Goal: Task Accomplishment & Management: Complete application form

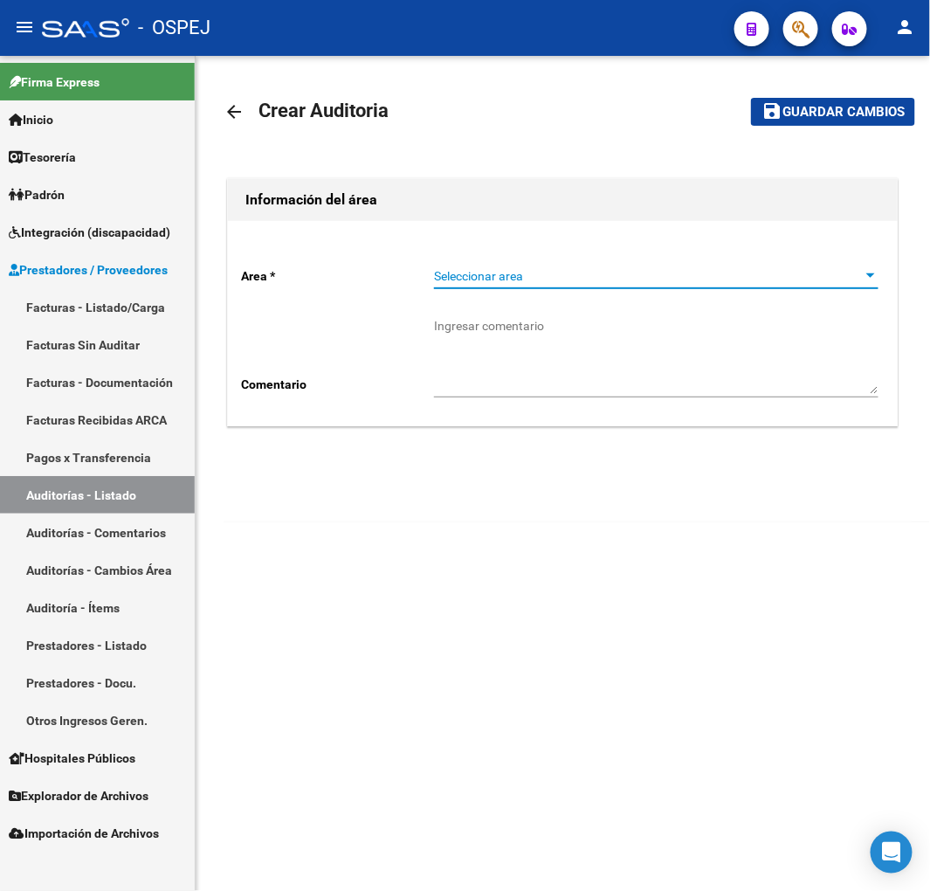
click at [569, 275] on span "Seleccionar area" at bounding box center [648, 276] width 429 height 15
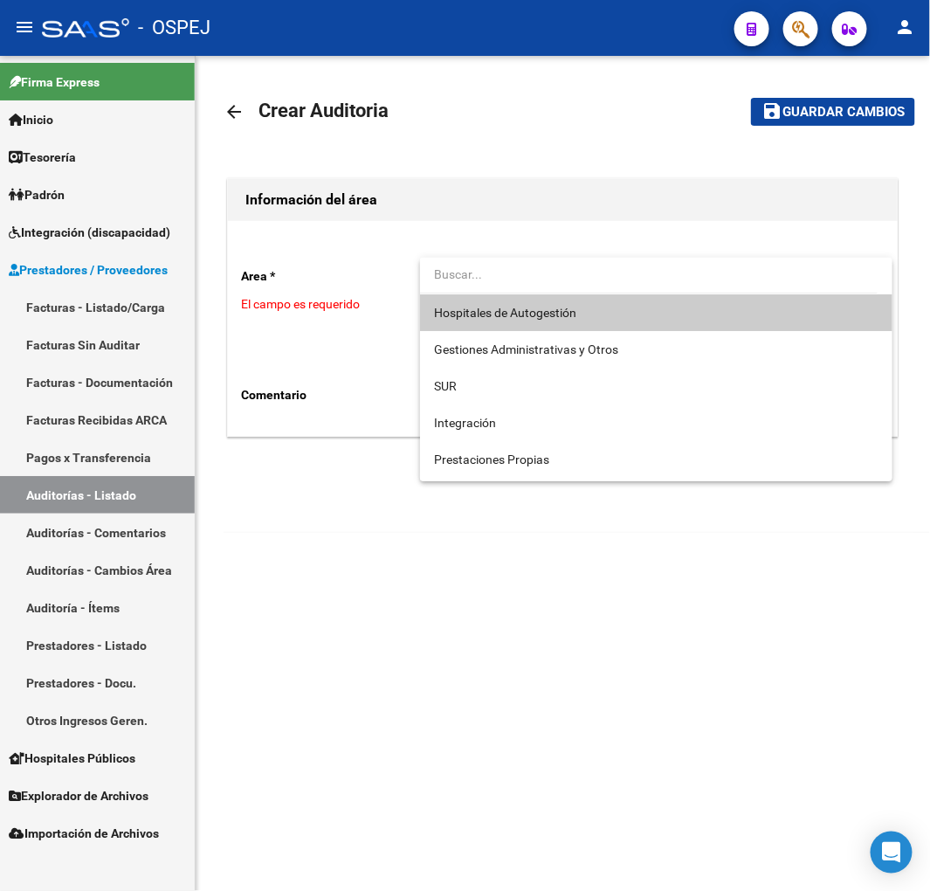
click at [517, 297] on span "Hospitales de Autogestión" at bounding box center [656, 312] width 445 height 37
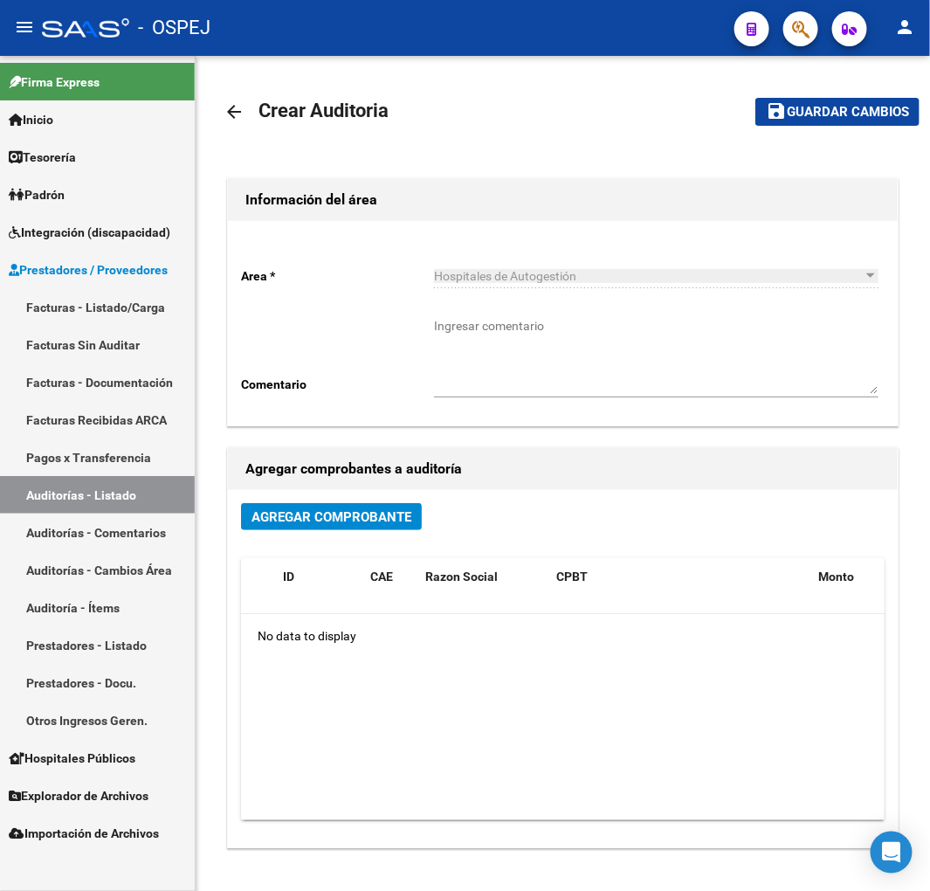
click at [89, 503] on link "Auditorías - Listado" at bounding box center [97, 495] width 195 height 38
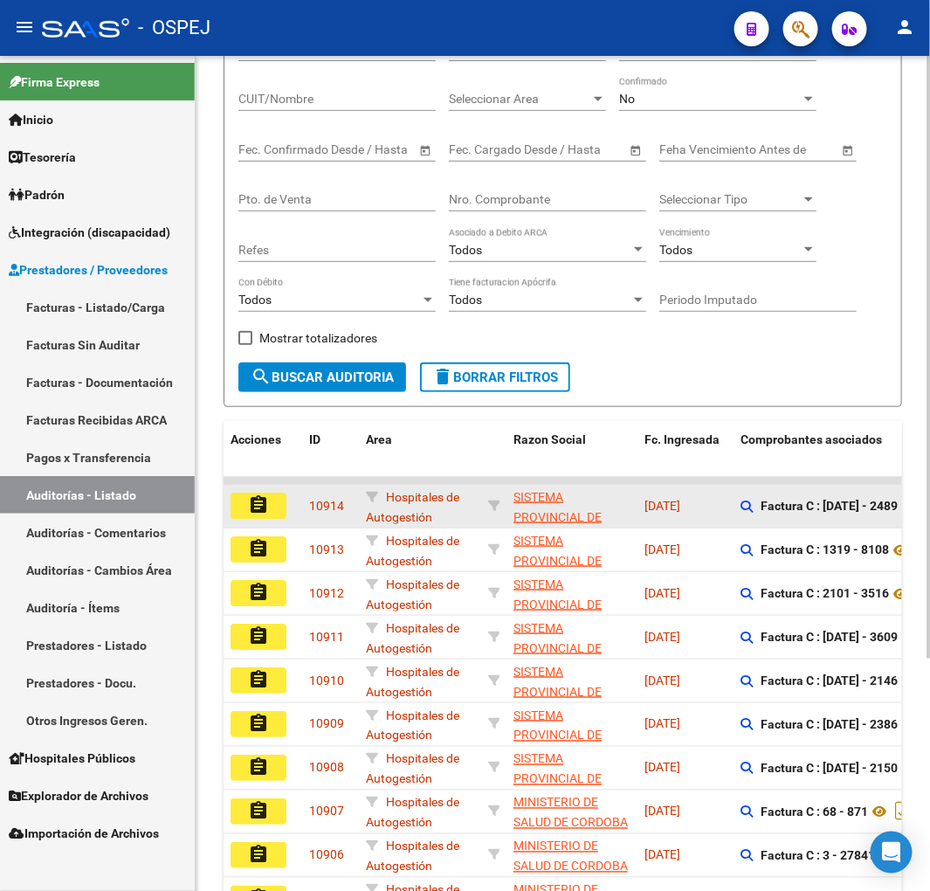
scroll to position [321, 0]
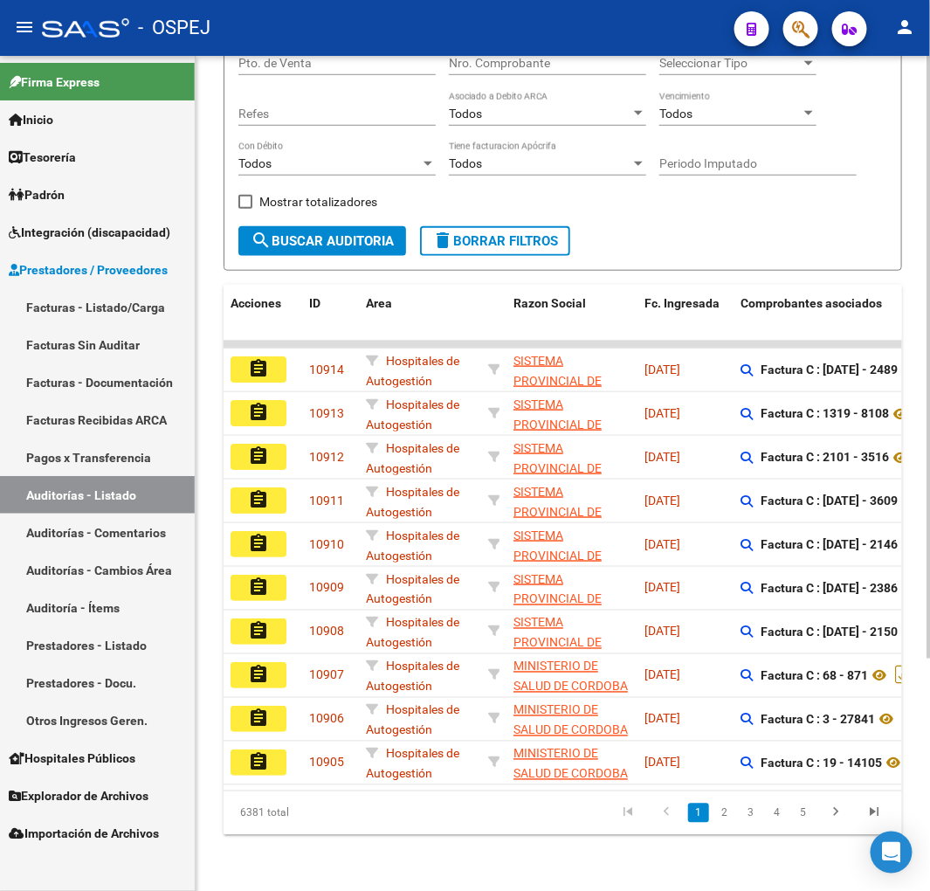
drag, startPoint x: 355, startPoint y: 795, endPoint x: 423, endPoint y: 781, distance: 69.5
click at [501, 791] on div "6381 total 1 2 3 4 5" at bounding box center [563, 813] width 679 height 44
drag, startPoint x: 373, startPoint y: 774, endPoint x: 403, endPoint y: 780, distance: 31.2
click at [561, 795] on div "Acciones ID Area Razon Social Fc. Ingresada Comprobantes asociados Imputado Ger…" at bounding box center [563, 560] width 679 height 550
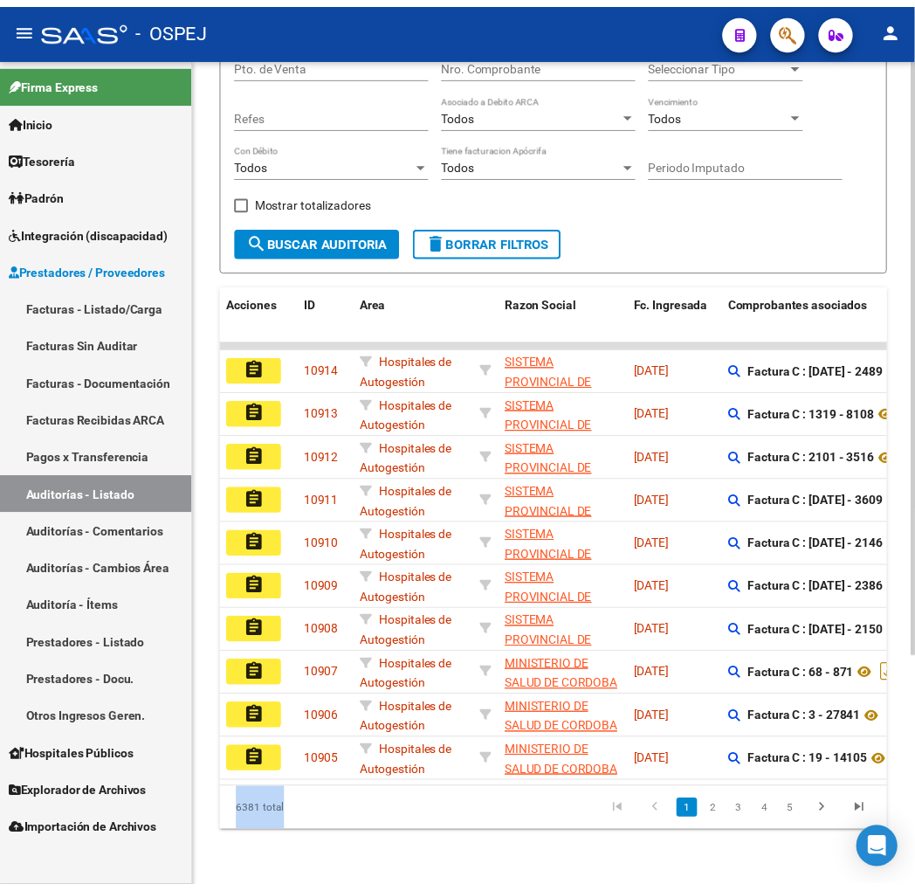
scroll to position [0, 0]
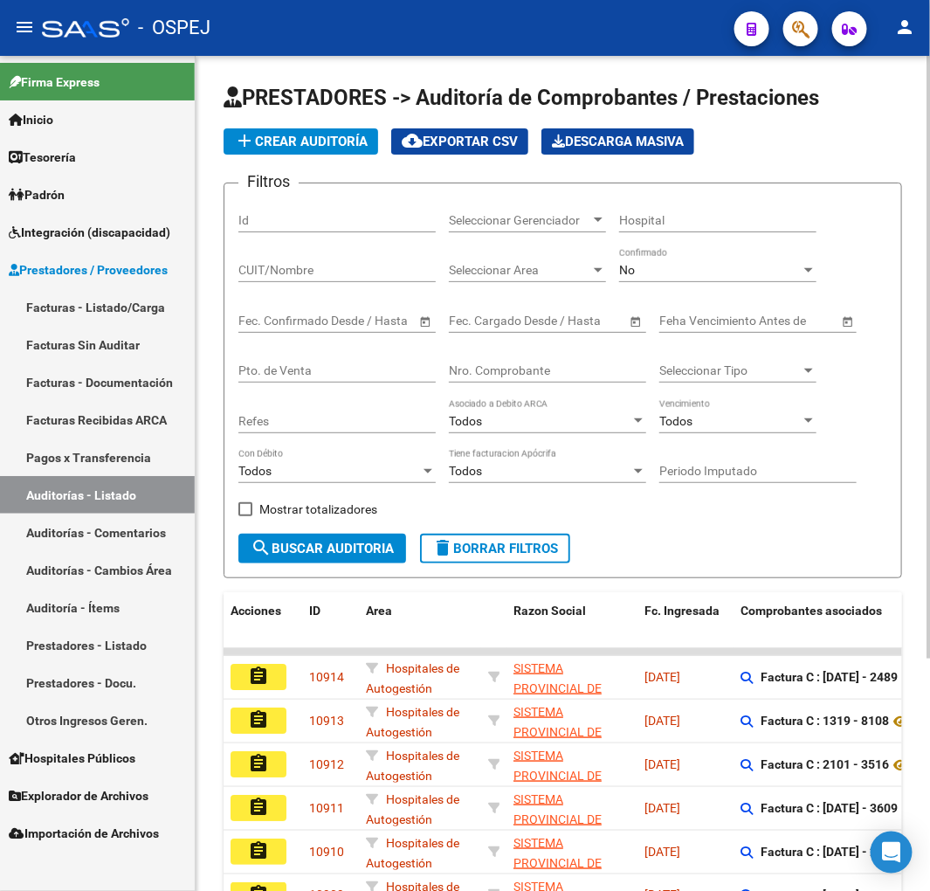
click at [328, 137] on span "add Crear Auditoría" at bounding box center [301, 142] width 134 height 16
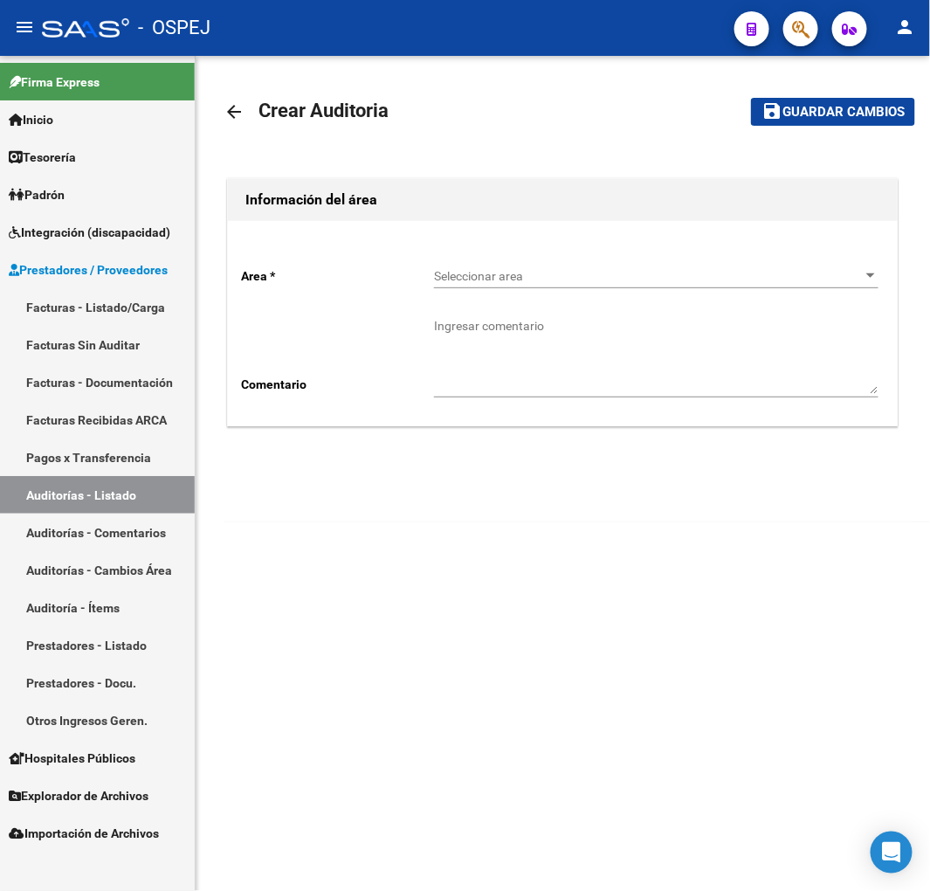
click at [490, 273] on span "Seleccionar area" at bounding box center [648, 276] width 429 height 15
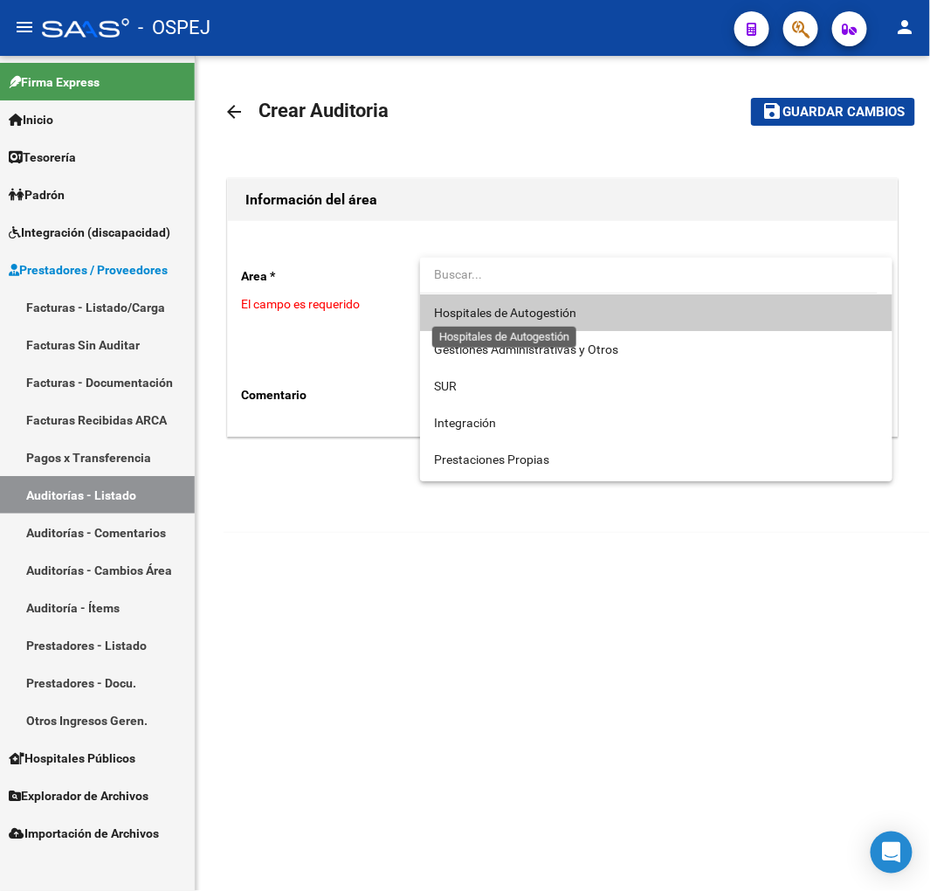
click at [507, 315] on span "Hospitales de Autogestión" at bounding box center [505, 313] width 142 height 14
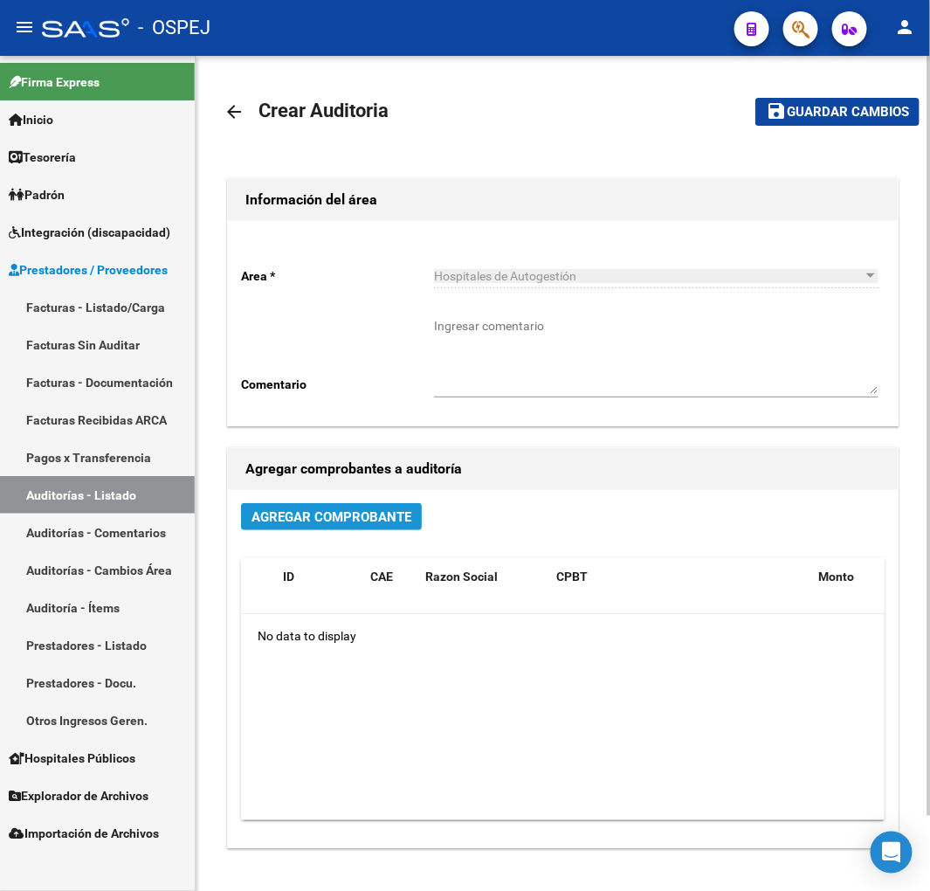
click at [374, 516] on span "Agregar Comprobante" at bounding box center [332, 517] width 160 height 16
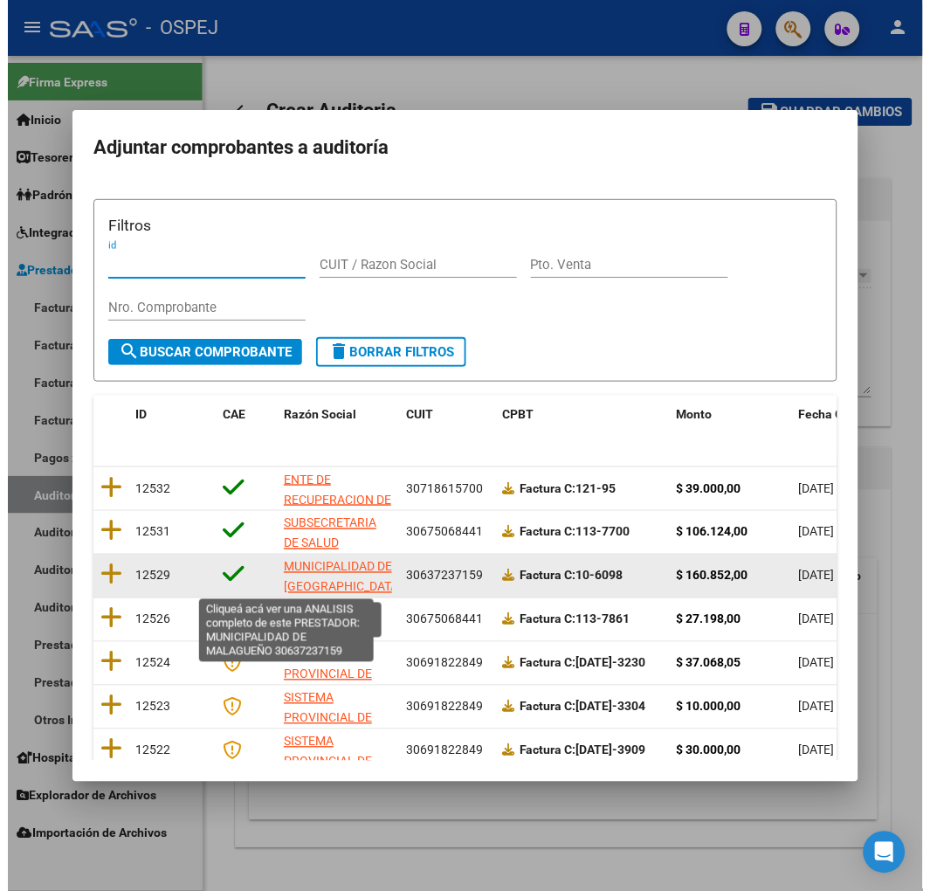
scroll to position [3, 0]
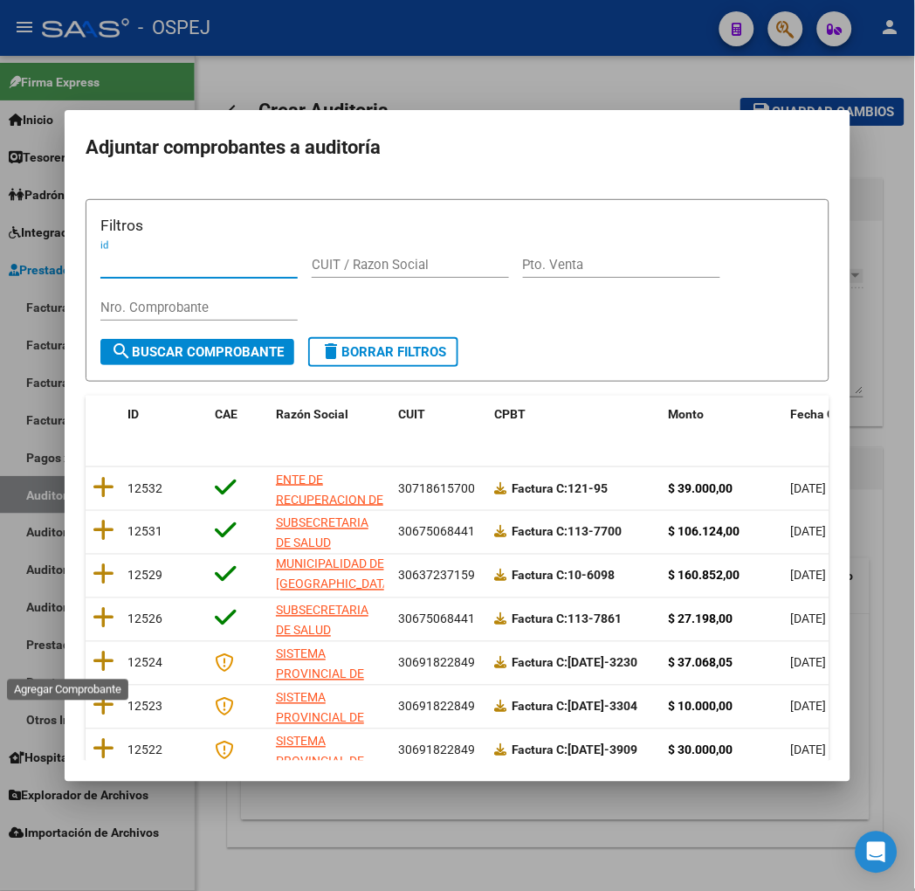
click at [93, 658] on icon at bounding box center [104, 662] width 22 height 24
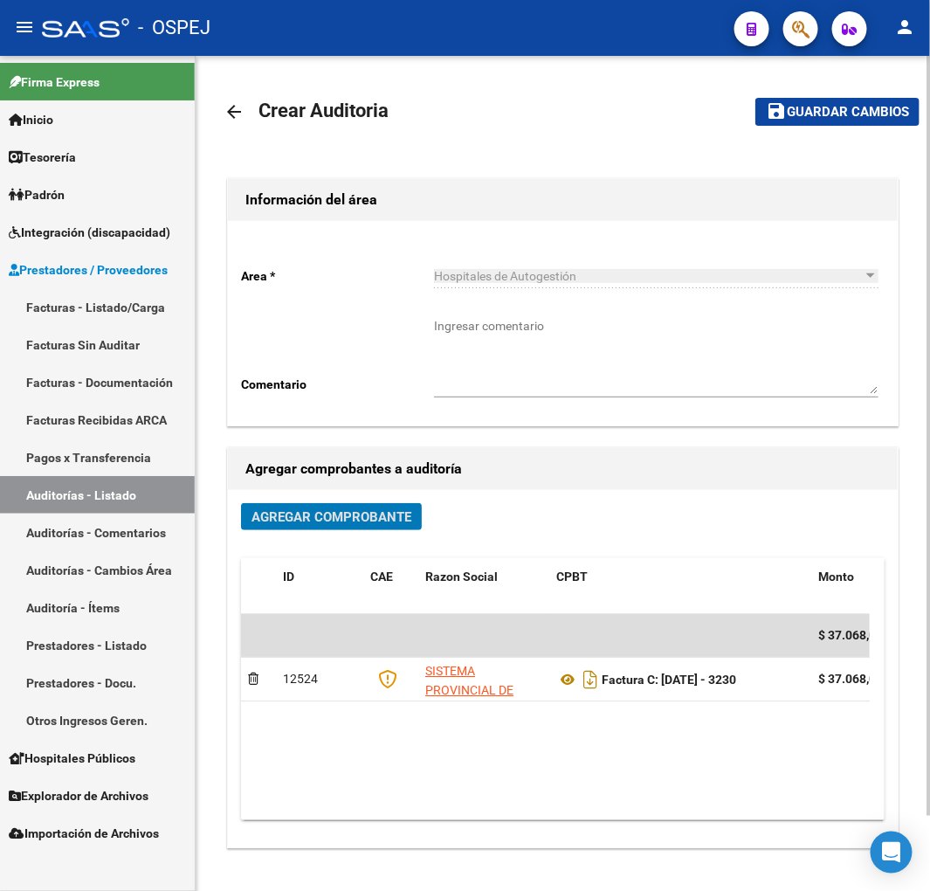
drag, startPoint x: 849, startPoint y: 116, endPoint x: 390, endPoint y: 62, distance: 461.7
click at [848, 116] on span "Guardar cambios" at bounding box center [848, 113] width 122 height 16
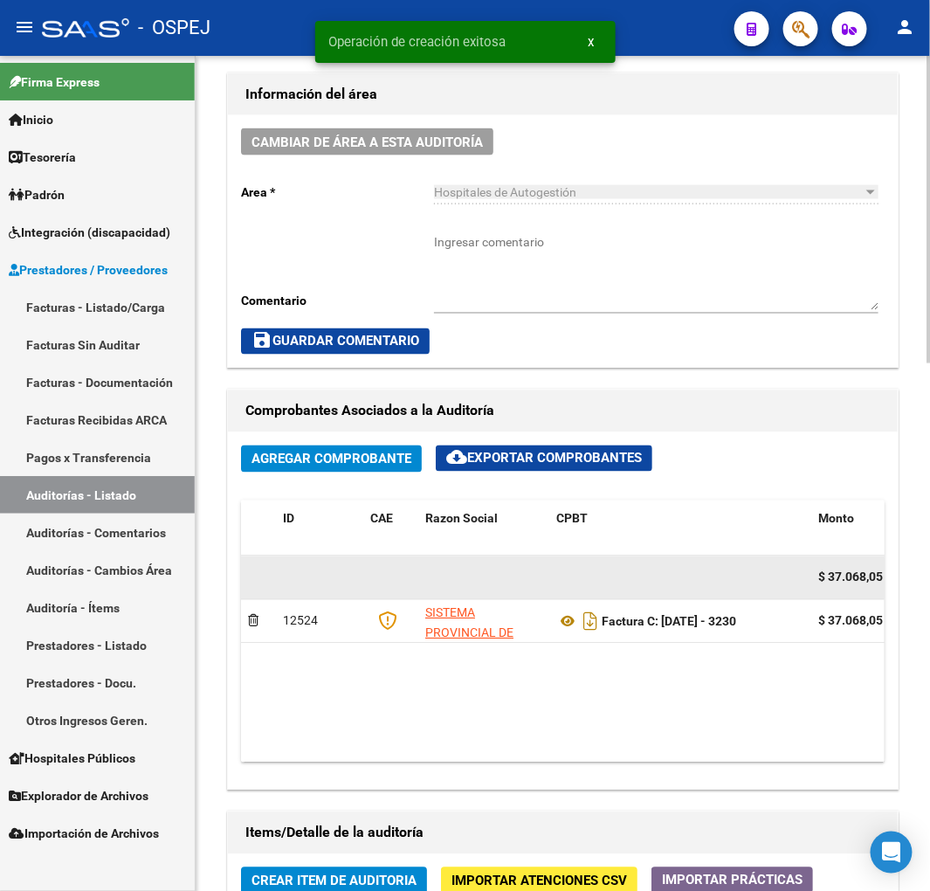
scroll to position [582, 0]
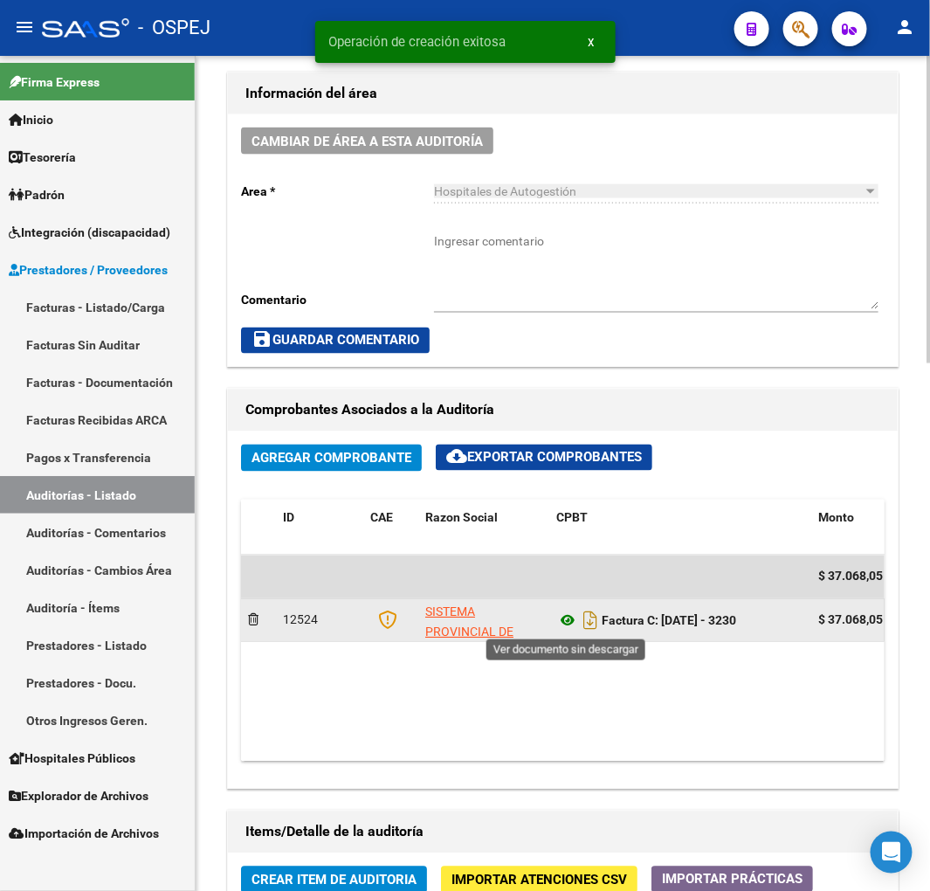
click at [570, 617] on icon at bounding box center [567, 620] width 23 height 21
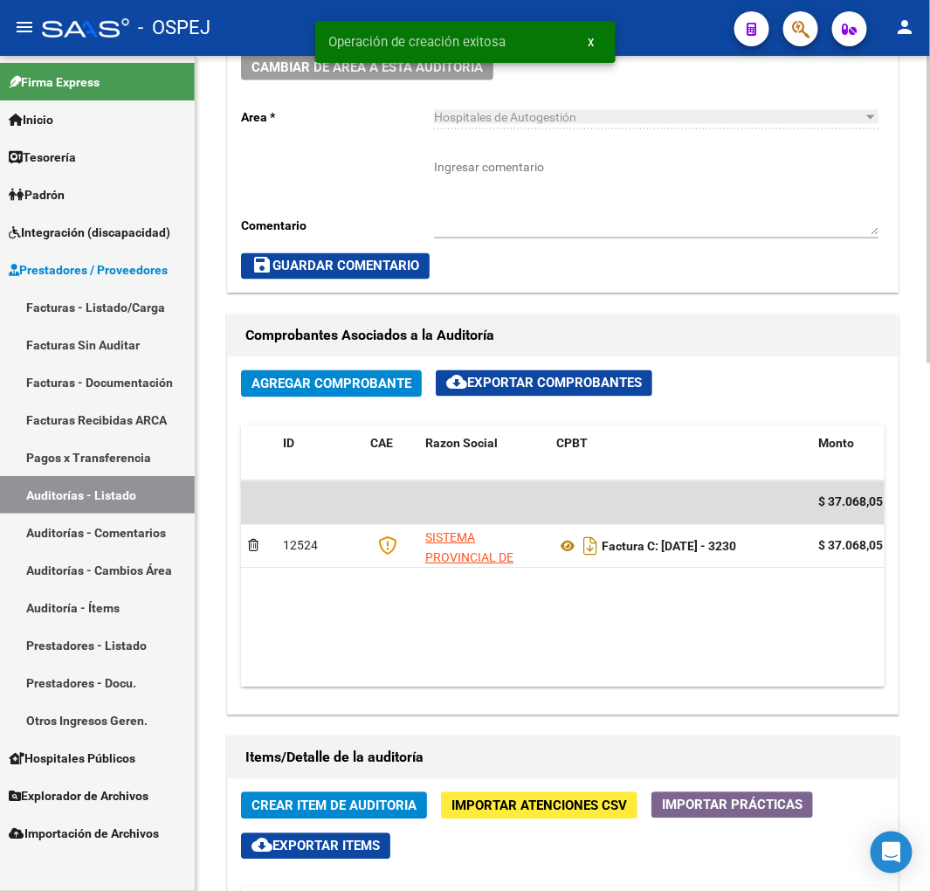
scroll to position [873, 0]
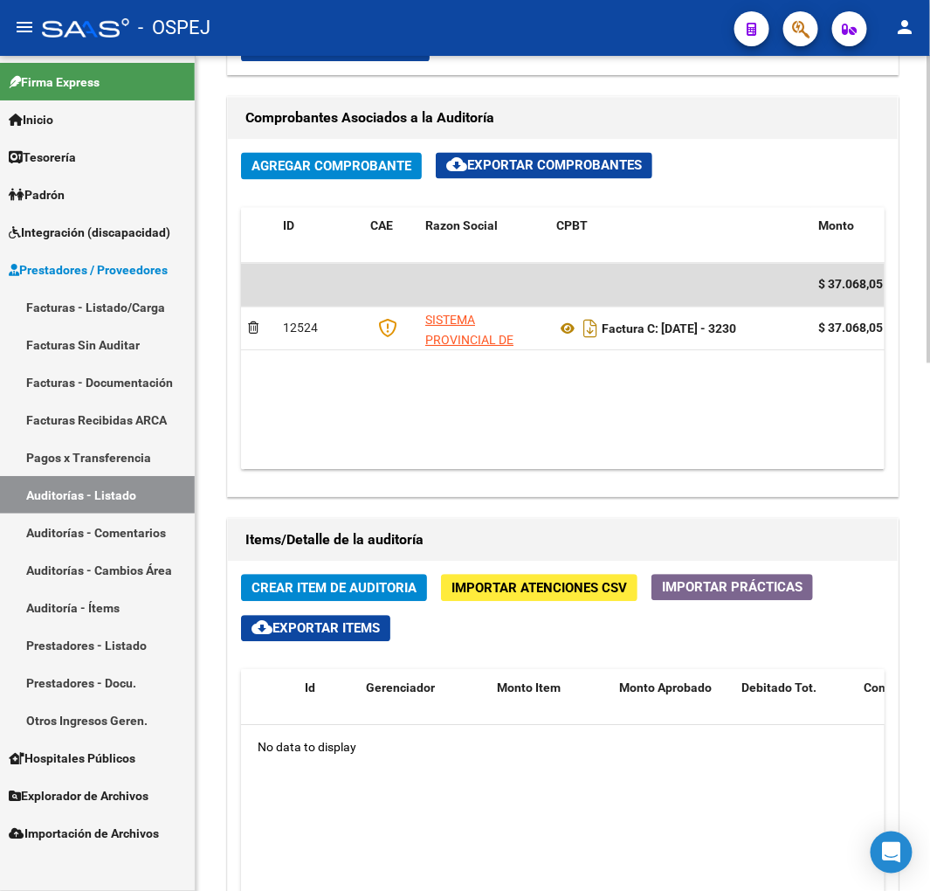
click at [376, 583] on span "Crear Item de Auditoria" at bounding box center [334, 589] width 165 height 16
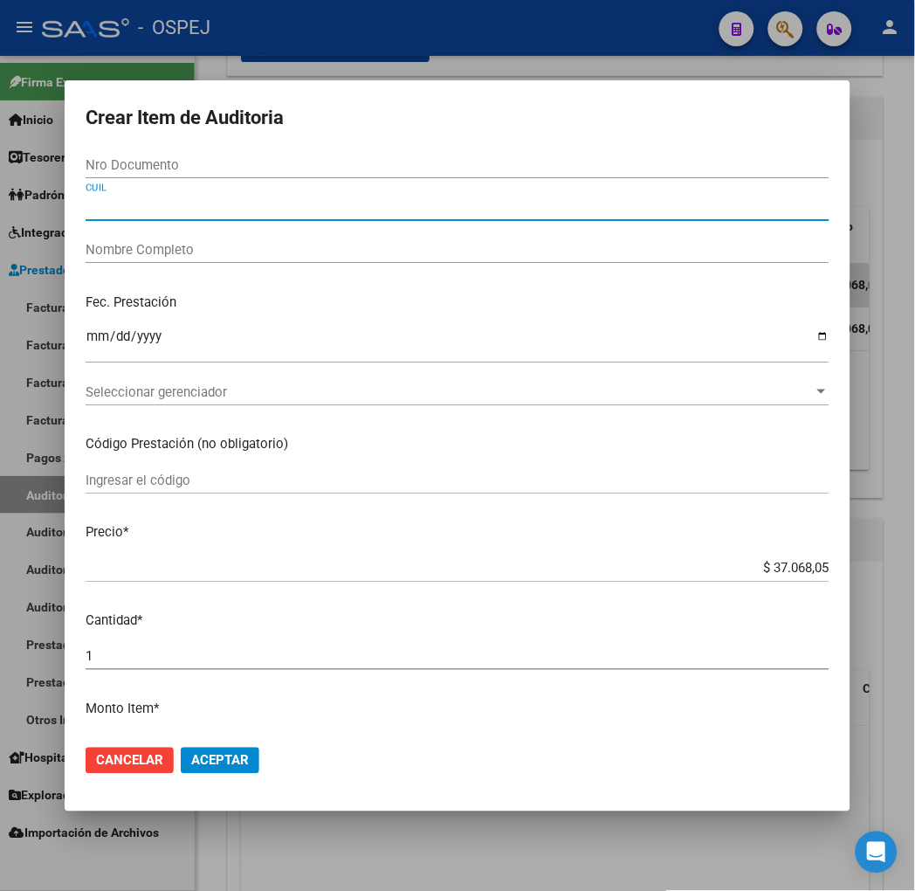
click at [86, 201] on input "CUIL" at bounding box center [458, 207] width 744 height 16
paste input "27459597854"
type input "27459597854"
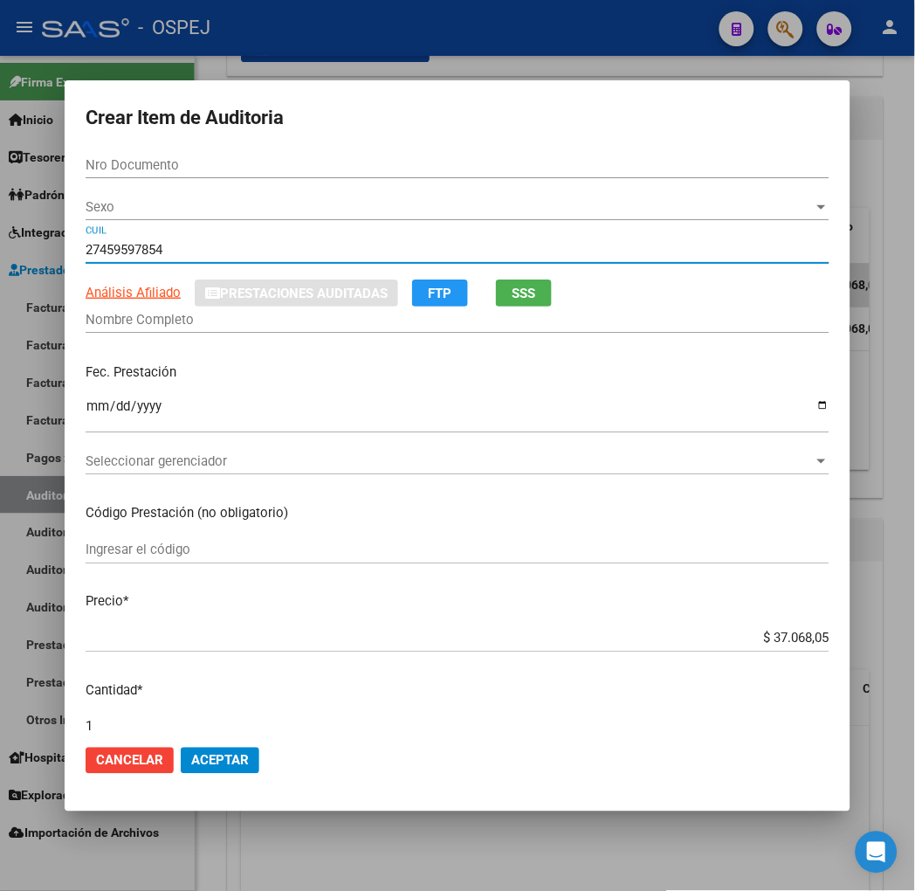
type input "45959785"
type input "[PERSON_NAME]"
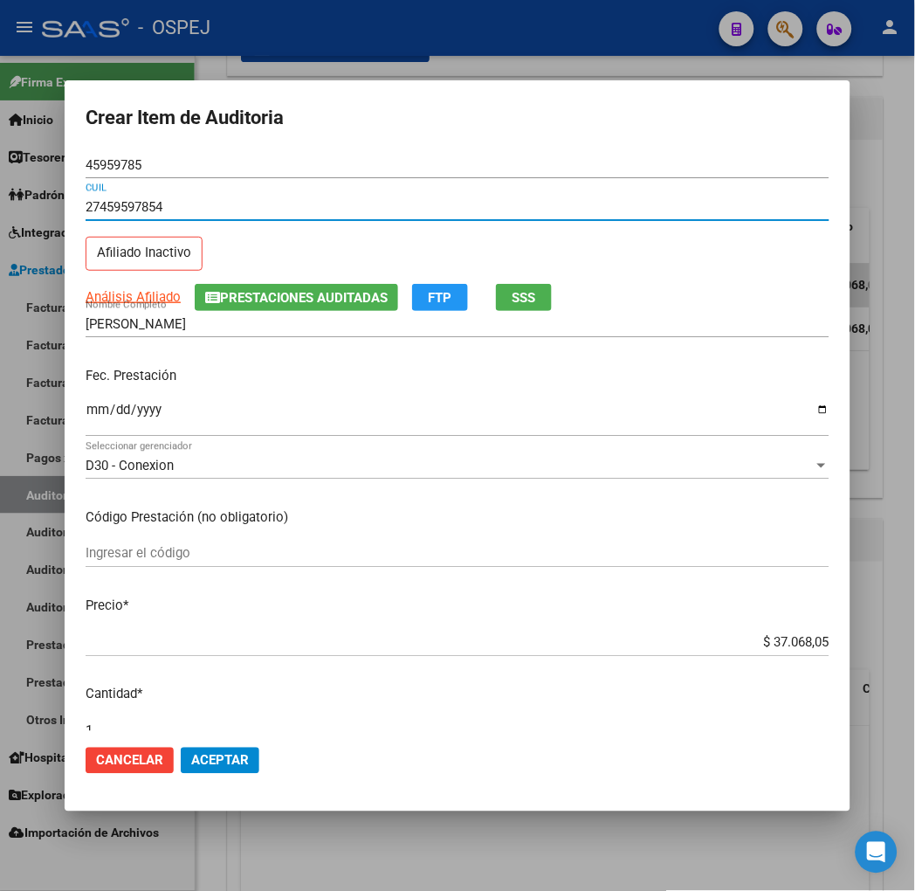
type input "27459597854"
click at [821, 636] on input "$ 37.068,05" at bounding box center [458, 643] width 744 height 16
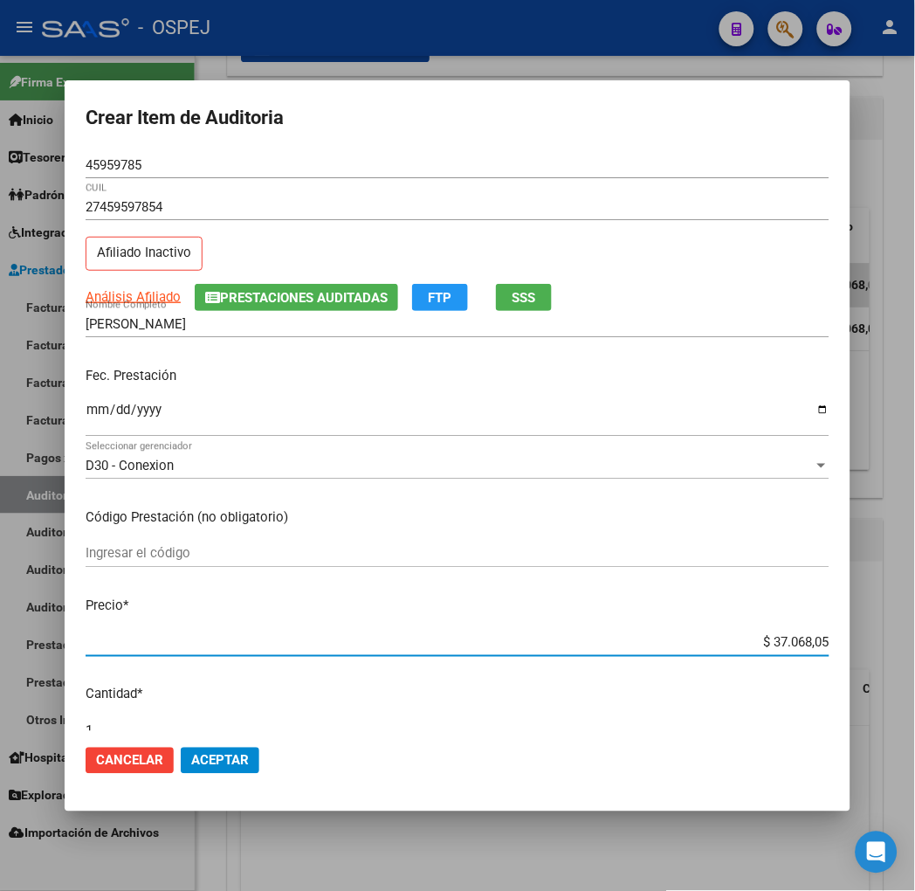
click at [821, 636] on input "$ 37.068,05" at bounding box center [458, 643] width 744 height 16
type input "$ 0,01"
type input "$ 0,16"
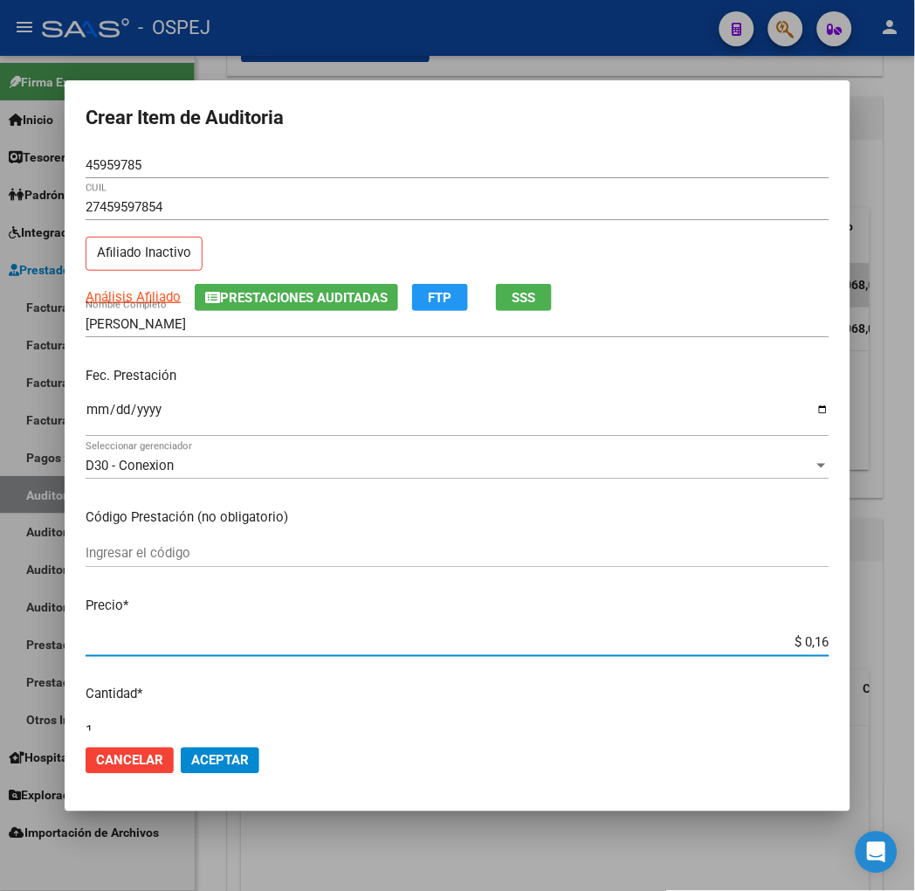
type input "$ 1,60"
type input "$ 16,00"
type input "$ 160,00"
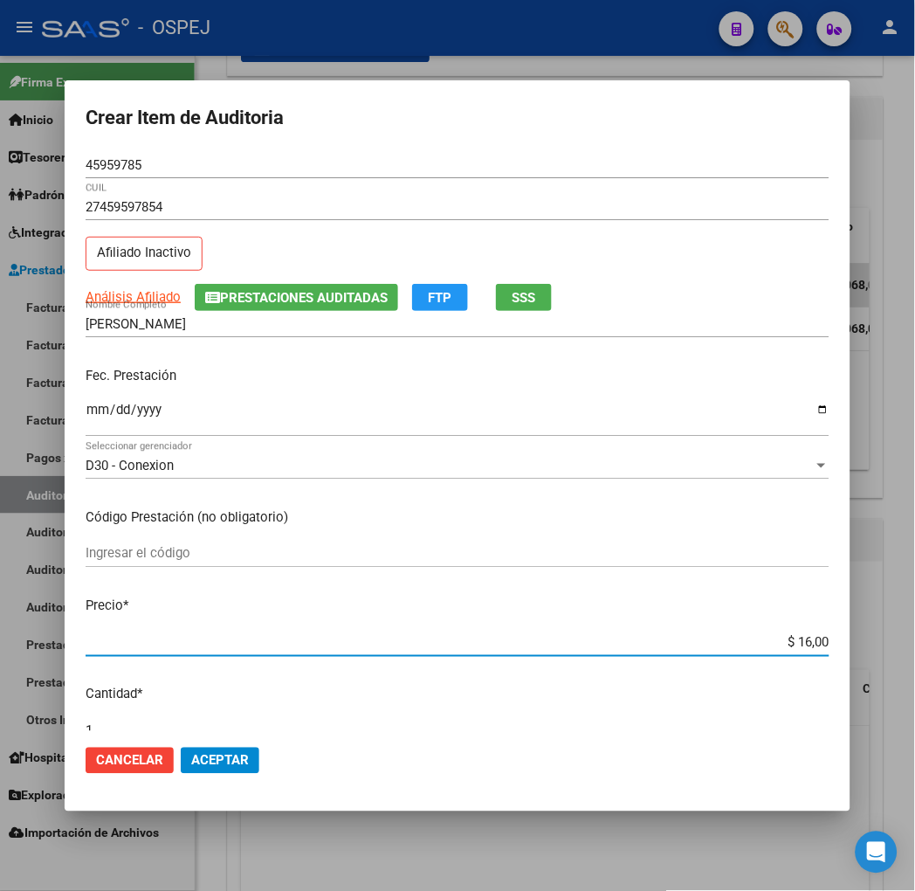
type input "$ 160,00"
type input "$ 1.600,00"
type input "$ 16.000,00"
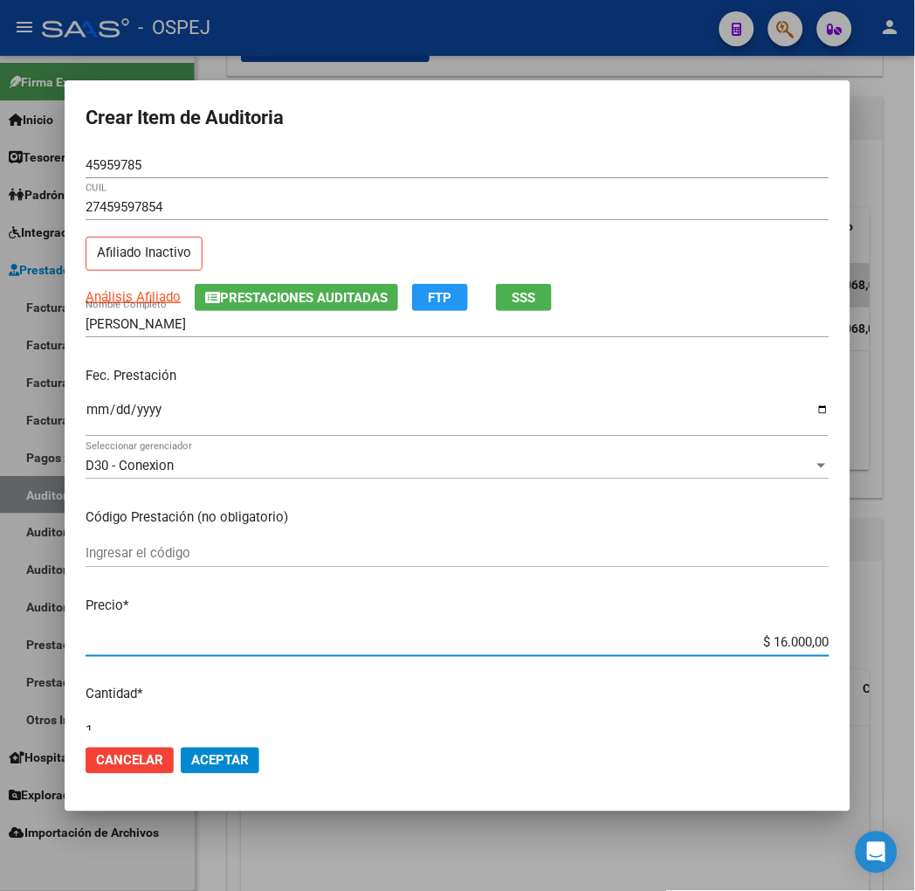
click at [191, 753] on span "Aceptar" at bounding box center [220, 761] width 58 height 16
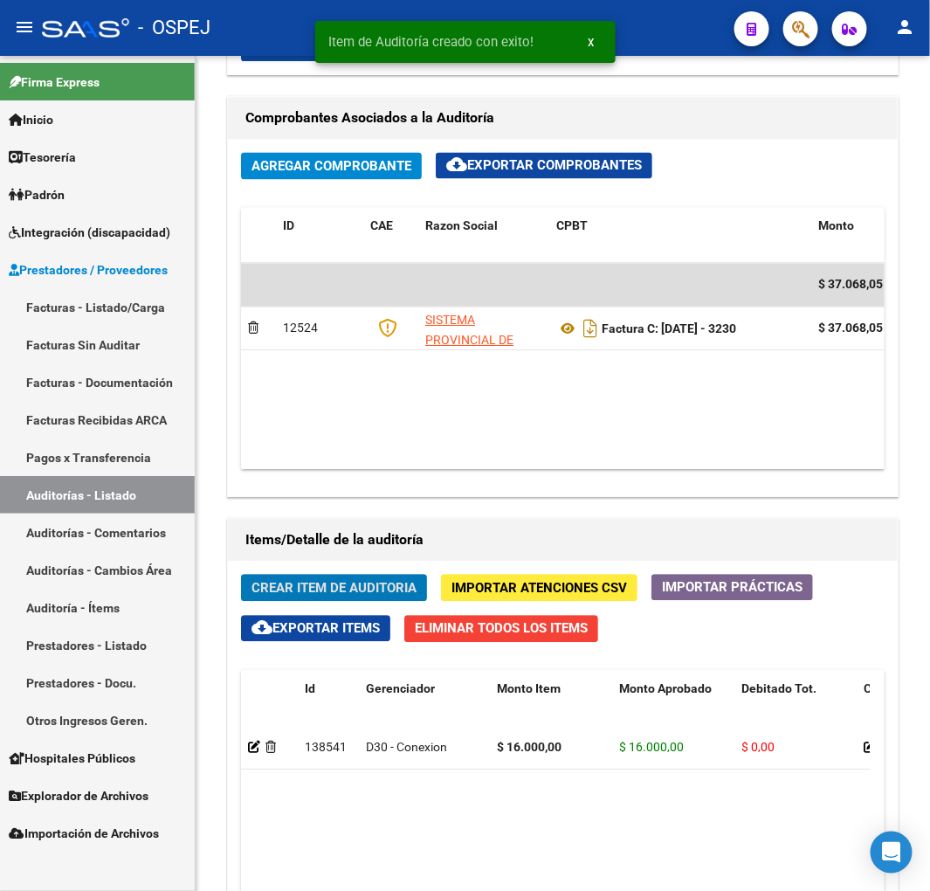
scroll to position [1083, 0]
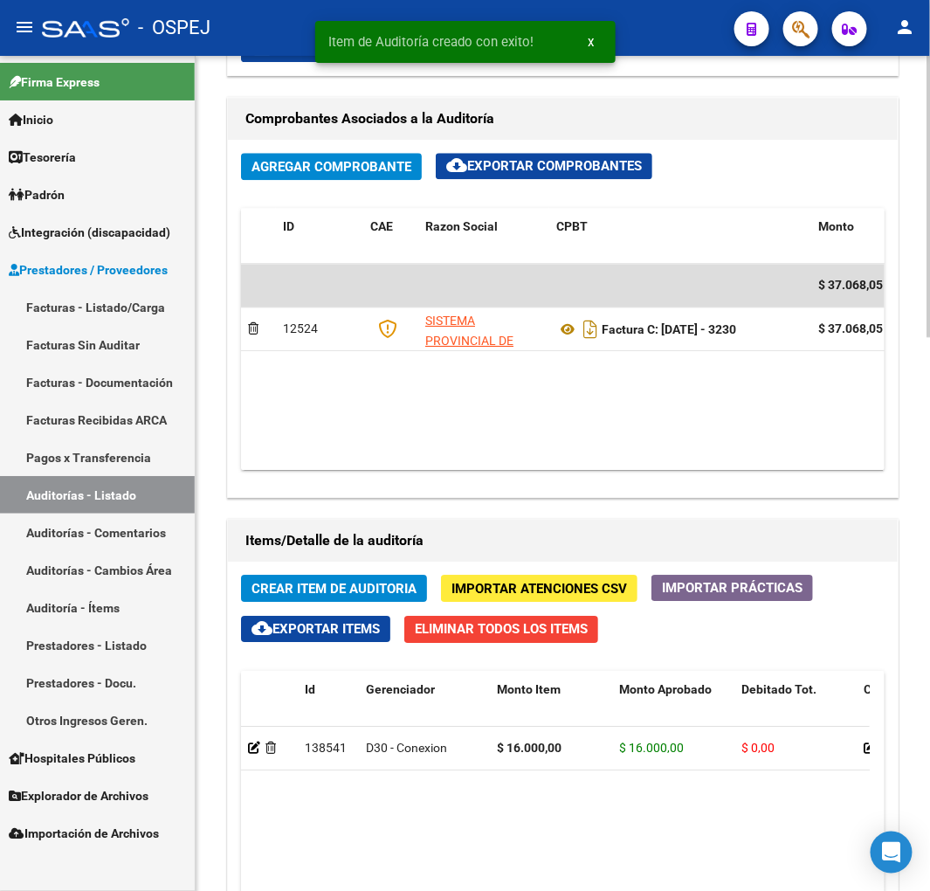
click at [395, 589] on span "Crear Item de Auditoria" at bounding box center [334, 589] width 165 height 16
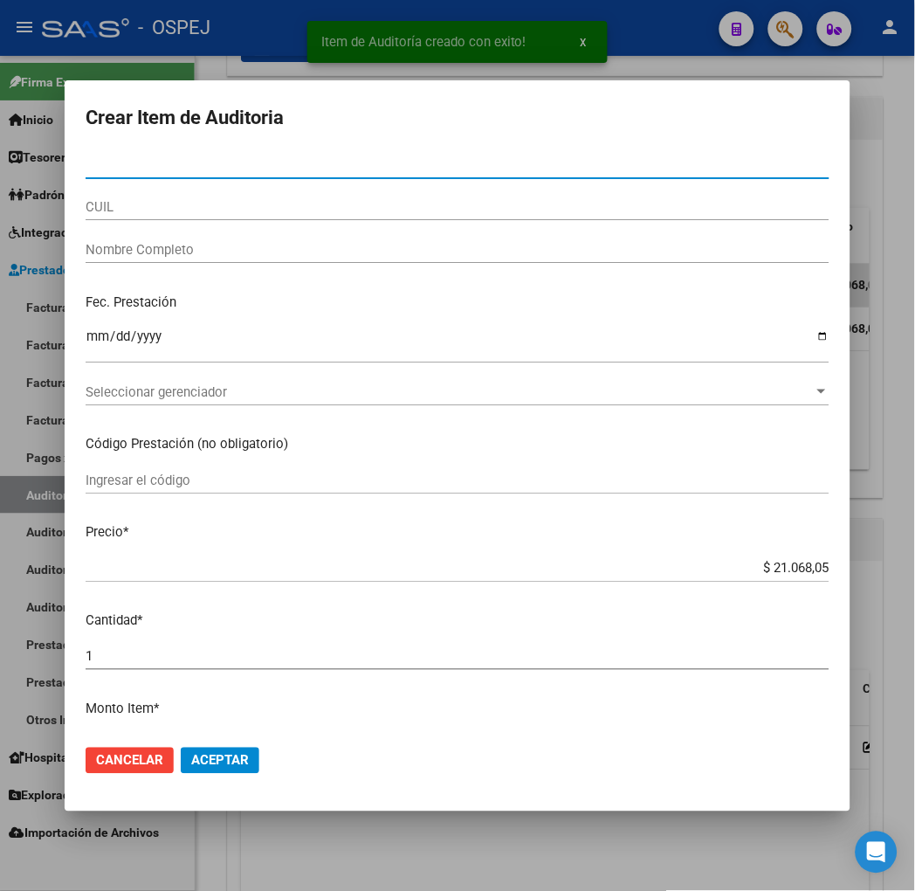
click at [120, 203] on input "CUIL" at bounding box center [458, 207] width 744 height 16
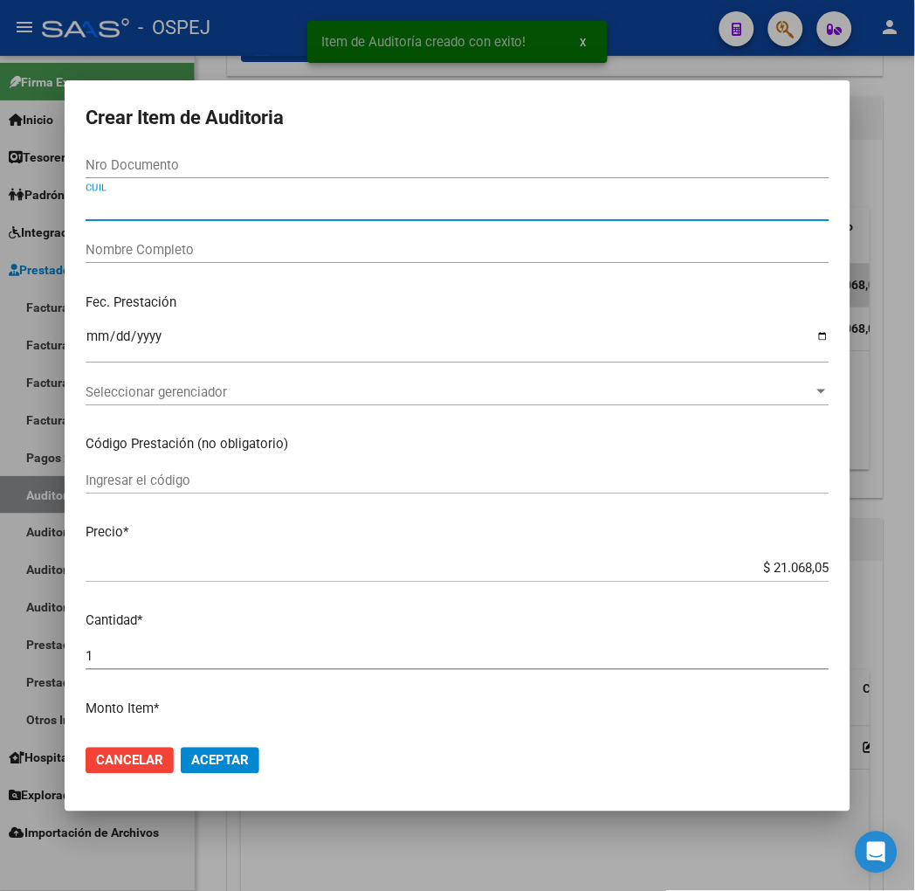
paste input "27459597854"
type input "27459597854"
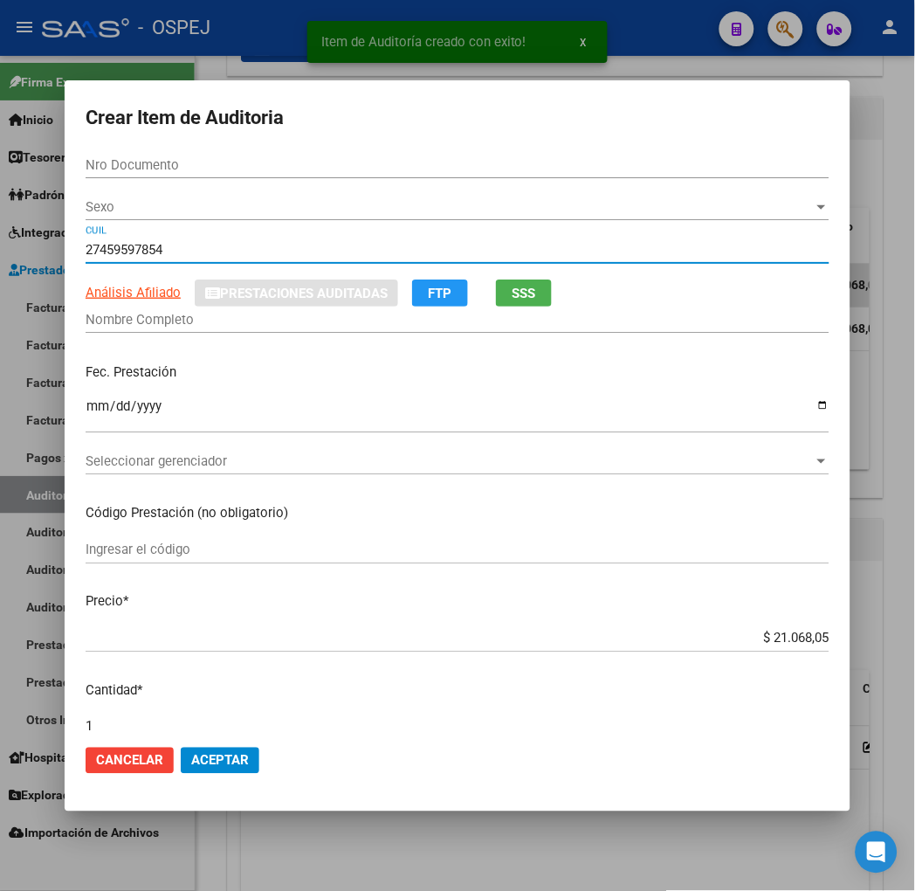
type input "45959785"
type input "[PERSON_NAME]"
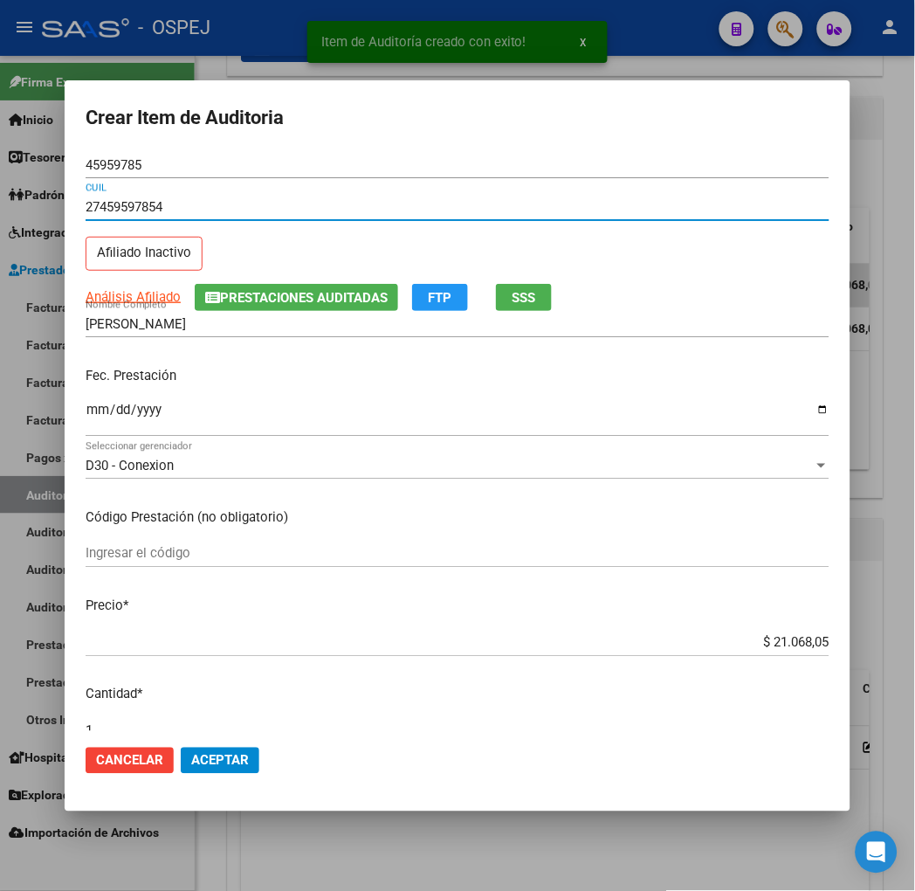
type input "27459597854"
click at [191, 758] on span "Aceptar" at bounding box center [220, 761] width 58 height 16
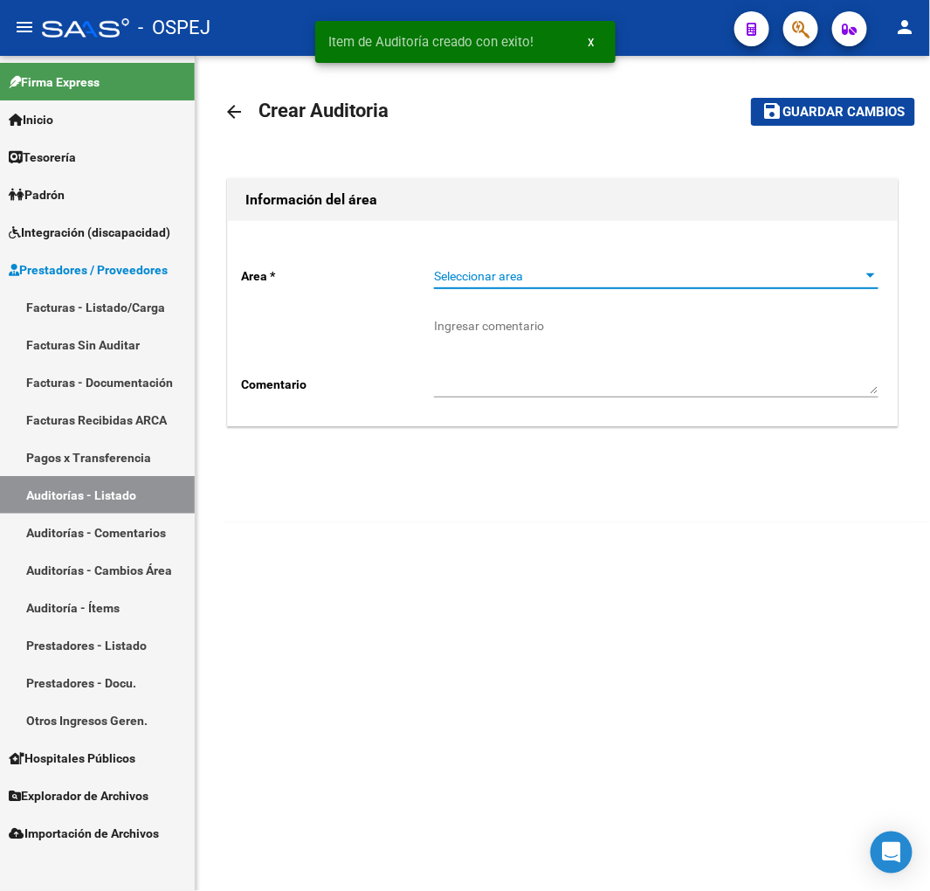
click at [473, 279] on span "Seleccionar area" at bounding box center [648, 276] width 429 height 15
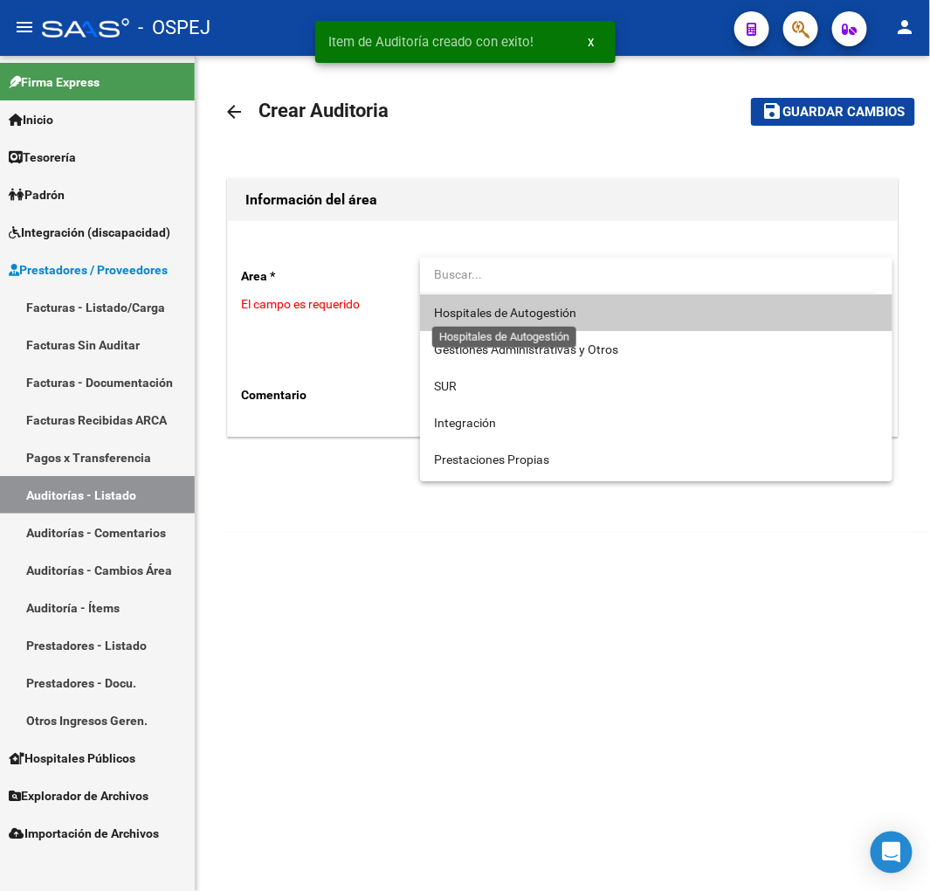
click at [474, 315] on span "Hospitales de Autogestión" at bounding box center [505, 313] width 142 height 14
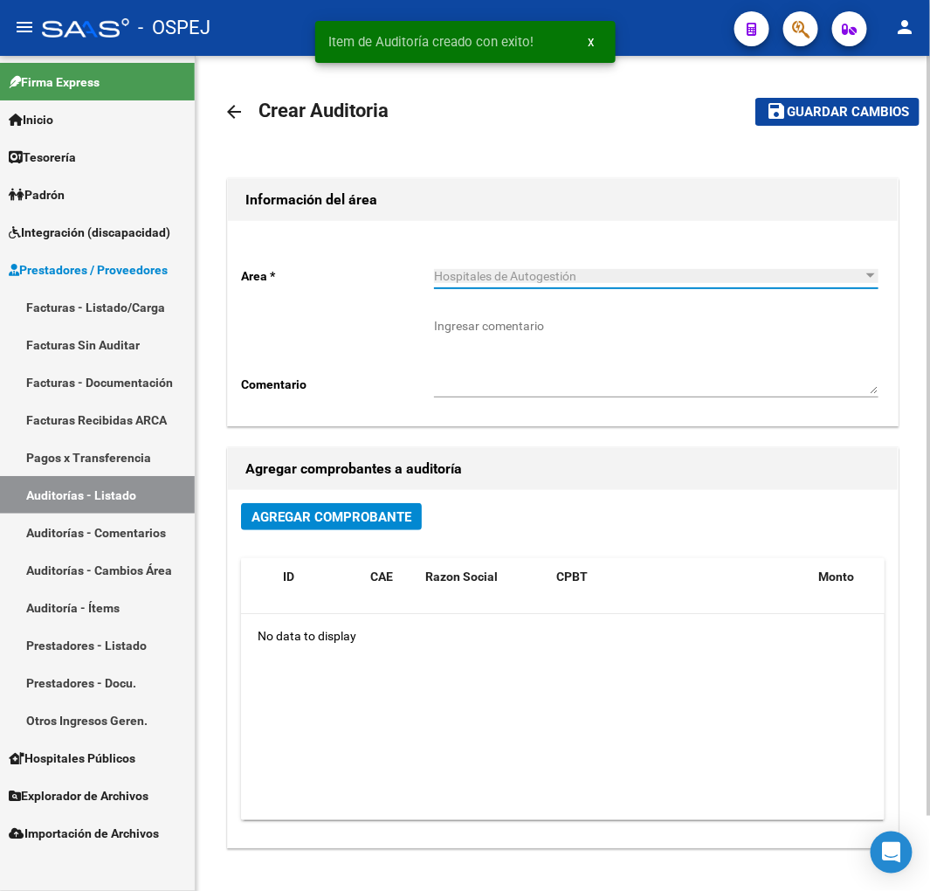
click at [329, 519] on span "Agregar Comprobante" at bounding box center [332, 517] width 160 height 16
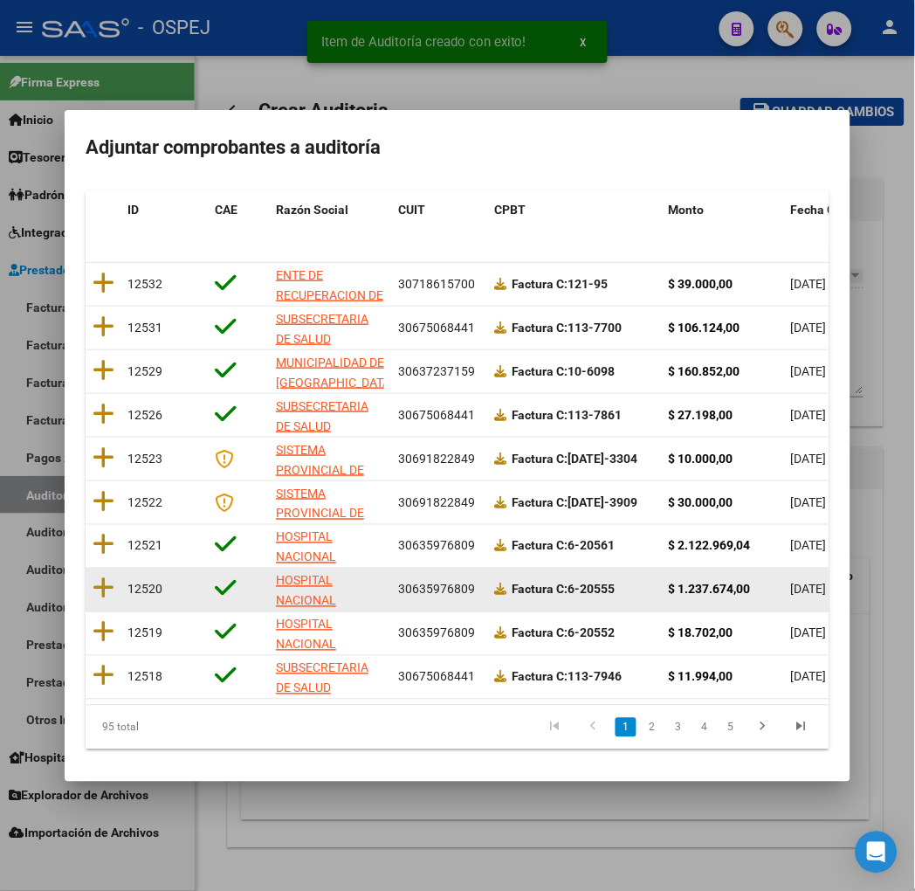
scroll to position [220, 0]
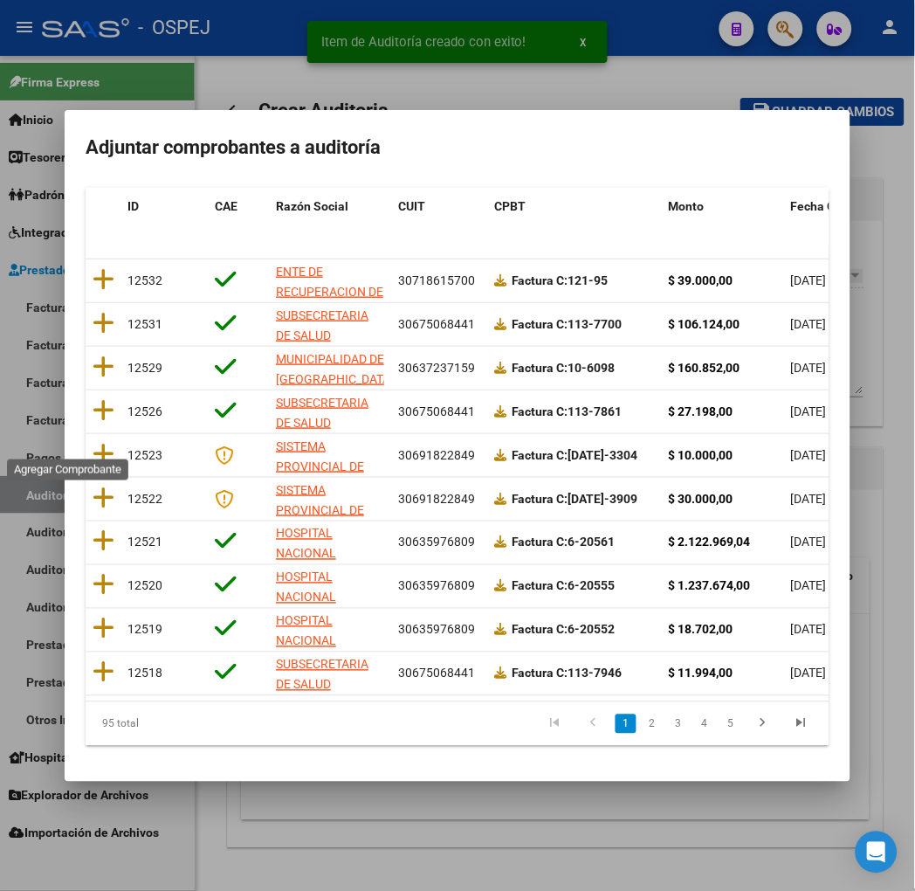
drag, startPoint x: 62, startPoint y: 435, endPoint x: 82, endPoint y: 431, distance: 20.6
click at [93, 442] on icon at bounding box center [104, 454] width 22 height 24
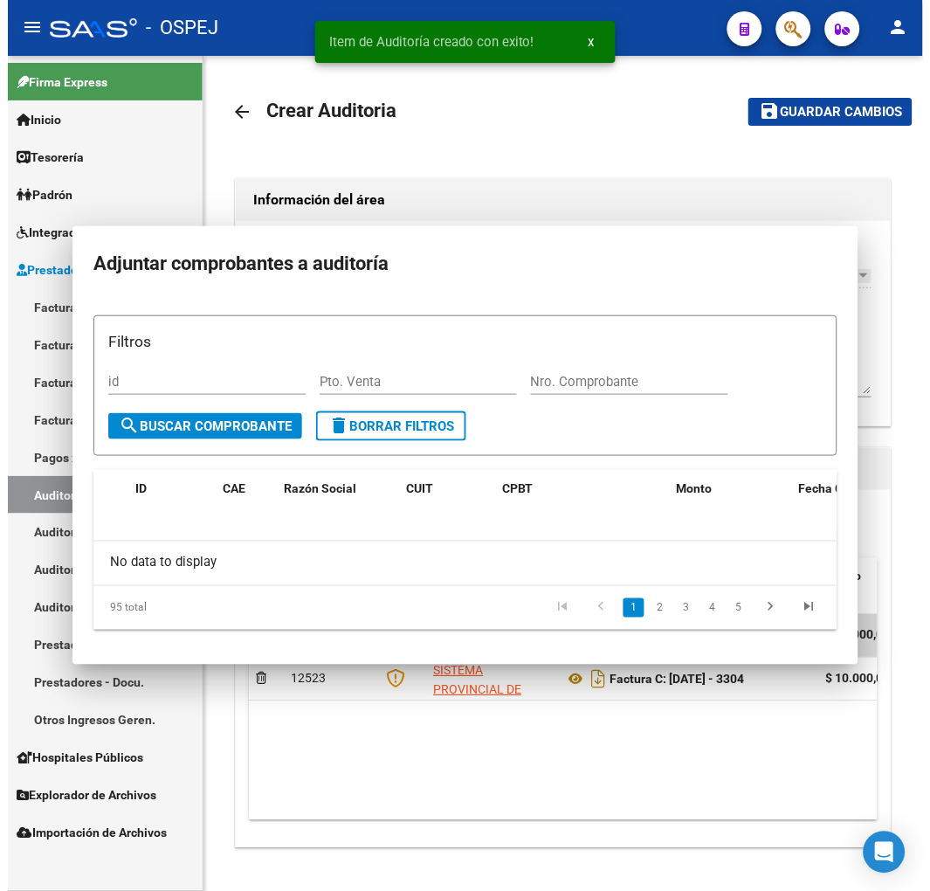
scroll to position [0, 0]
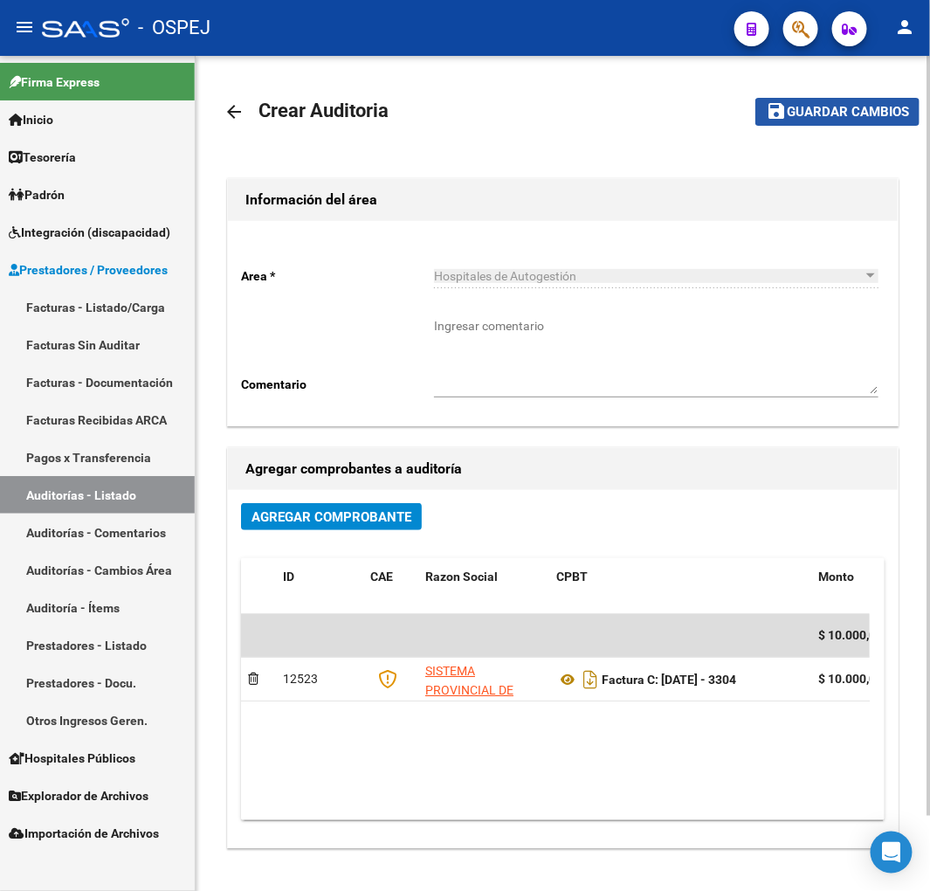
click at [805, 119] on span "Guardar cambios" at bounding box center [848, 113] width 122 height 16
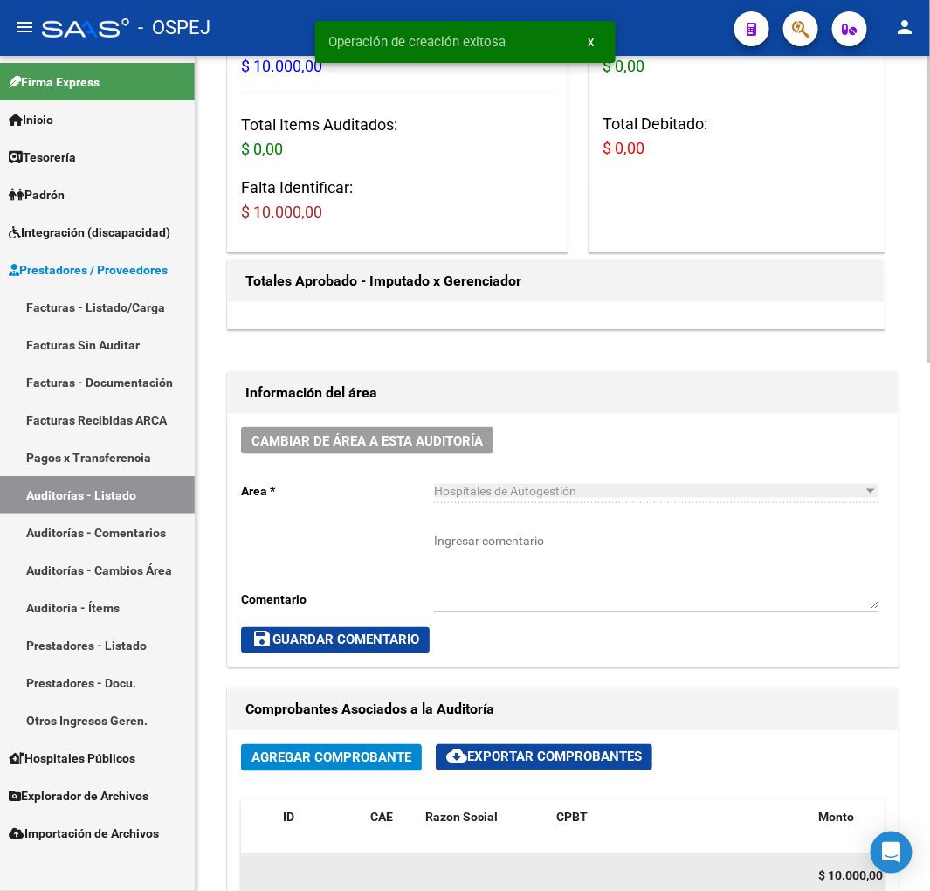
scroll to position [679, 0]
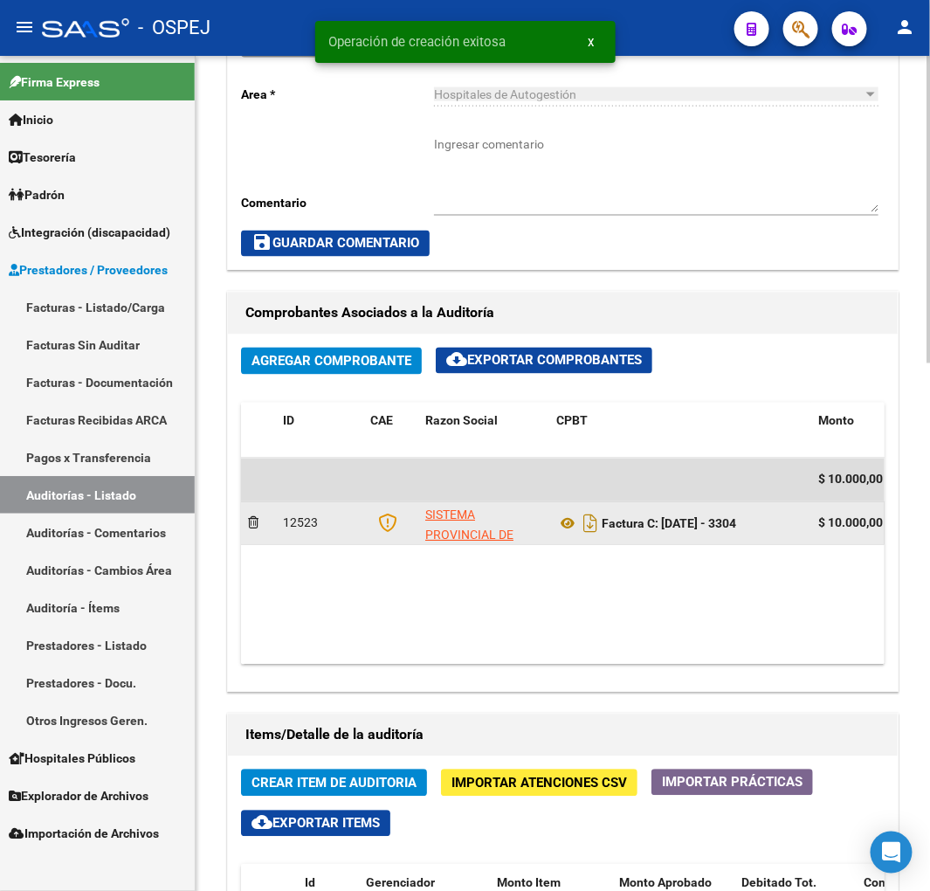
click at [552, 520] on datatable-body-cell "Factura C: [DATE] - 3304" at bounding box center [680, 523] width 262 height 43
click at [556, 522] on datatable-body-cell "Factura C: [DATE] - 3304" at bounding box center [680, 523] width 262 height 43
click at [562, 525] on icon at bounding box center [567, 524] width 23 height 21
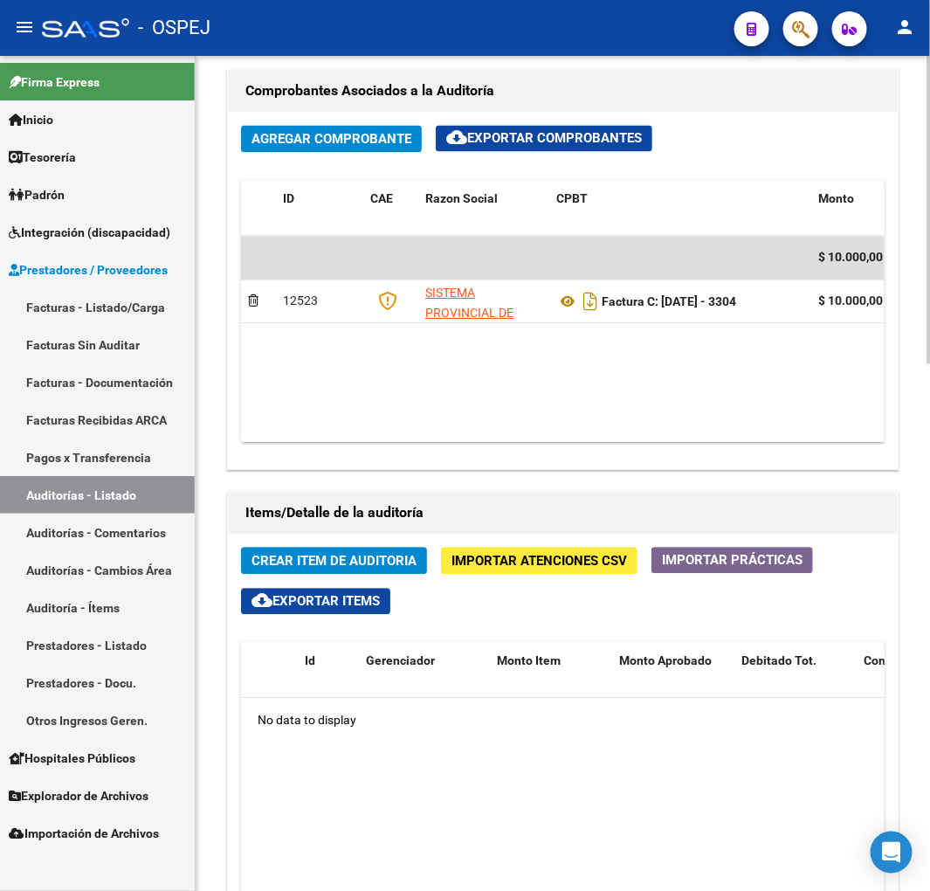
scroll to position [1164, 0]
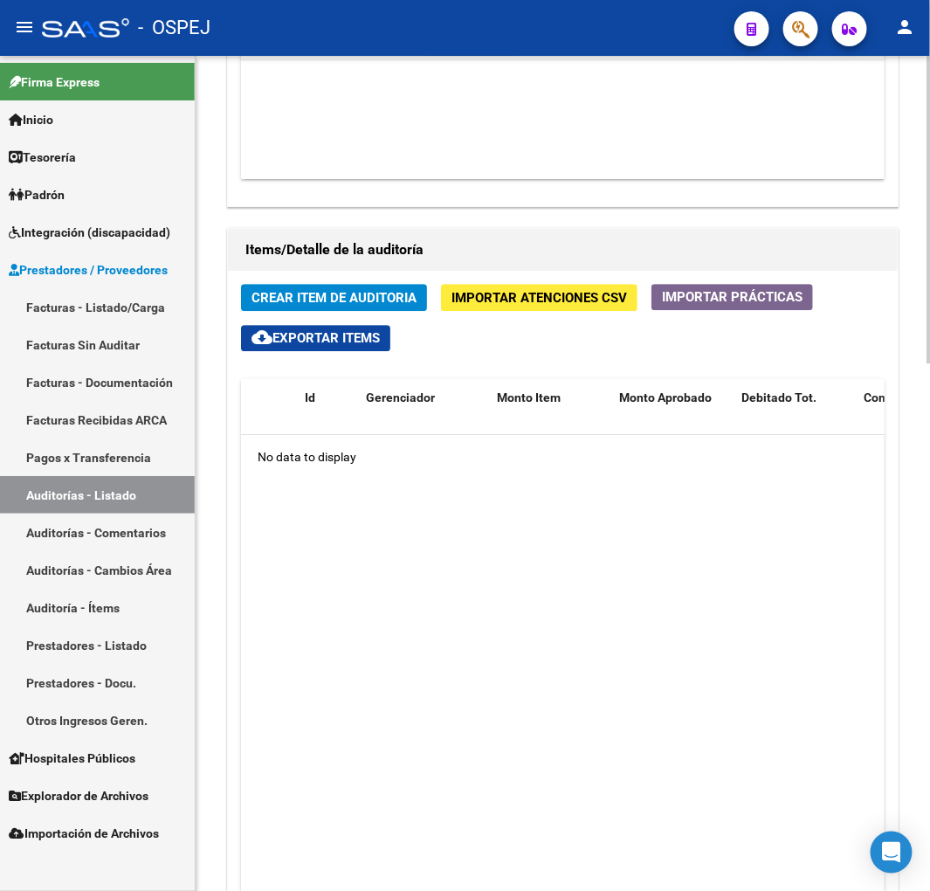
click at [377, 298] on span "Crear Item de Auditoria" at bounding box center [334, 298] width 165 height 16
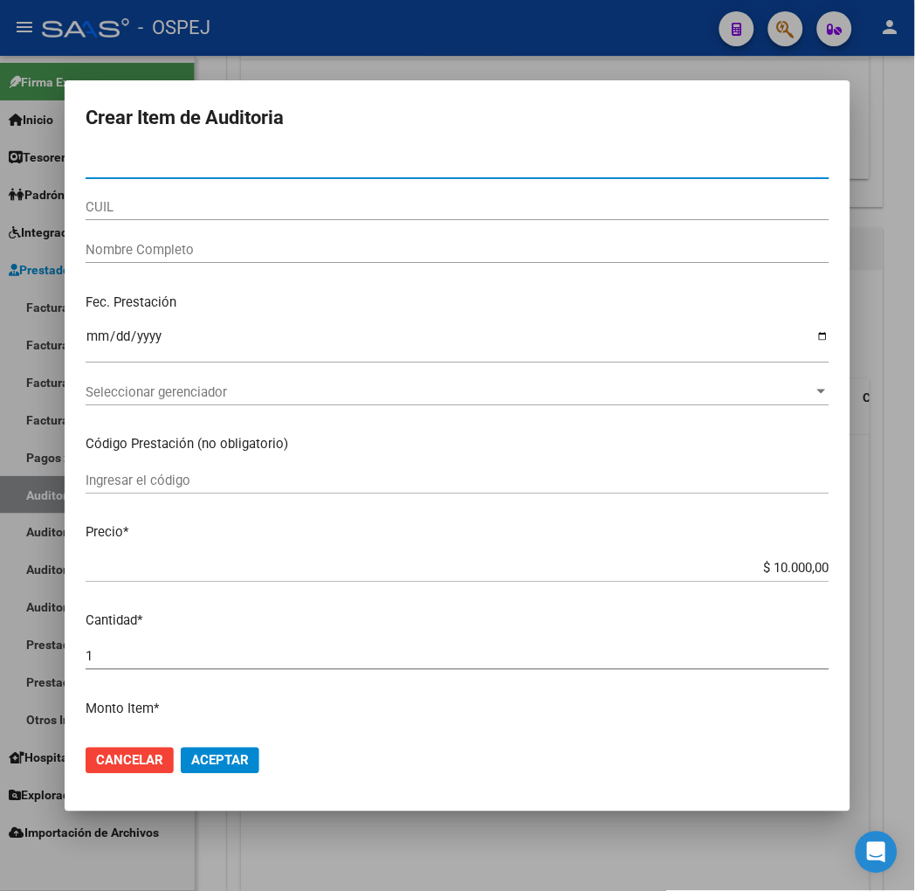
click at [90, 210] on input "CUIL" at bounding box center [458, 207] width 744 height 16
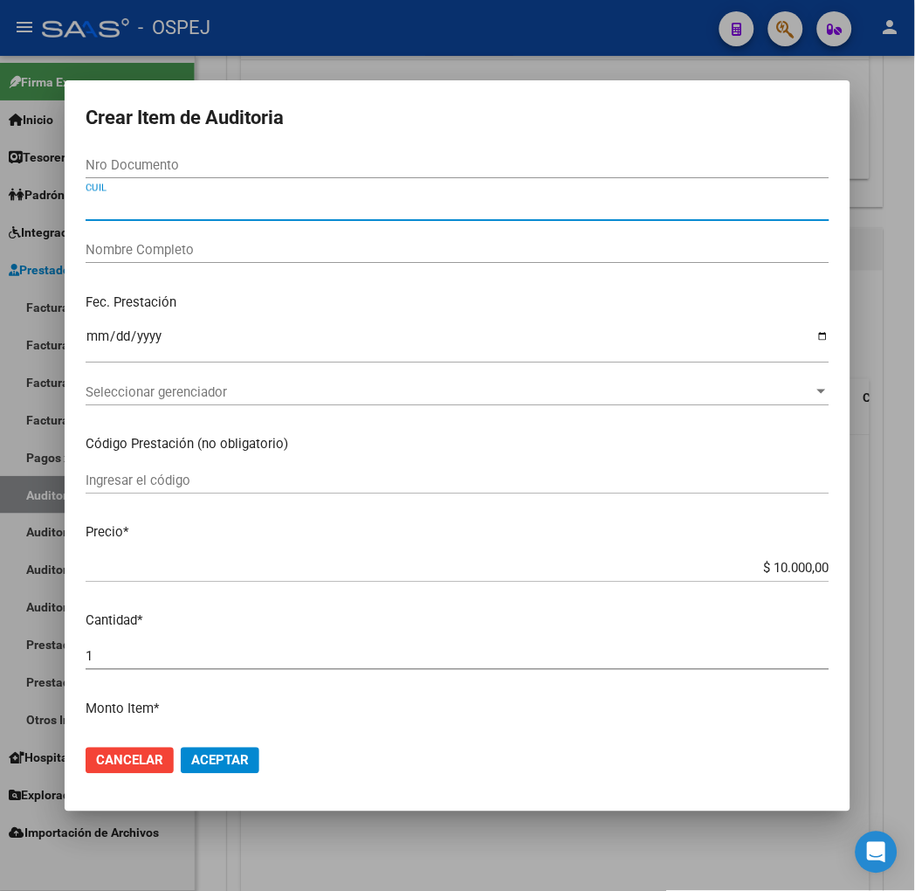
paste input "27550851143"
type input "27550851143"
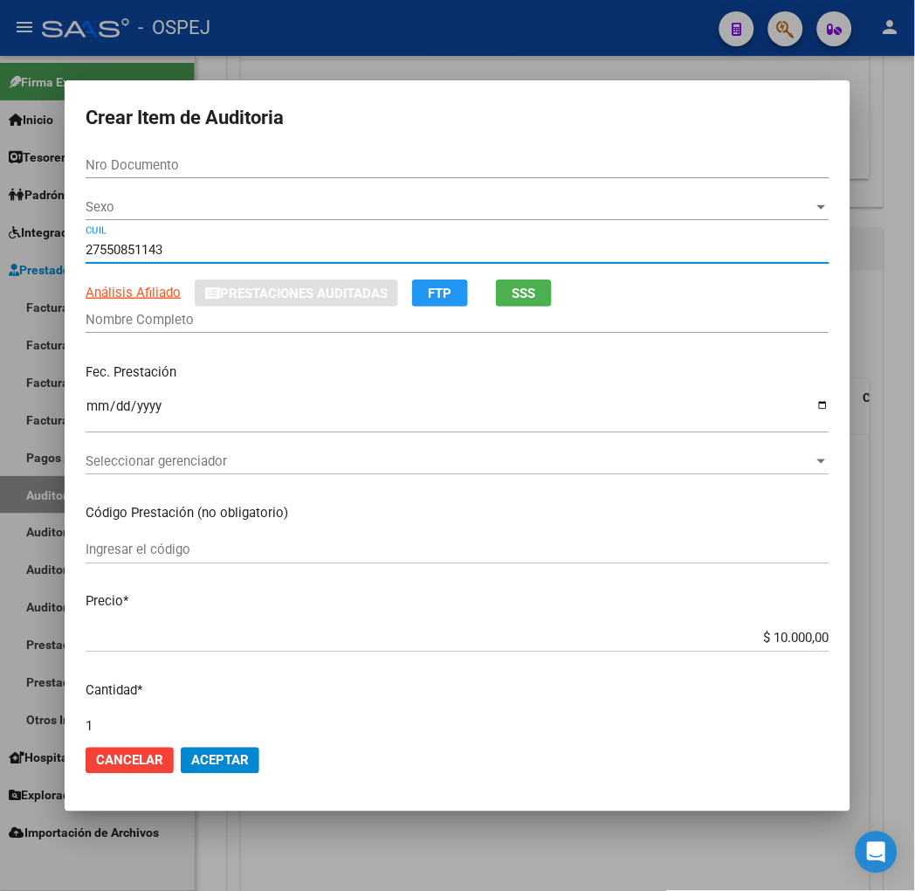
type input "55085114"
type input "20550851149"
type input "[PERSON_NAME]"
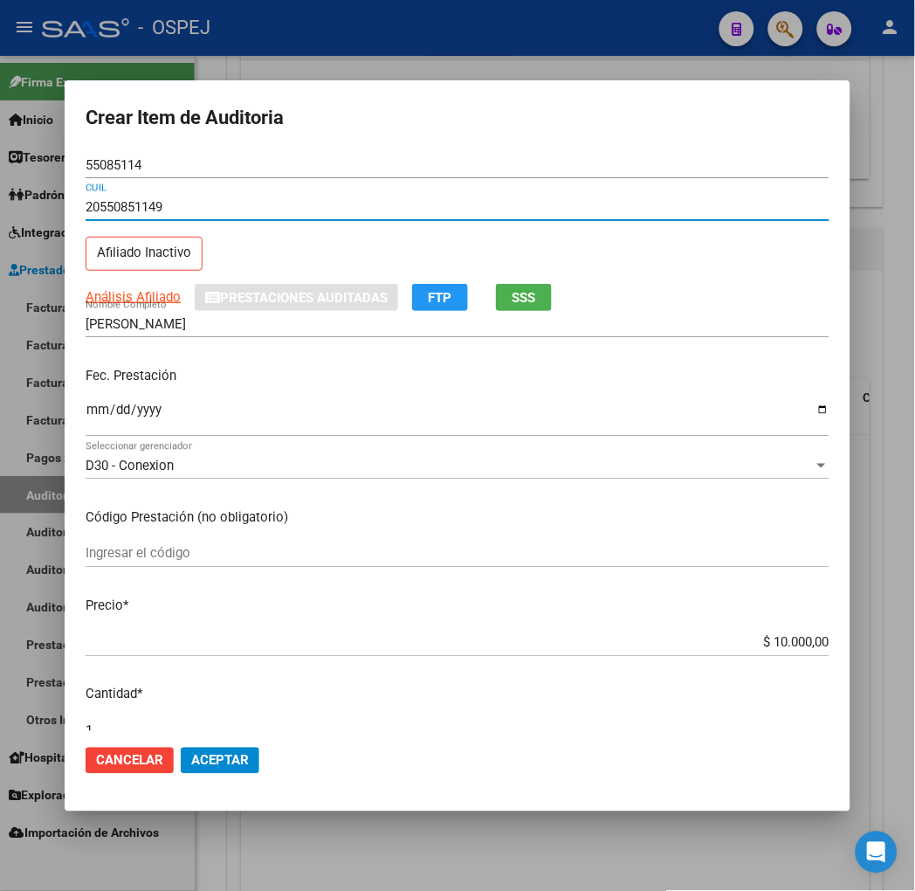
type input "20550851149"
click at [201, 770] on button "Aceptar" at bounding box center [220, 761] width 79 height 26
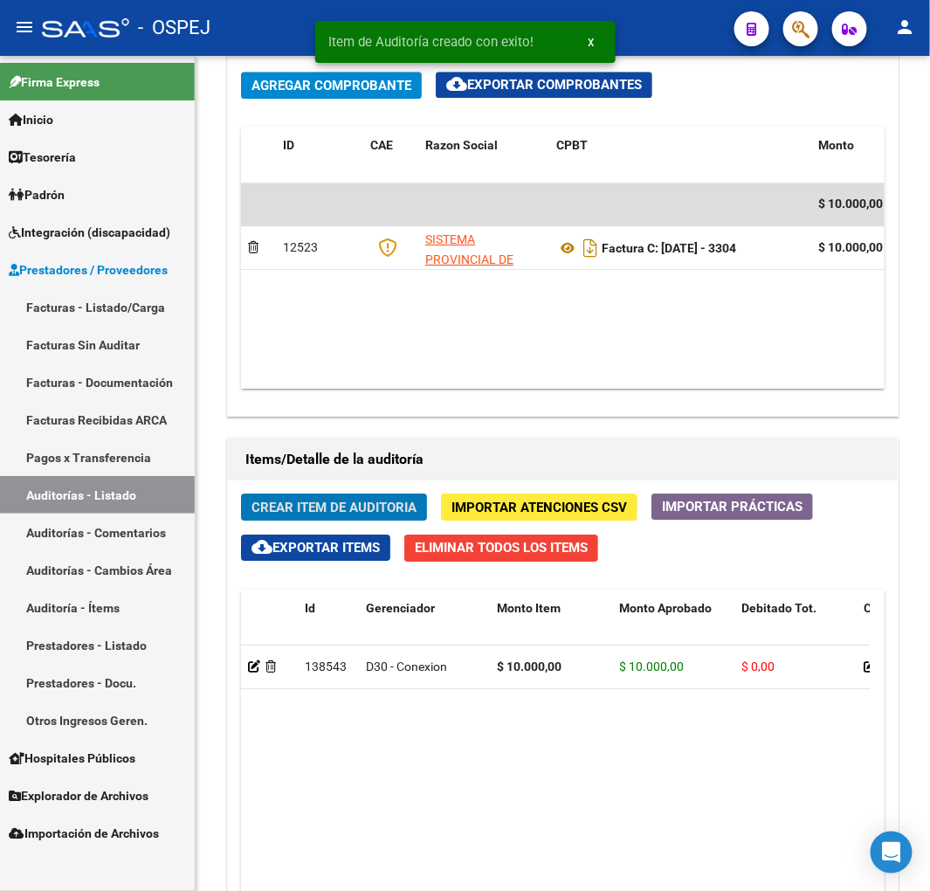
scroll to position [1374, 0]
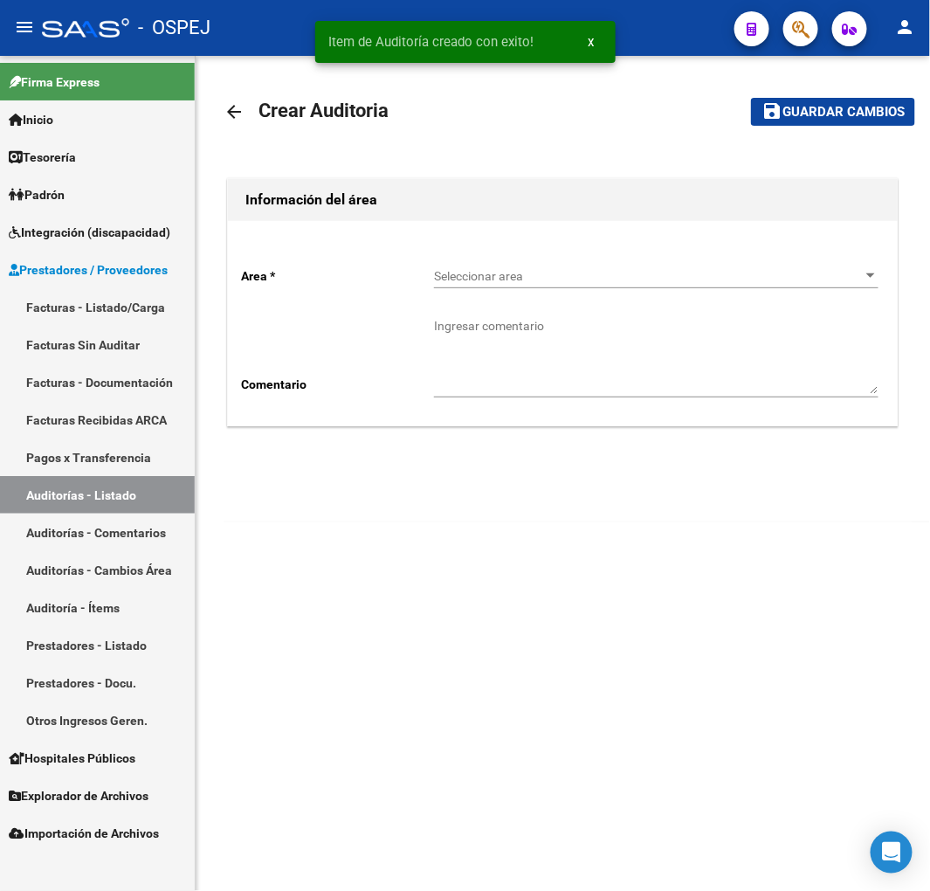
click at [486, 284] on div "Seleccionar area Seleccionar area" at bounding box center [656, 270] width 445 height 35
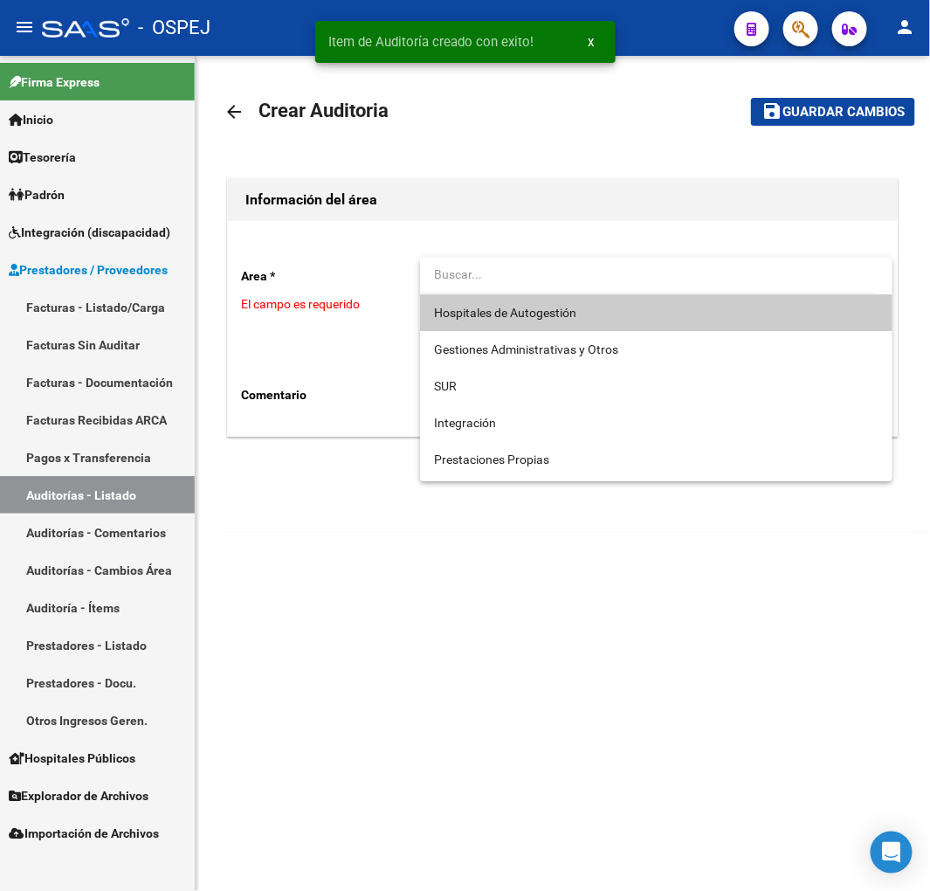
click at [467, 323] on span "Hospitales de Autogestión" at bounding box center [656, 312] width 445 height 37
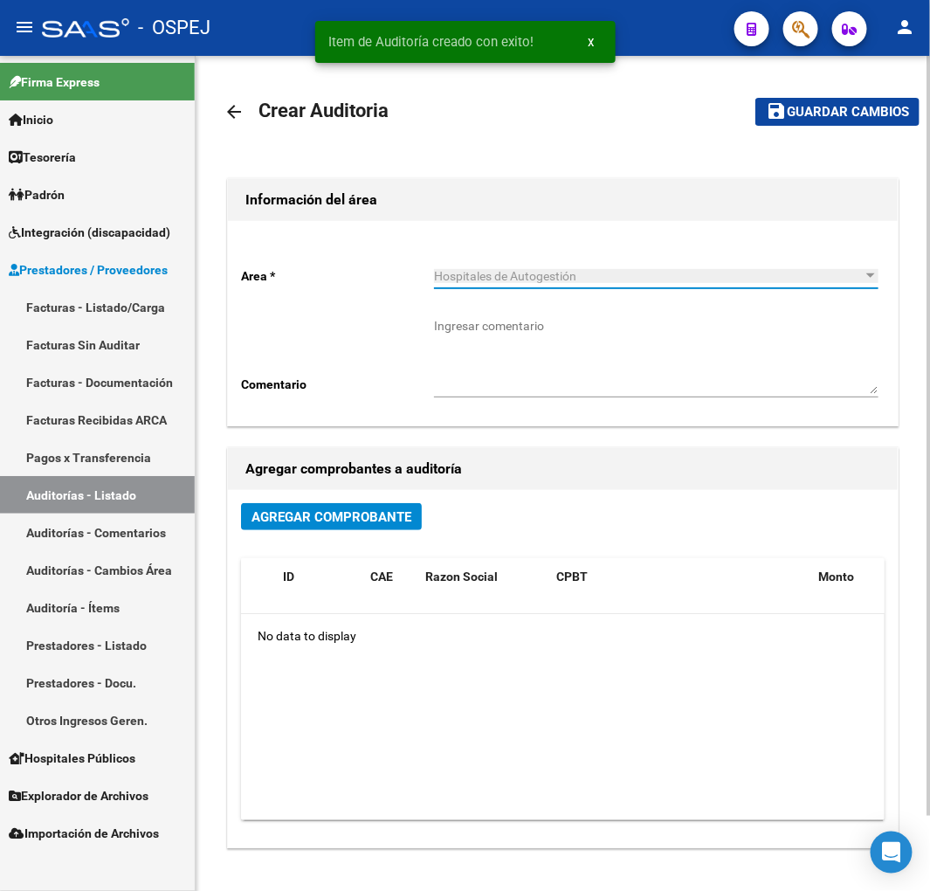
drag, startPoint x: 289, startPoint y: 555, endPoint x: 336, endPoint y: 520, distance: 58.7
click at [292, 553] on div "Agregar Comprobante ID CAE Razon Social CPBT Monto Fecha Cpbt Fecha Recibido Do…" at bounding box center [563, 668] width 670 height 357
click at [337, 519] on span "Agregar Comprobante" at bounding box center [332, 517] width 160 height 16
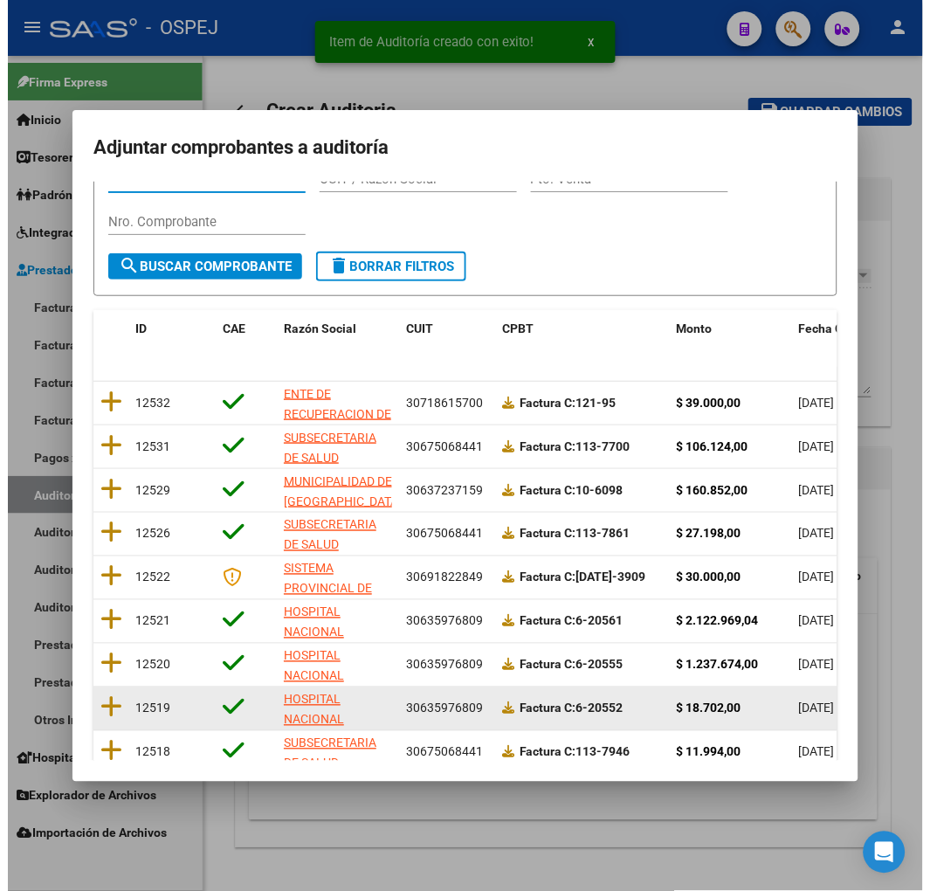
scroll to position [220, 0]
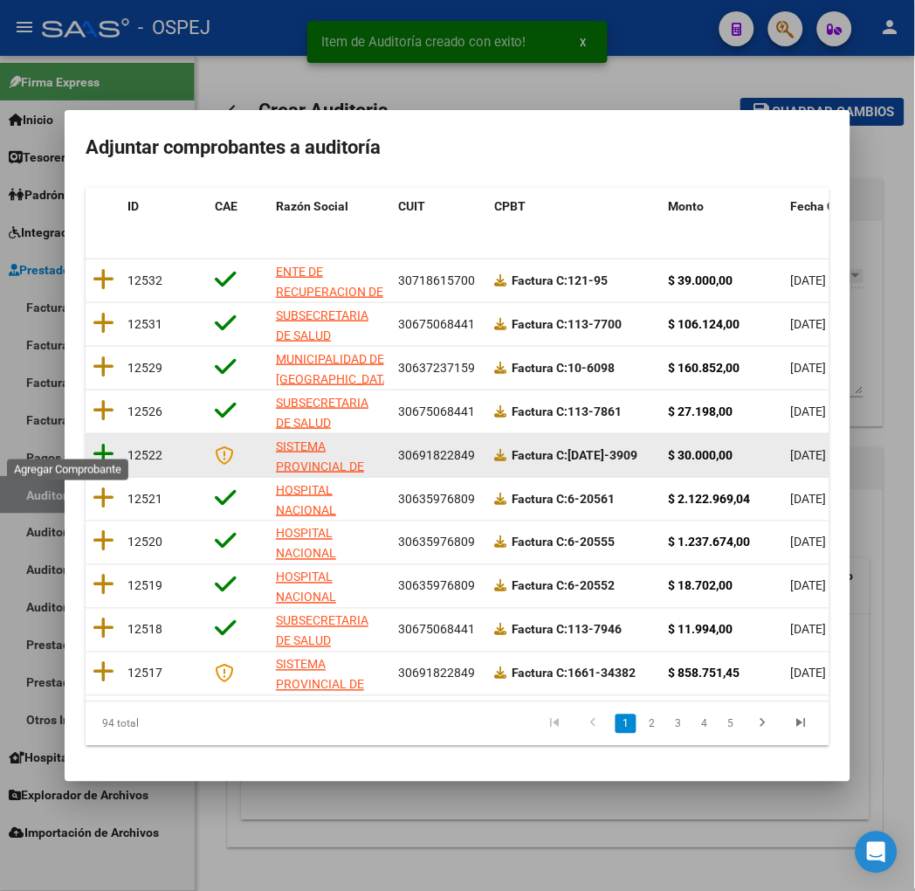
click at [93, 443] on icon at bounding box center [104, 454] width 22 height 24
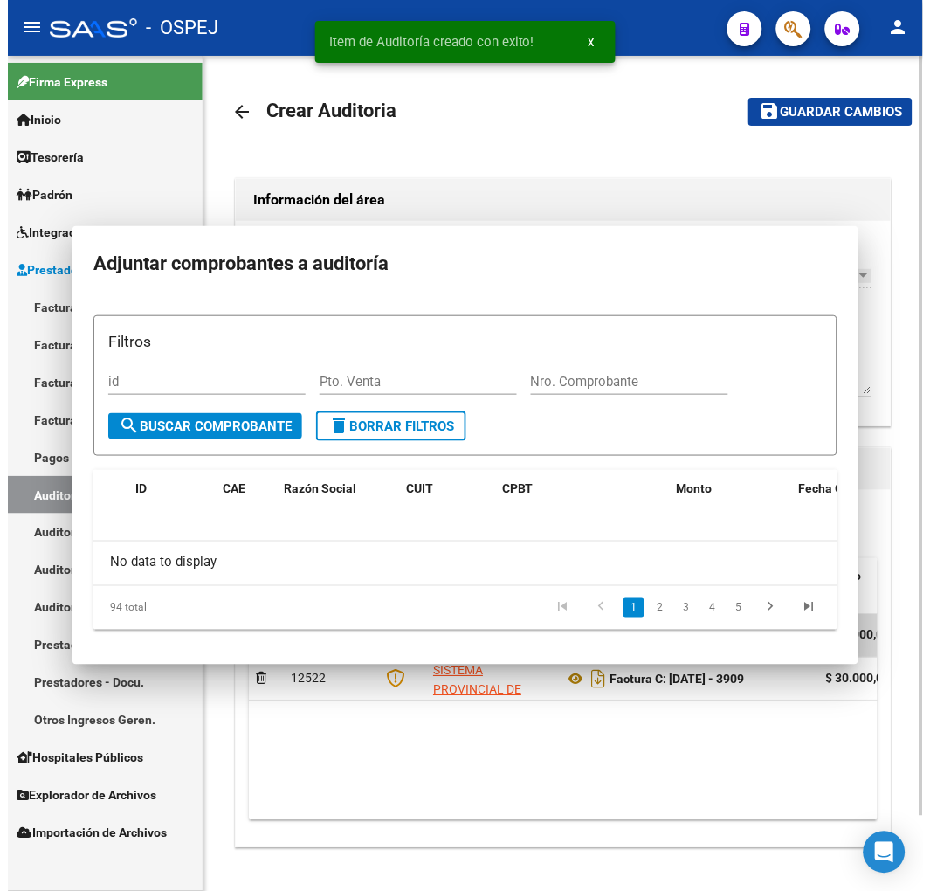
scroll to position [0, 0]
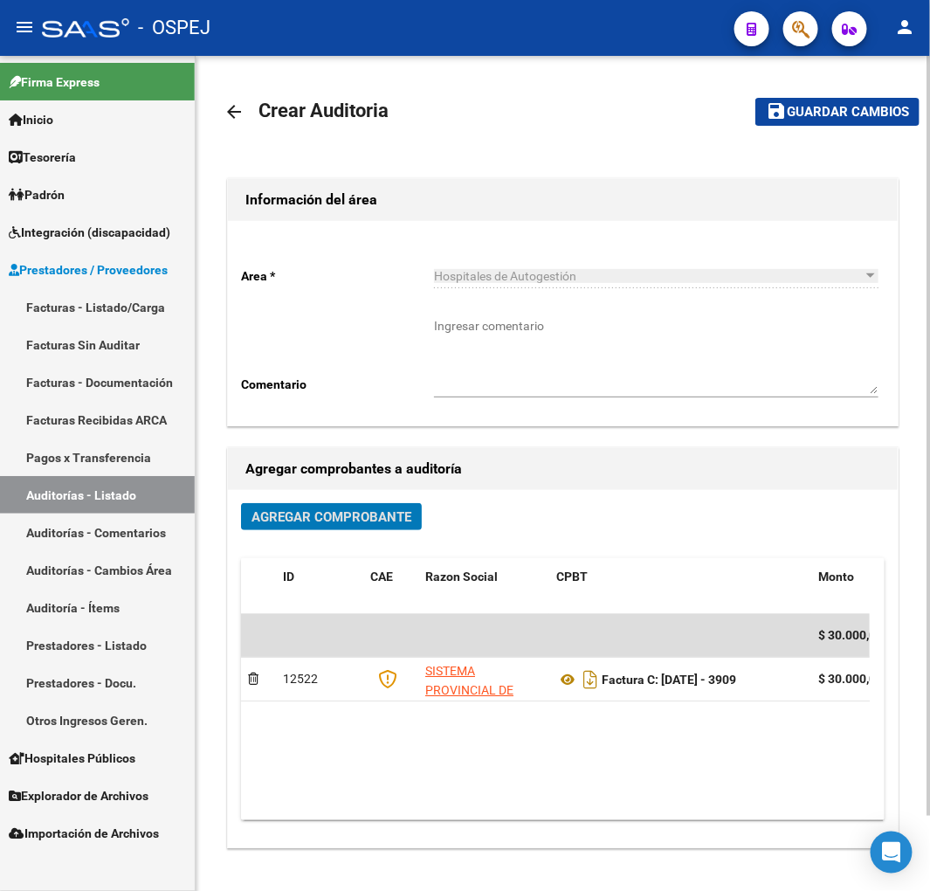
click at [860, 109] on span "Guardar cambios" at bounding box center [848, 113] width 122 height 16
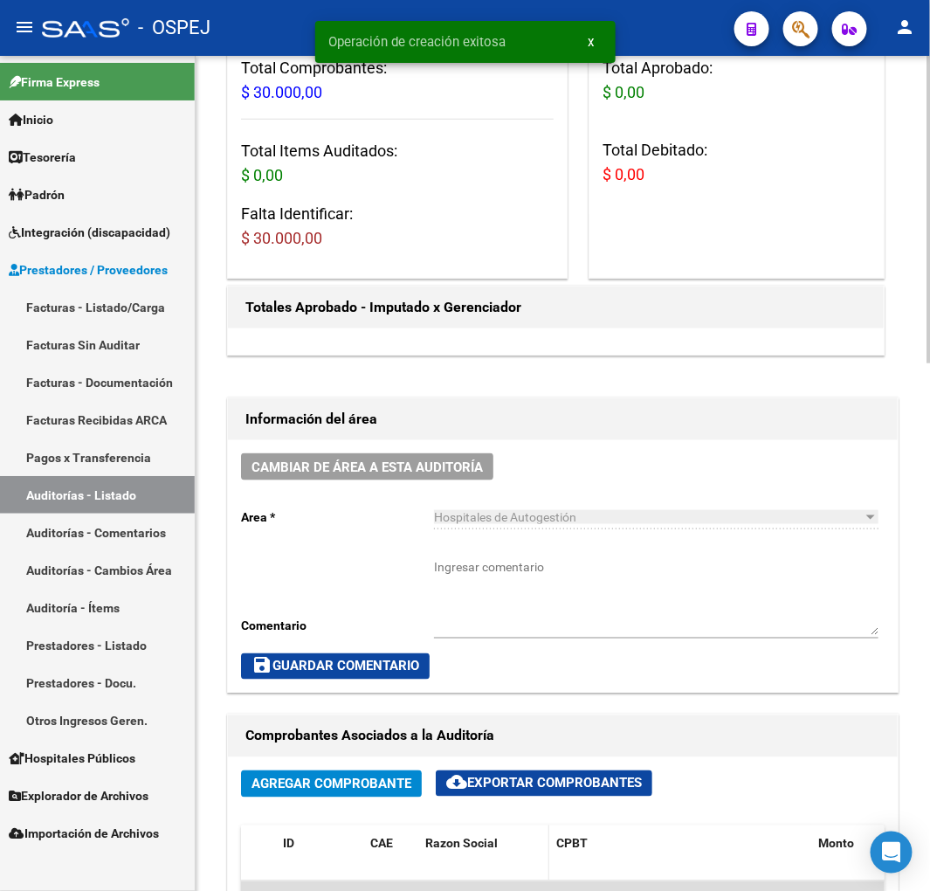
scroll to position [582, 0]
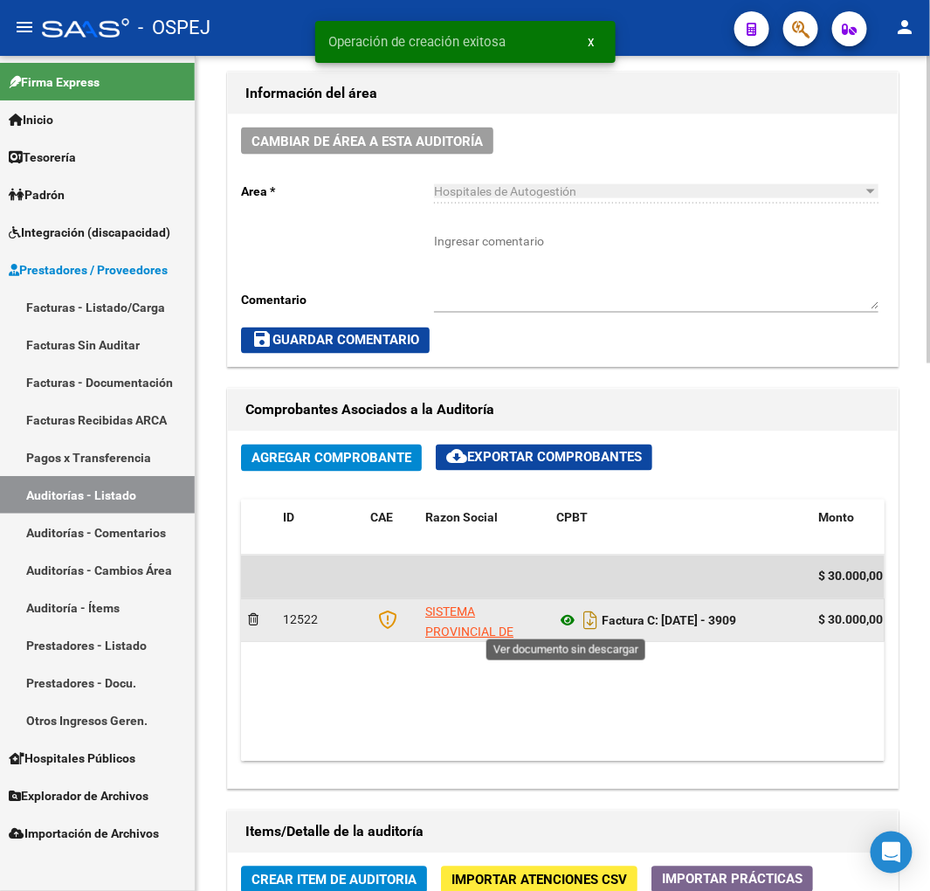
click at [559, 621] on icon at bounding box center [567, 620] width 23 height 21
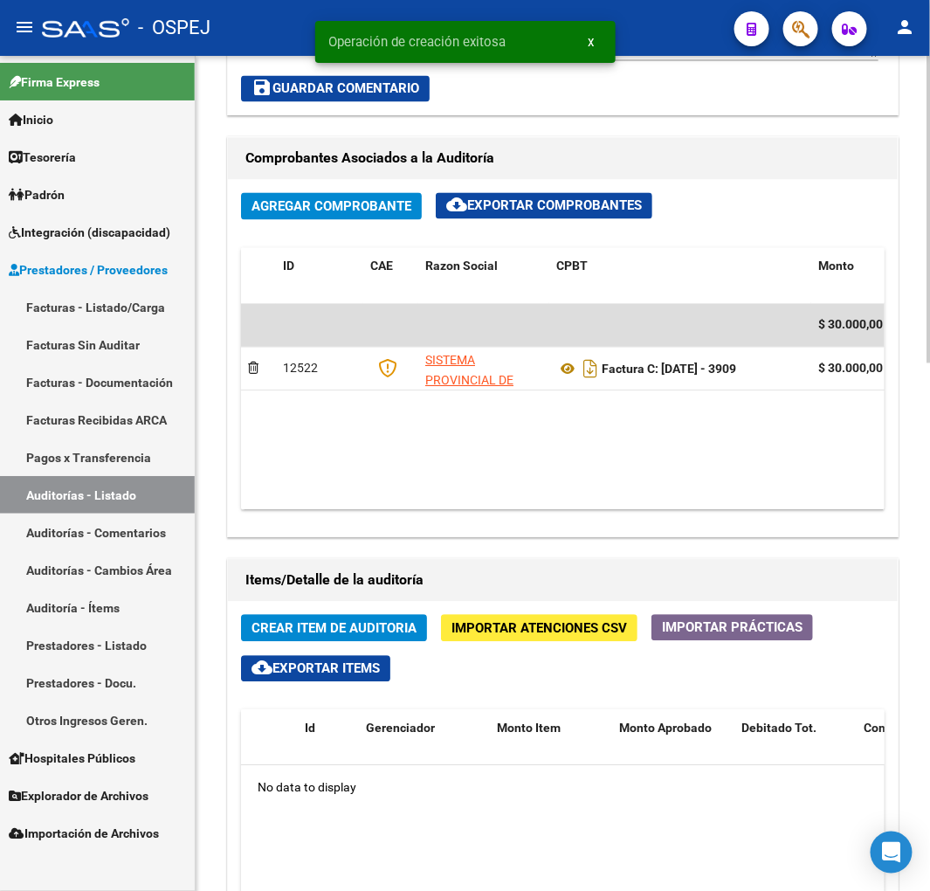
scroll to position [1067, 0]
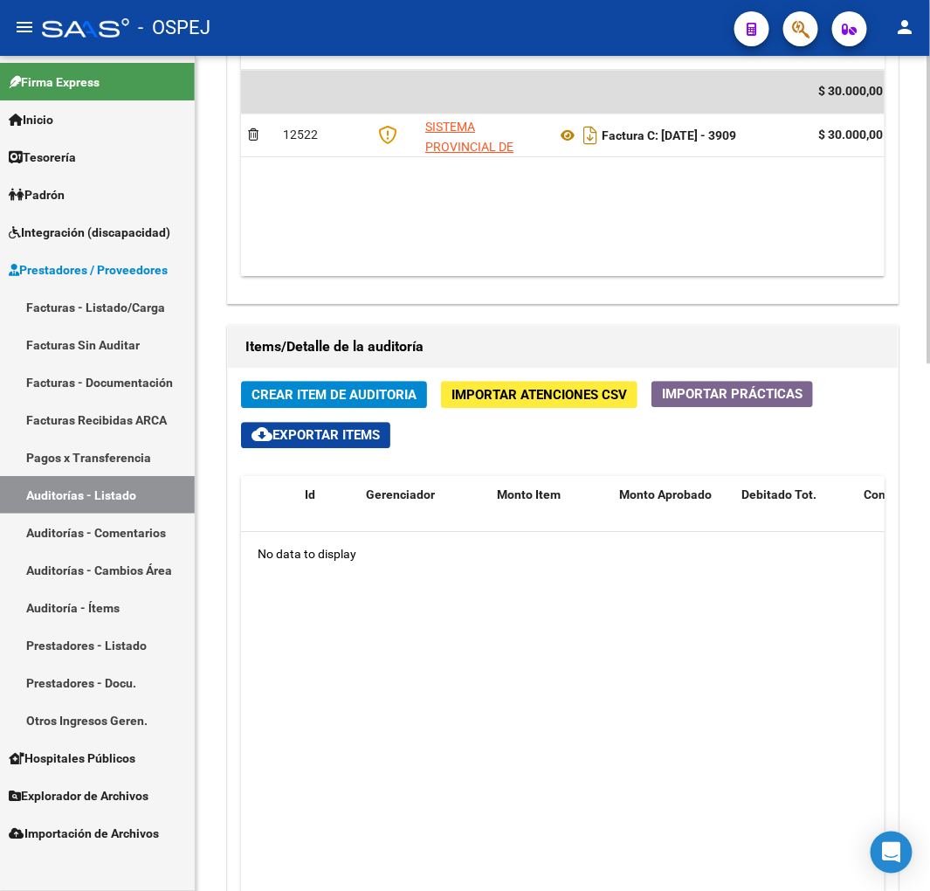
click at [386, 386] on button "Crear Item de Auditoria" at bounding box center [334, 394] width 186 height 27
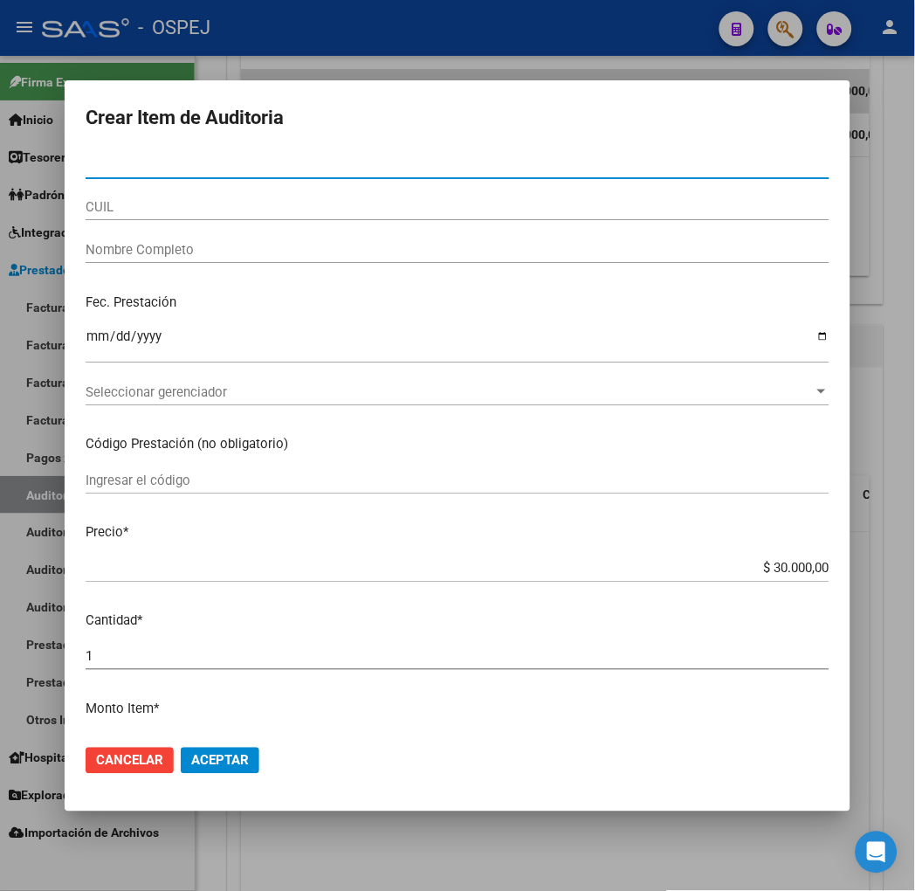
click at [145, 207] on input "CUIL" at bounding box center [458, 207] width 744 height 16
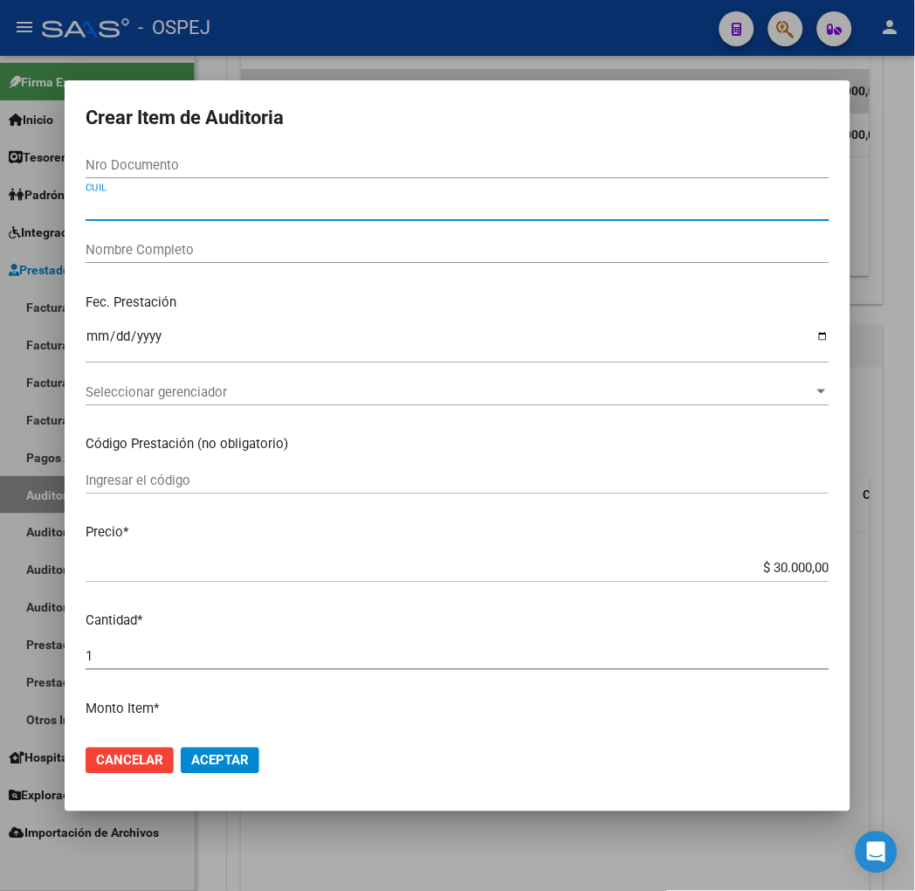
paste input "27382468924"
type input "27382468924"
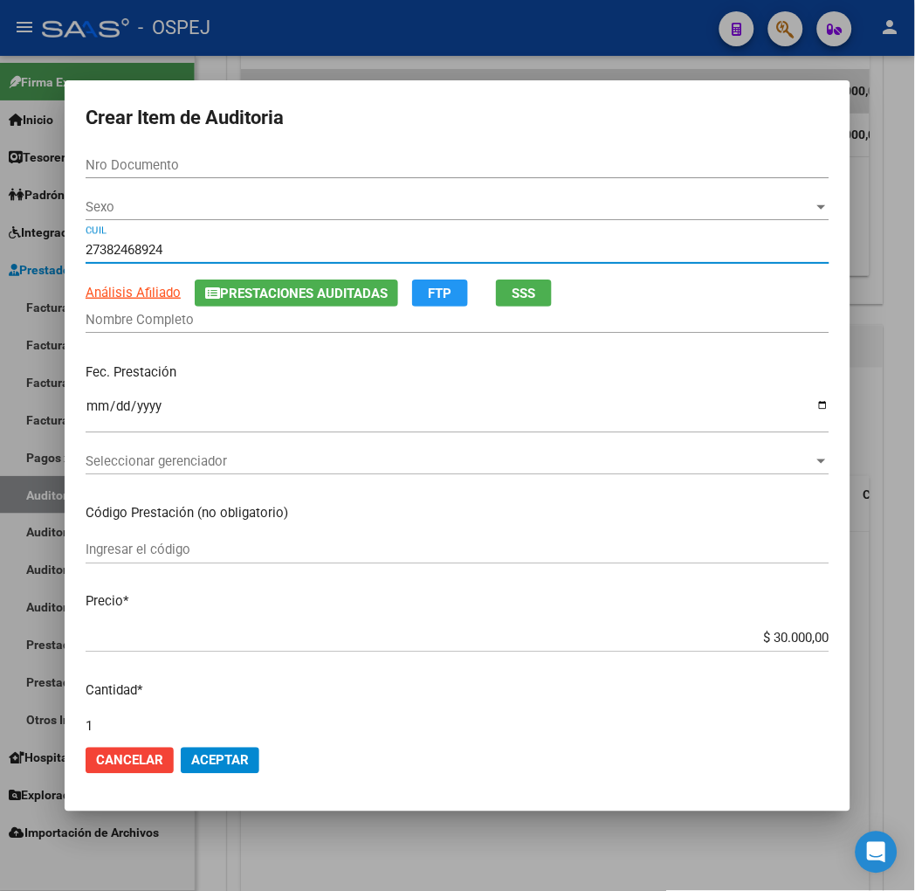
type input "38246892"
type input "[PERSON_NAME]"
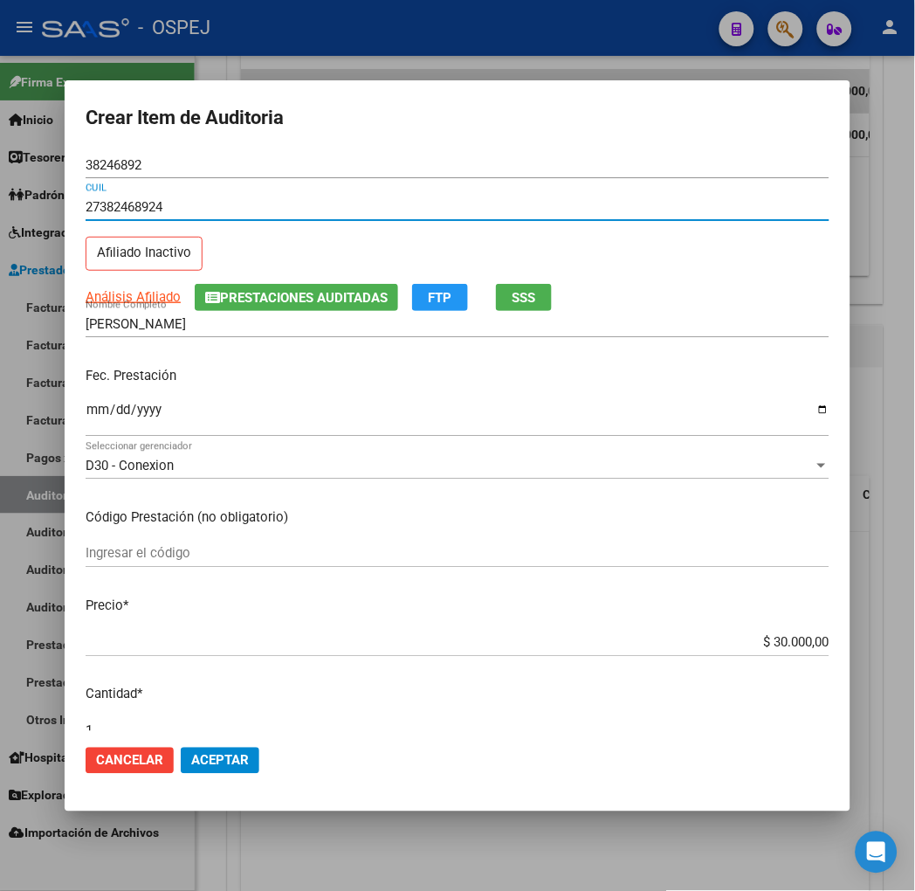
type input "27382468924"
click at [803, 632] on div "$ 30.000,00 Ingresar el precio" at bounding box center [458, 643] width 744 height 26
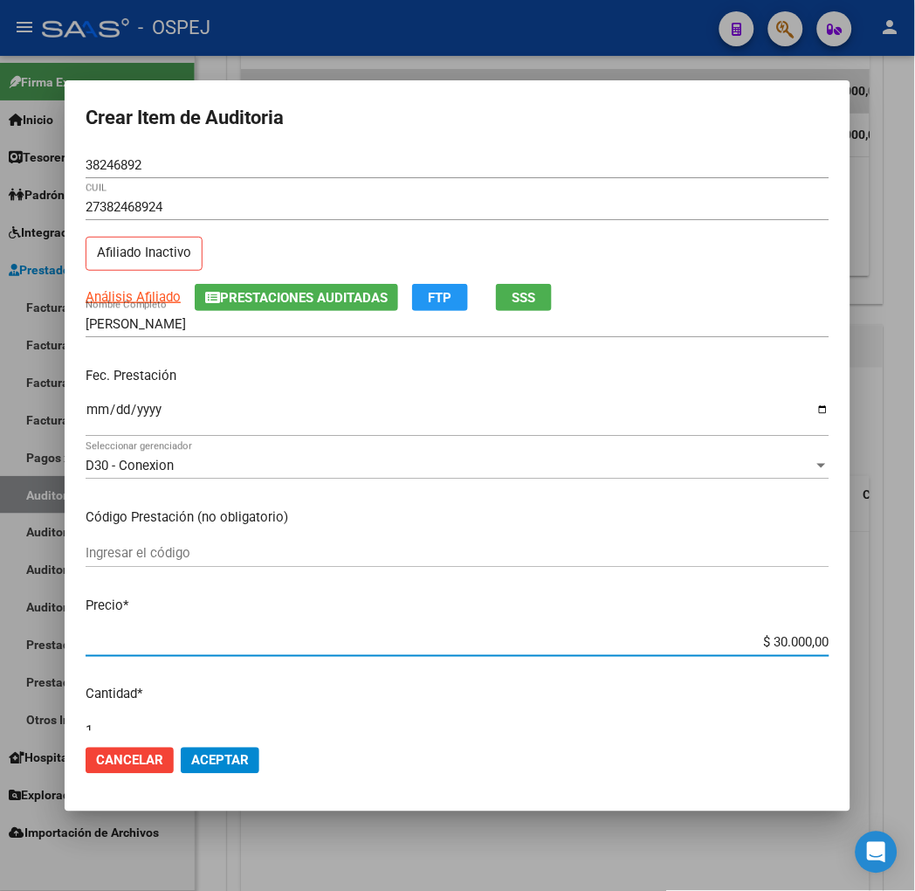
click at [830, 639] on input "$ 30.000,00" at bounding box center [458, 643] width 744 height 16
type input "$ 0,01"
type input "$ 0,10"
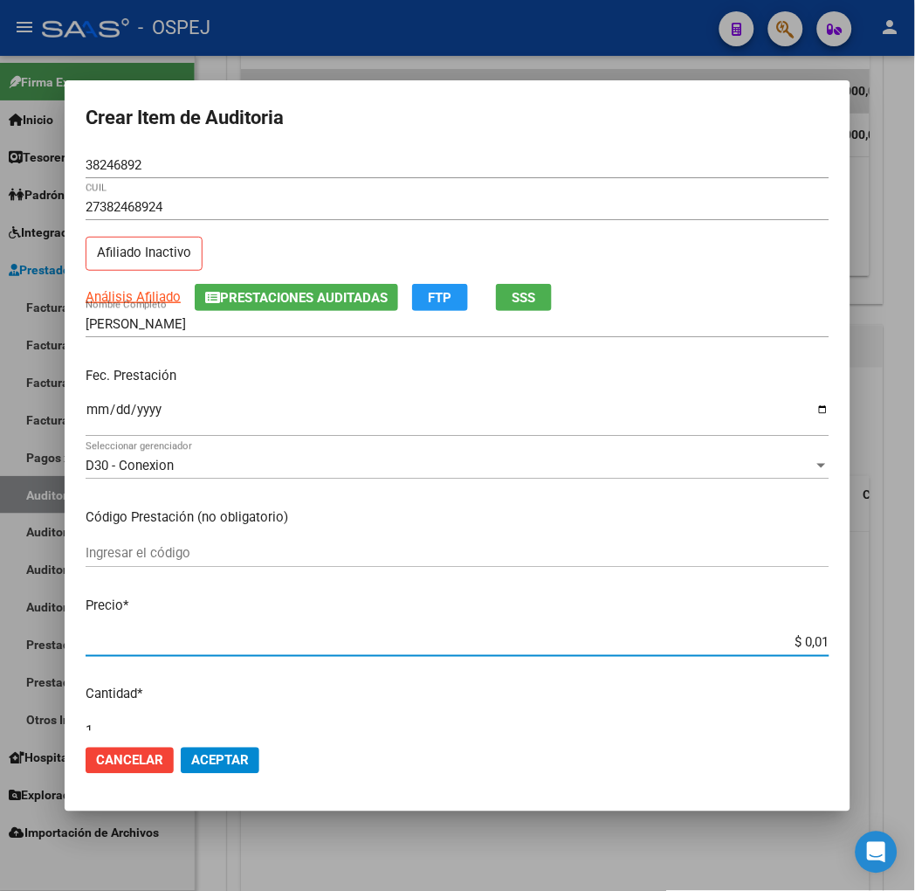
type input "$ 0,10"
type input "$ 1,00"
type input "$ 10,00"
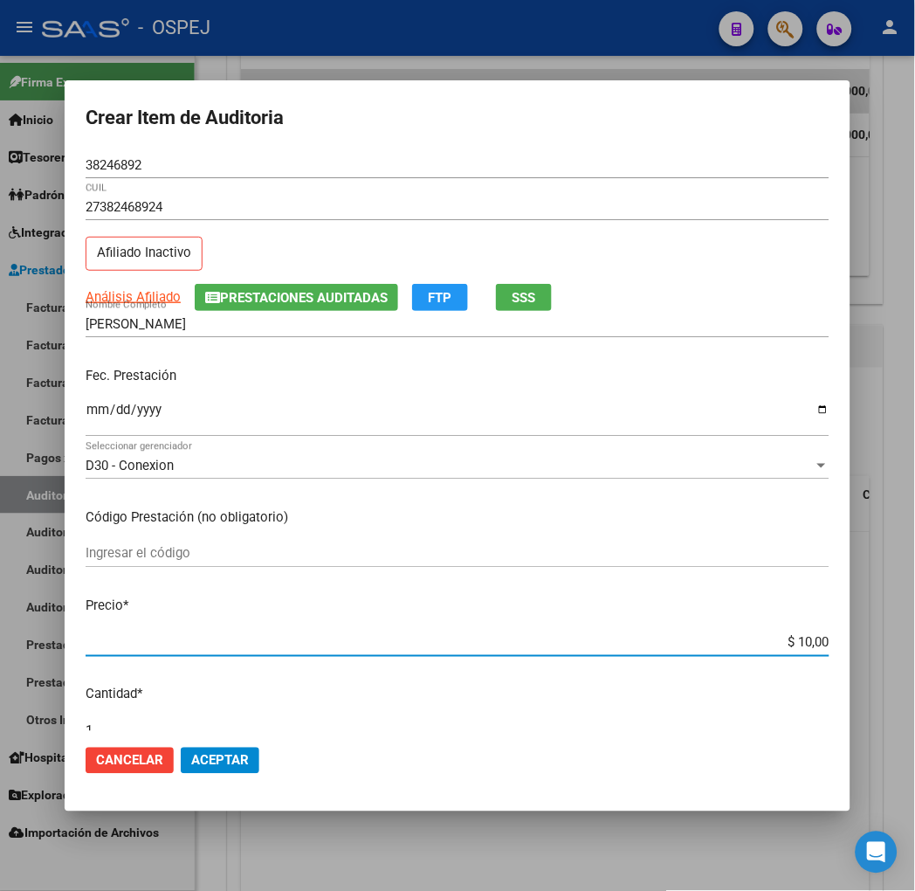
type input "$ 100,00"
type input "$ 1.000,00"
type input "$ 10.000,00"
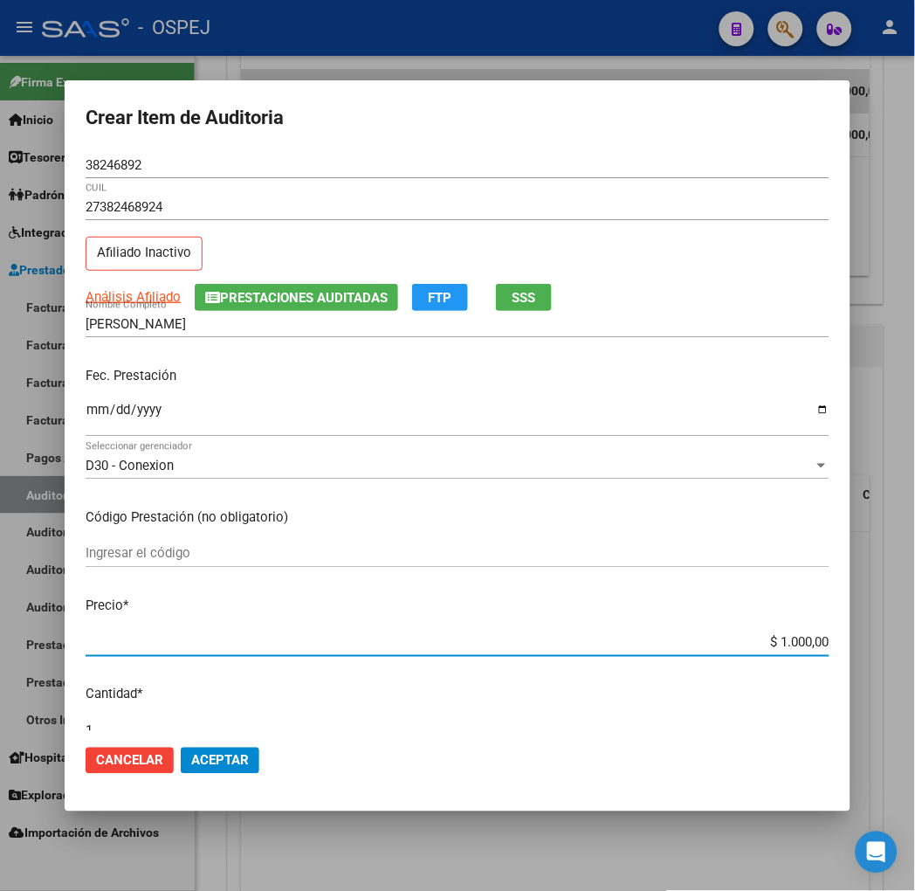
type input "$ 10.000,00"
click at [191, 753] on span "Aceptar" at bounding box center [220, 761] width 58 height 16
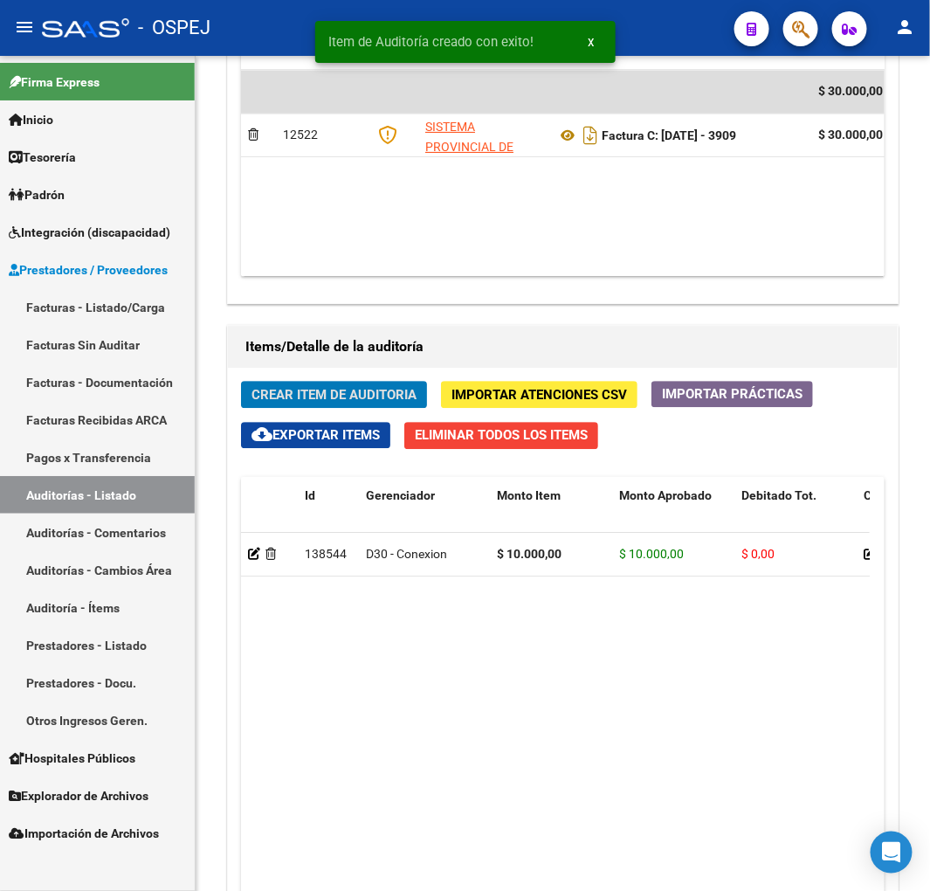
scroll to position [1277, 0]
click at [302, 384] on button "Crear Item de Auditoria" at bounding box center [334, 394] width 186 height 27
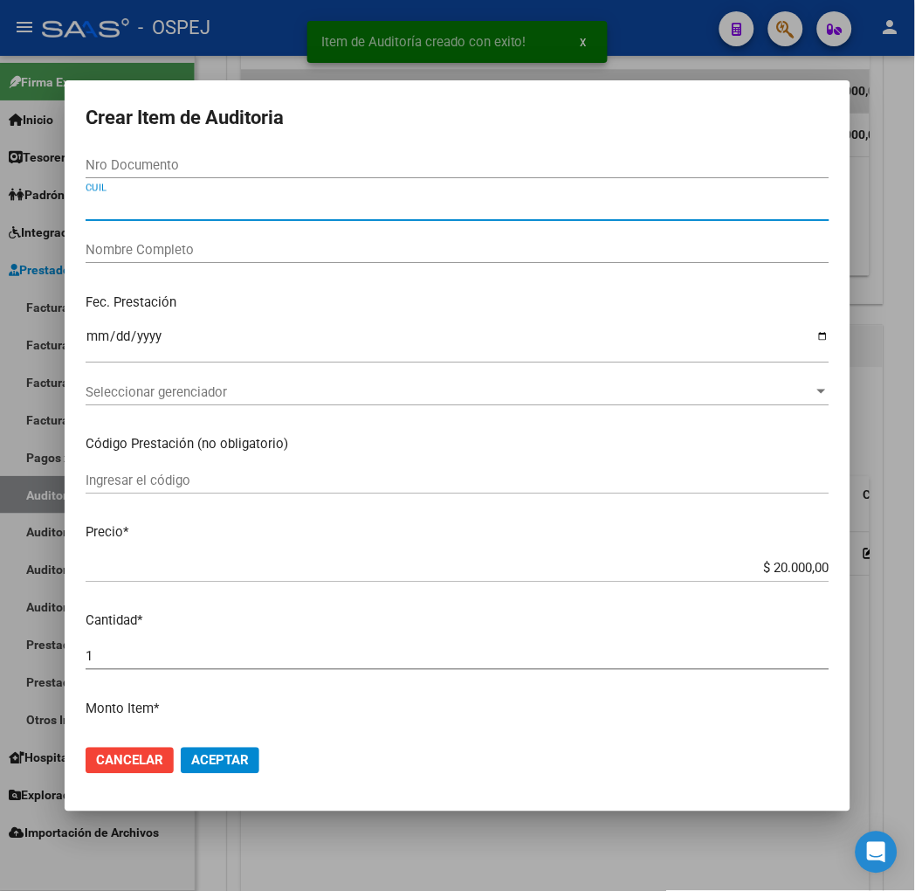
paste input "27382468924"
type input "27382468924"
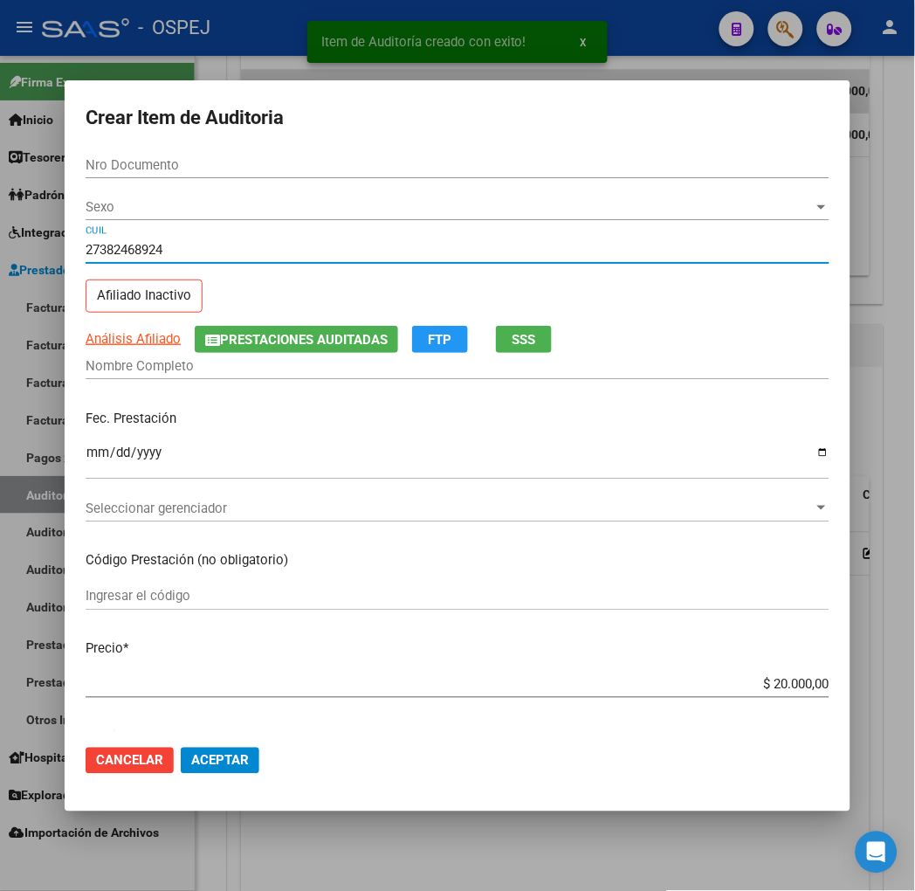
type input "38246892"
type input "[PERSON_NAME]"
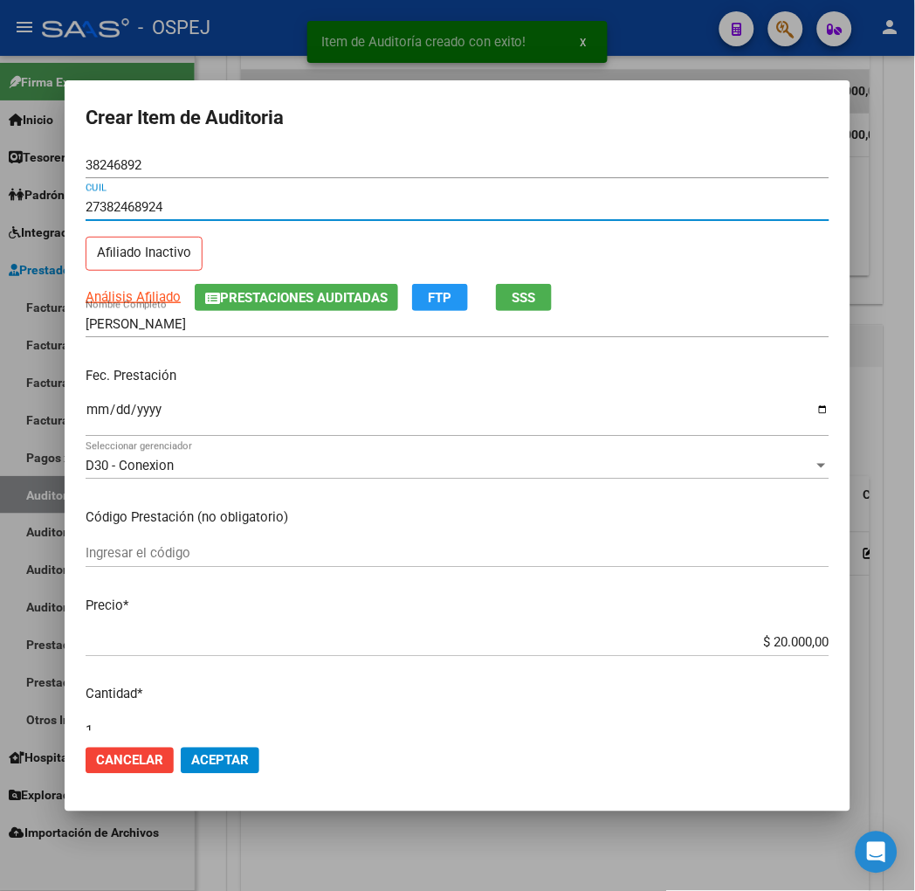
type input "27382468924"
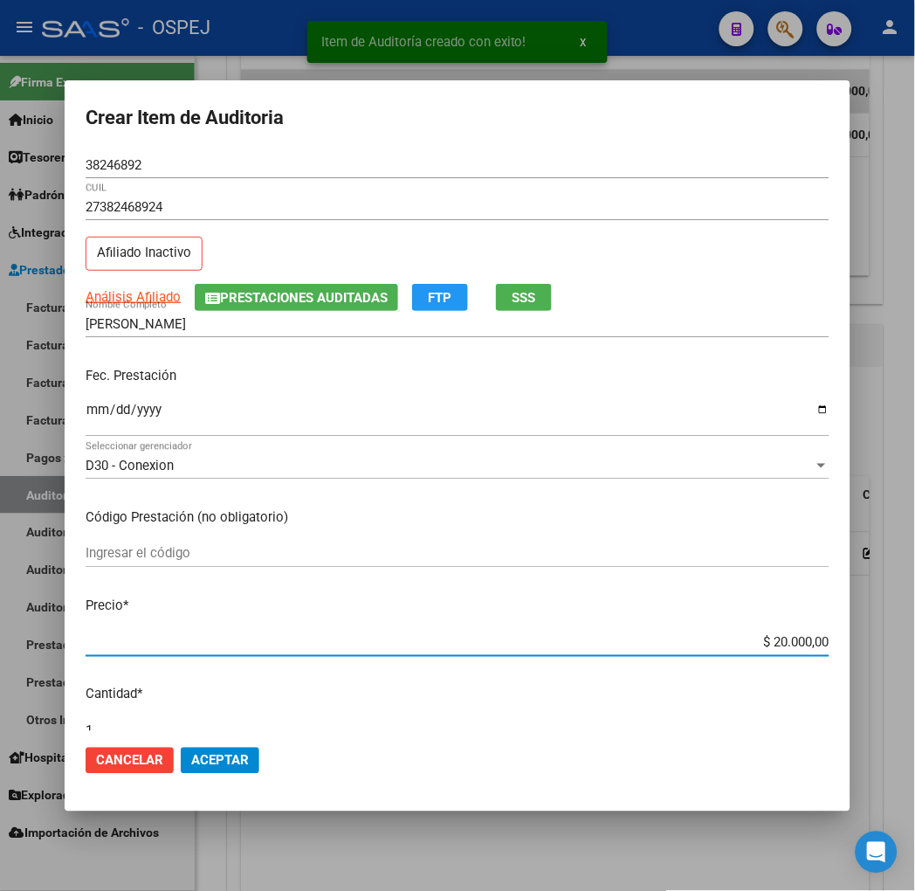
click at [830, 642] on input "$ 20.000,00" at bounding box center [458, 643] width 744 height 16
type input "$ 0,01"
type input "$ 0,10"
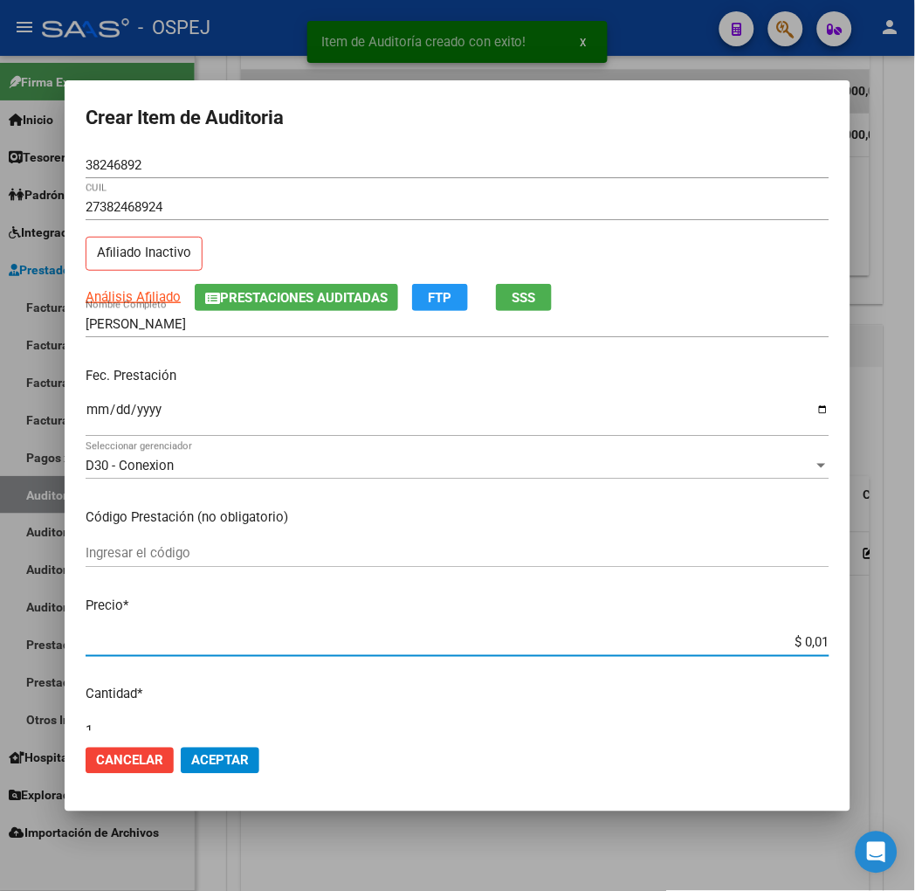
type input "$ 0,10"
type input "$ 1,00"
type input "$ 10,00"
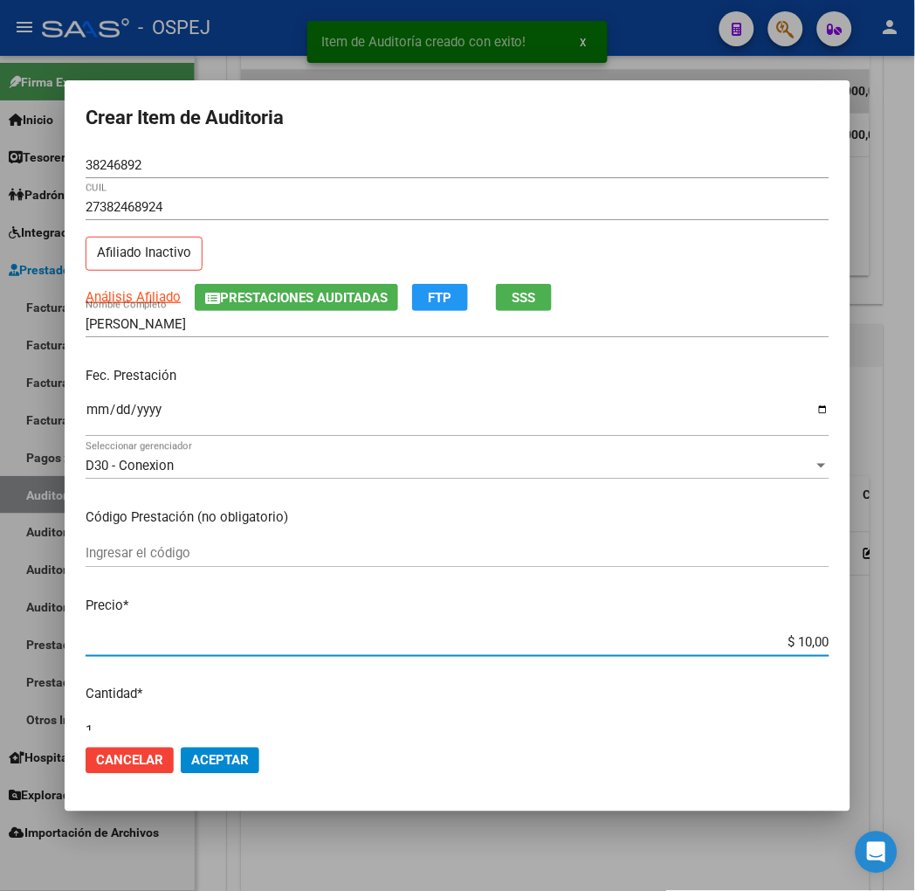
type input "$ 100,00"
type input "$ 1.000,00"
type input "$ 10.000,00"
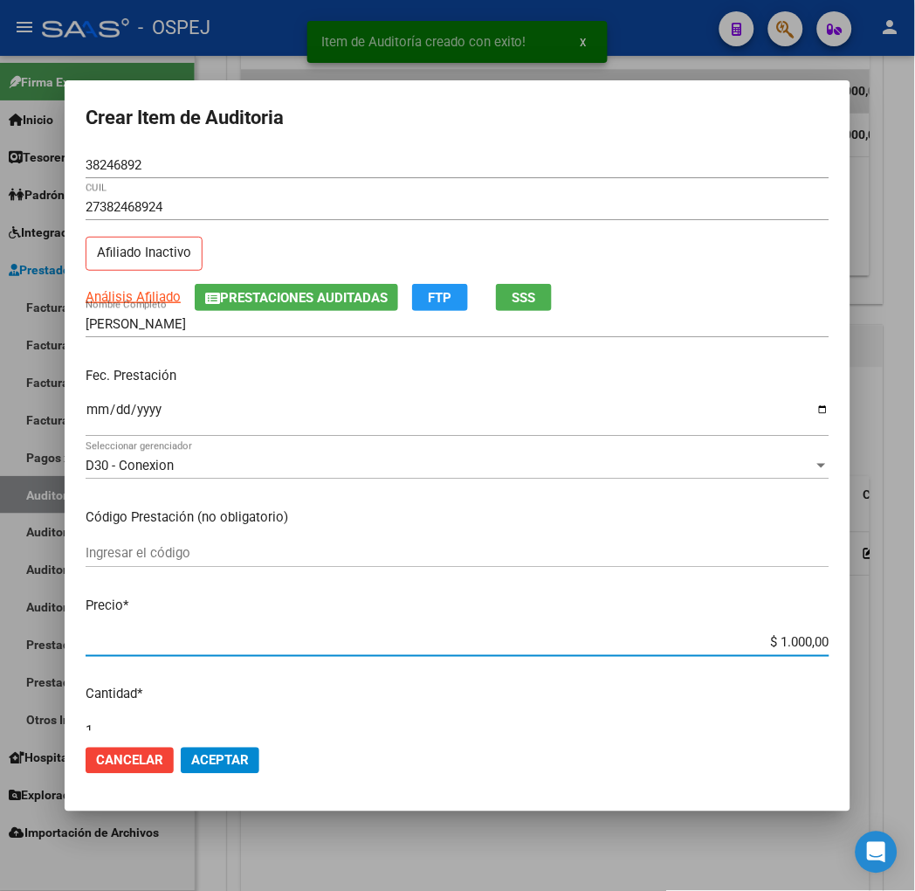
type input "$ 10.000,00"
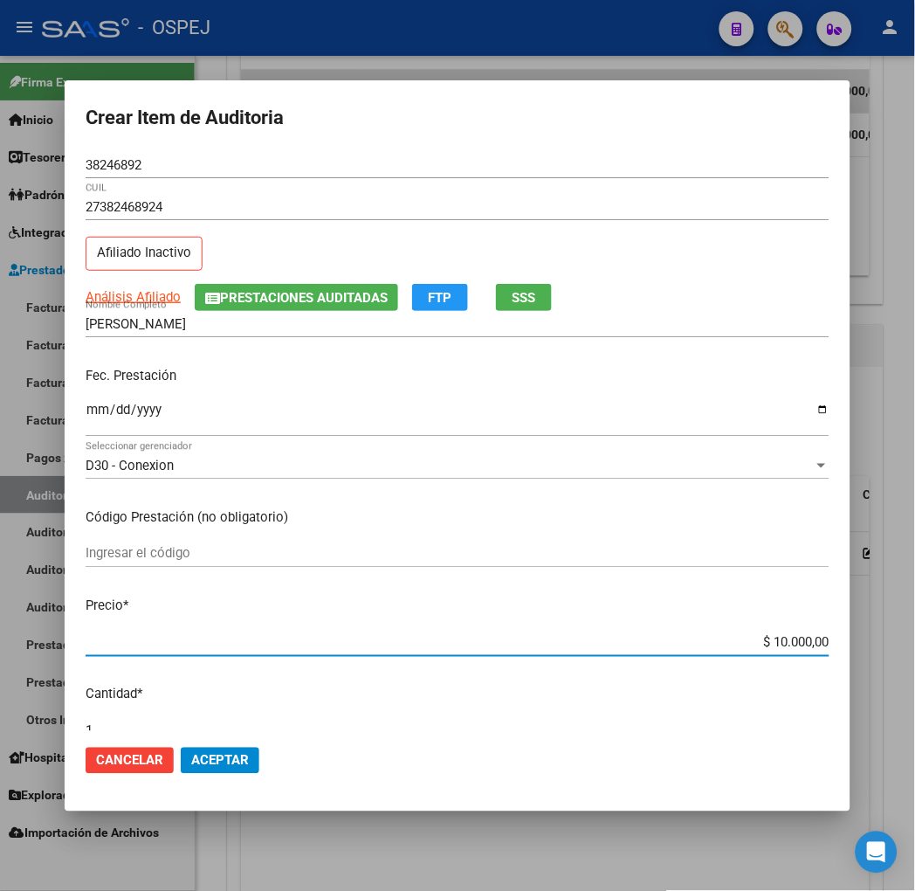
click at [191, 762] on span "Aceptar" at bounding box center [220, 761] width 58 height 16
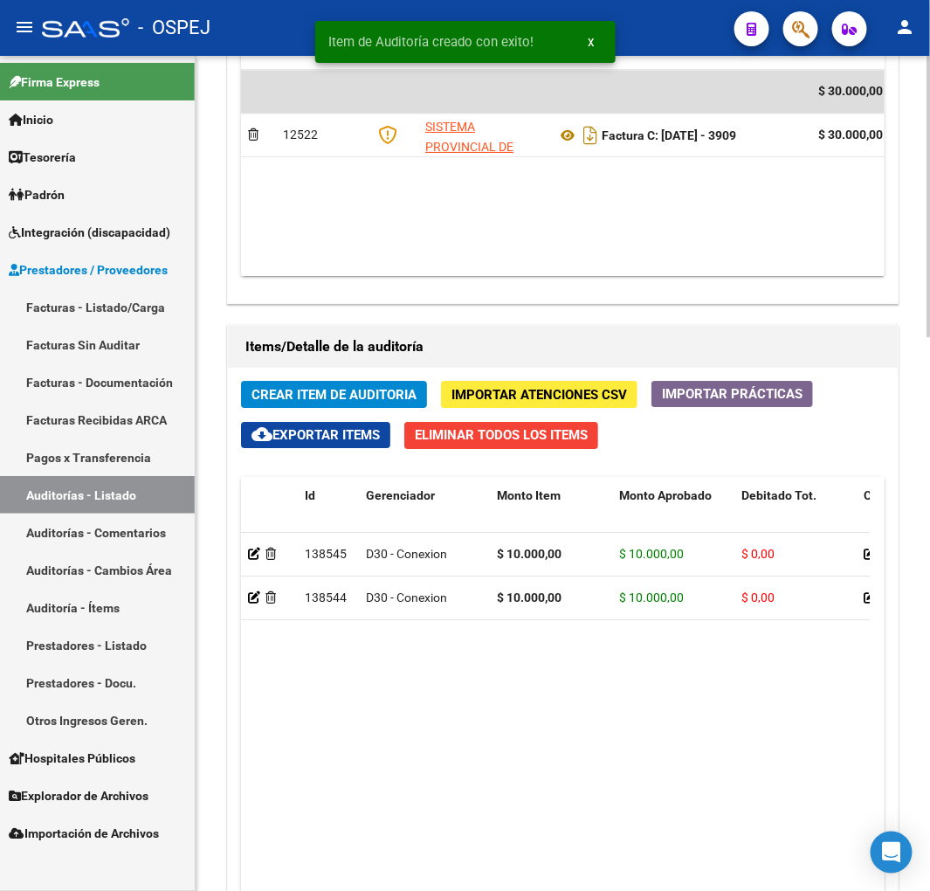
click at [334, 396] on span "Crear Item de Auditoria" at bounding box center [334, 395] width 165 height 16
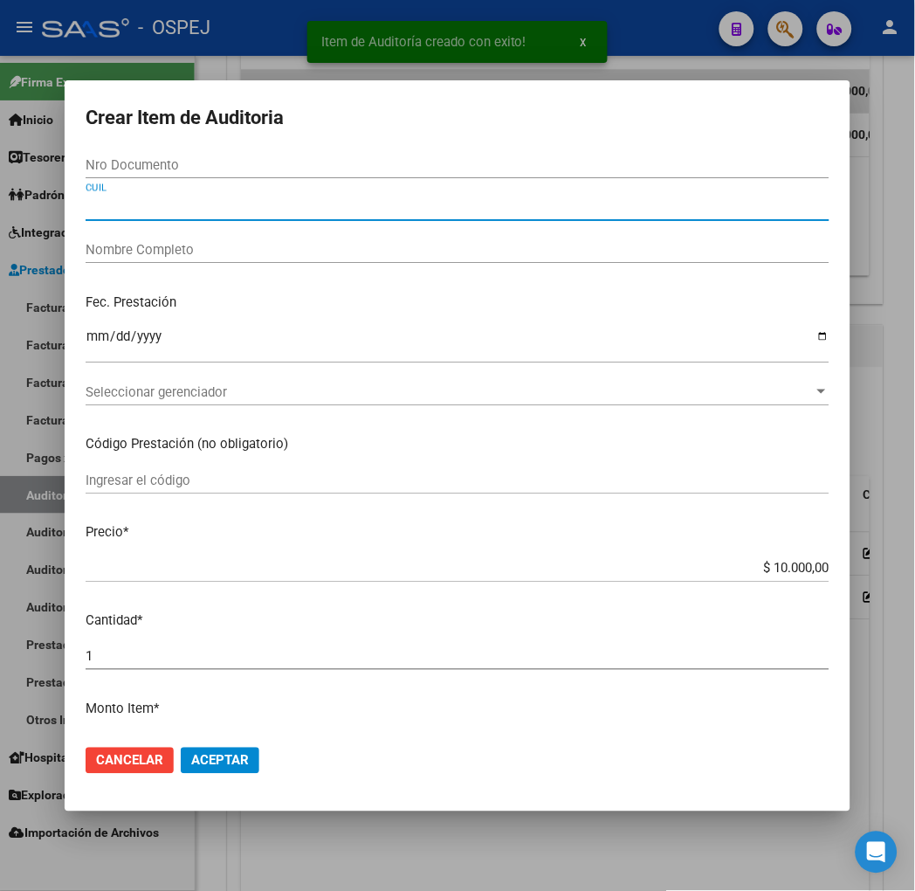
click at [157, 164] on input "Nro Documento" at bounding box center [458, 165] width 744 height 16
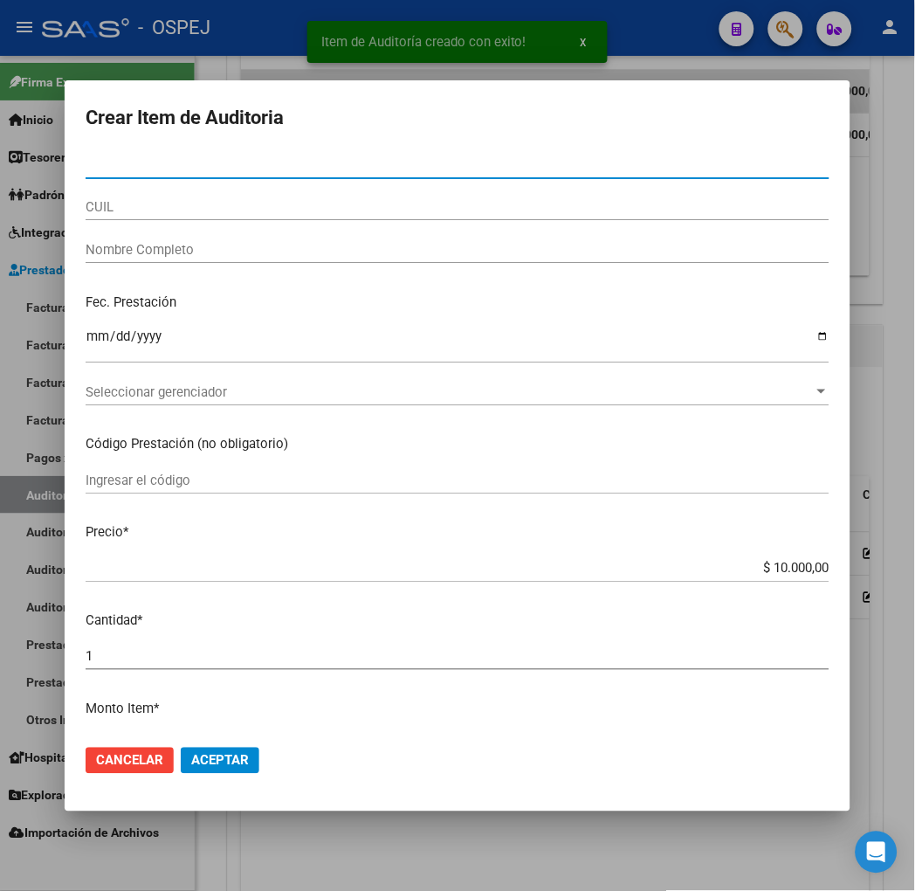
paste input "59843891"
type input "59843891"
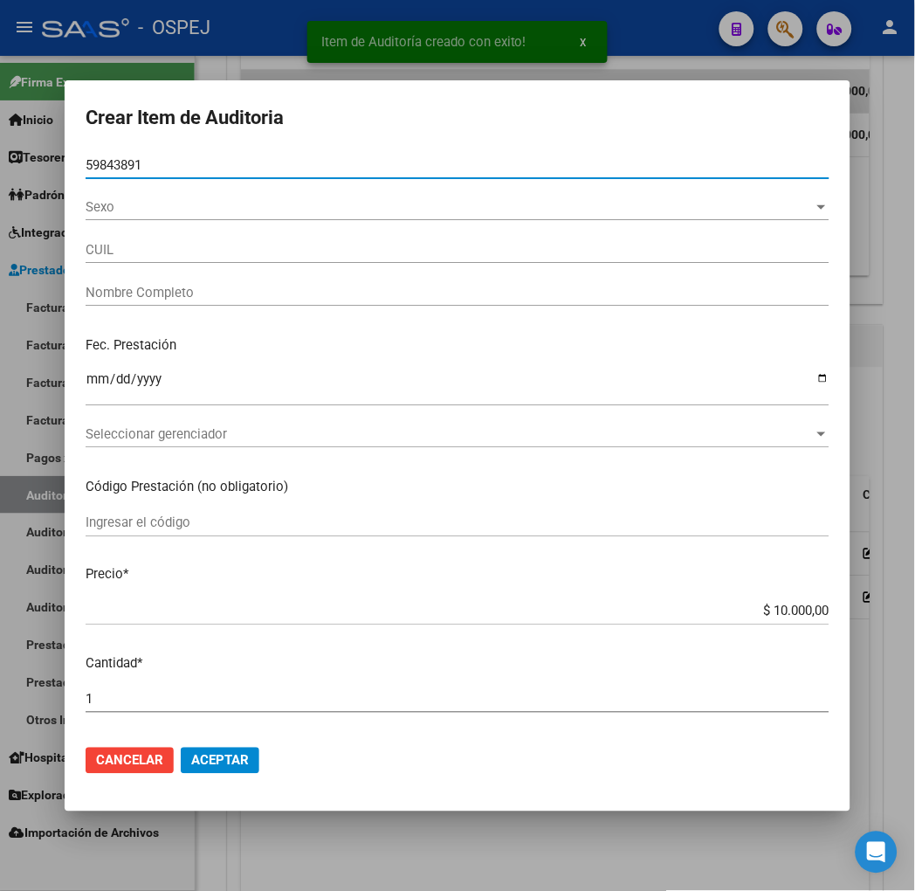
type input "27598438914"
type input "[PERSON_NAME]"
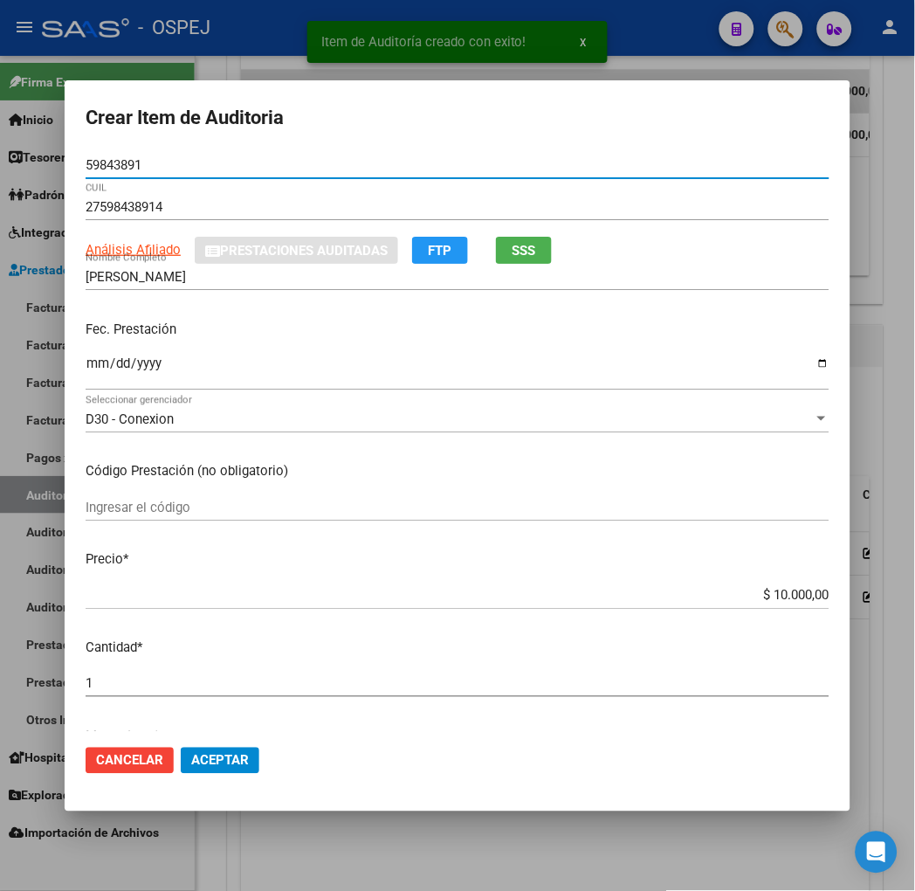
type input "59843891"
click at [203, 761] on span "Aceptar" at bounding box center [220, 761] width 58 height 16
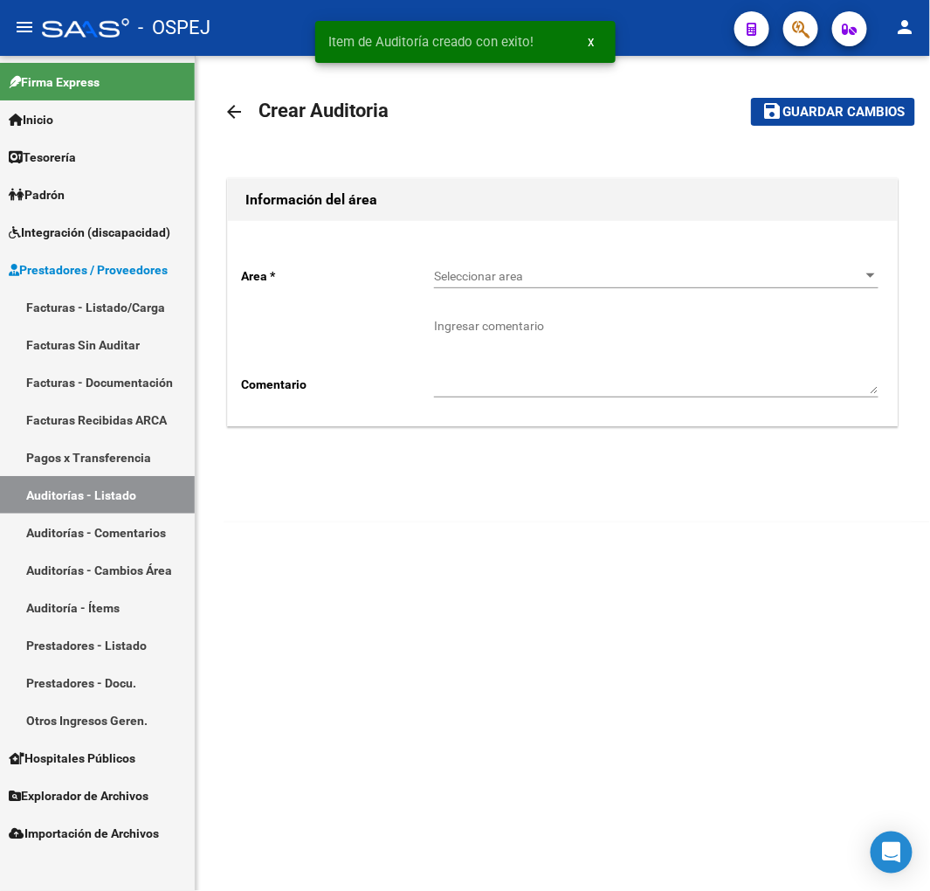
click at [232, 116] on mat-icon "arrow_back" at bounding box center [234, 111] width 21 height 21
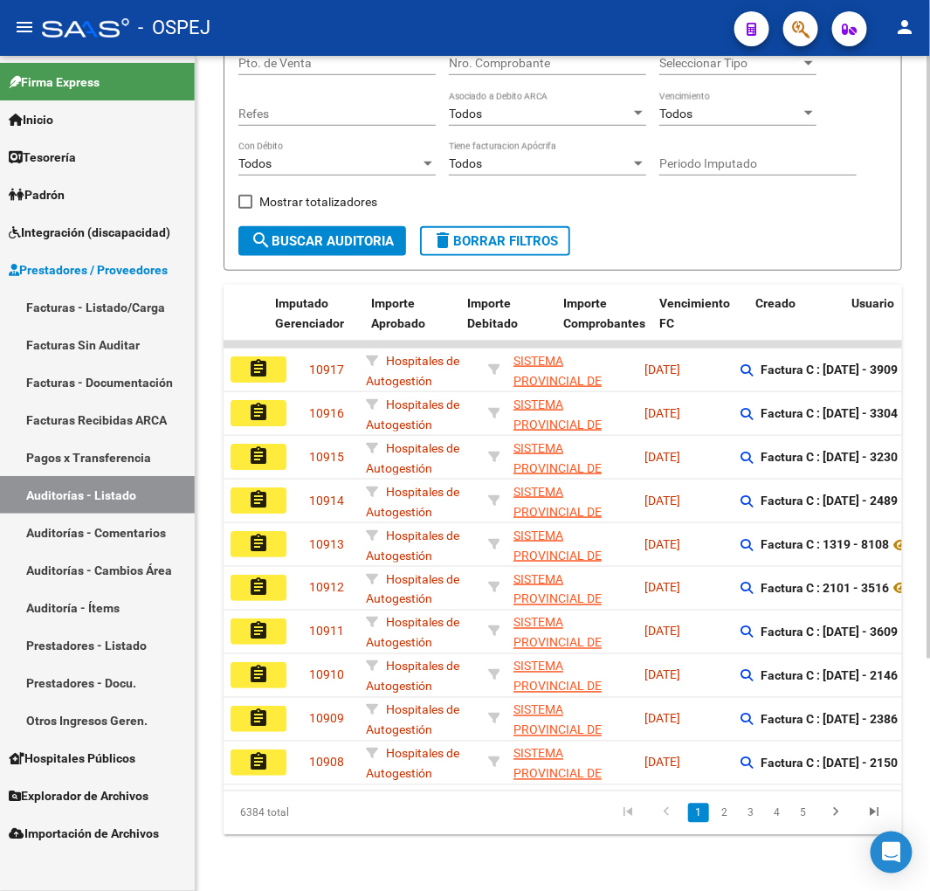
scroll to position [0, 965]
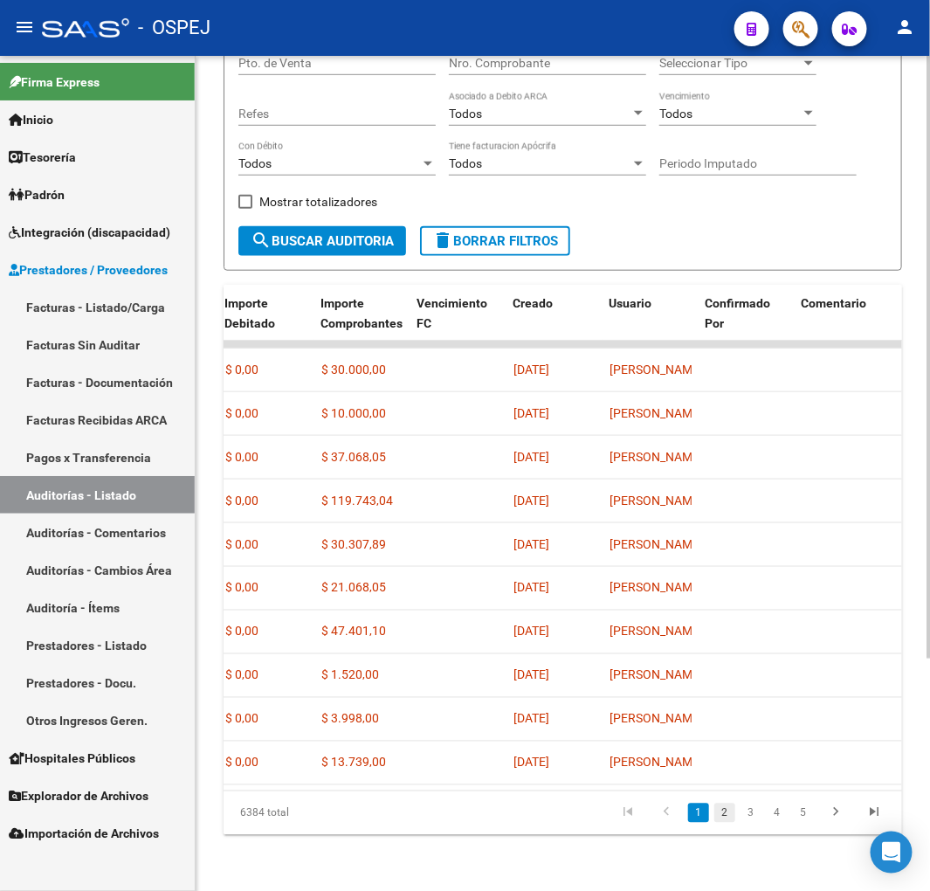
click at [728, 813] on link "2" at bounding box center [724, 812] width 21 height 19
click at [703, 823] on link "1" at bounding box center [698, 812] width 21 height 19
drag, startPoint x: 579, startPoint y: 793, endPoint x: 485, endPoint y: 792, distance: 94.3
click at [485, 792] on div "6384 total 1 2 3 4 5" at bounding box center [563, 813] width 679 height 44
drag, startPoint x: 597, startPoint y: 789, endPoint x: 242, endPoint y: 782, distance: 355.5
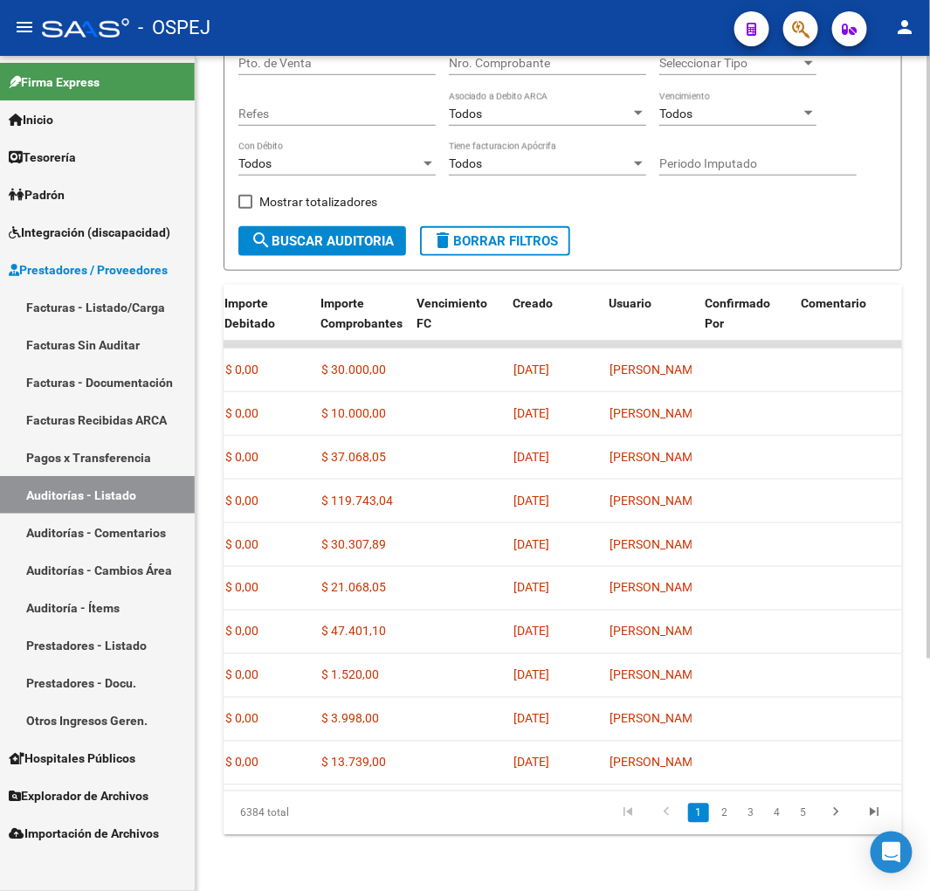
click at [247, 782] on div "Acciones ID Area Razon Social Fc. Ingresada Comprobantes asociados Imputado Ger…" at bounding box center [563, 560] width 679 height 550
click at [440, 824] on datatable-pager "1 2 3 4 5" at bounding box center [629, 813] width 528 height 30
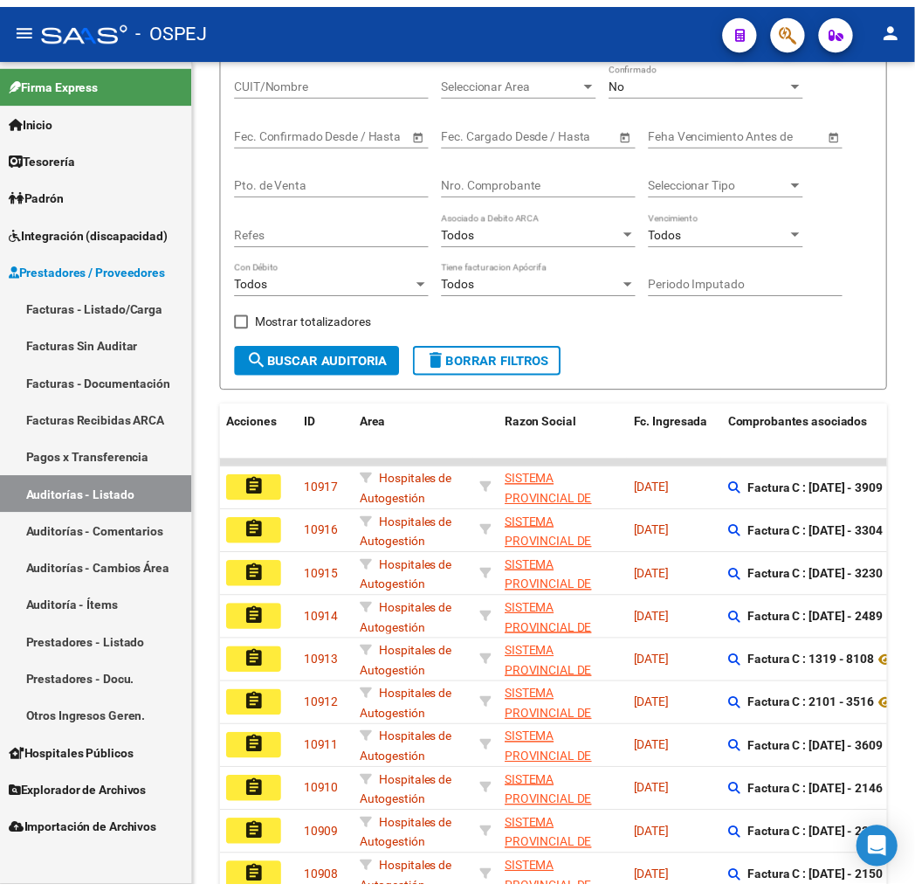
scroll to position [0, 0]
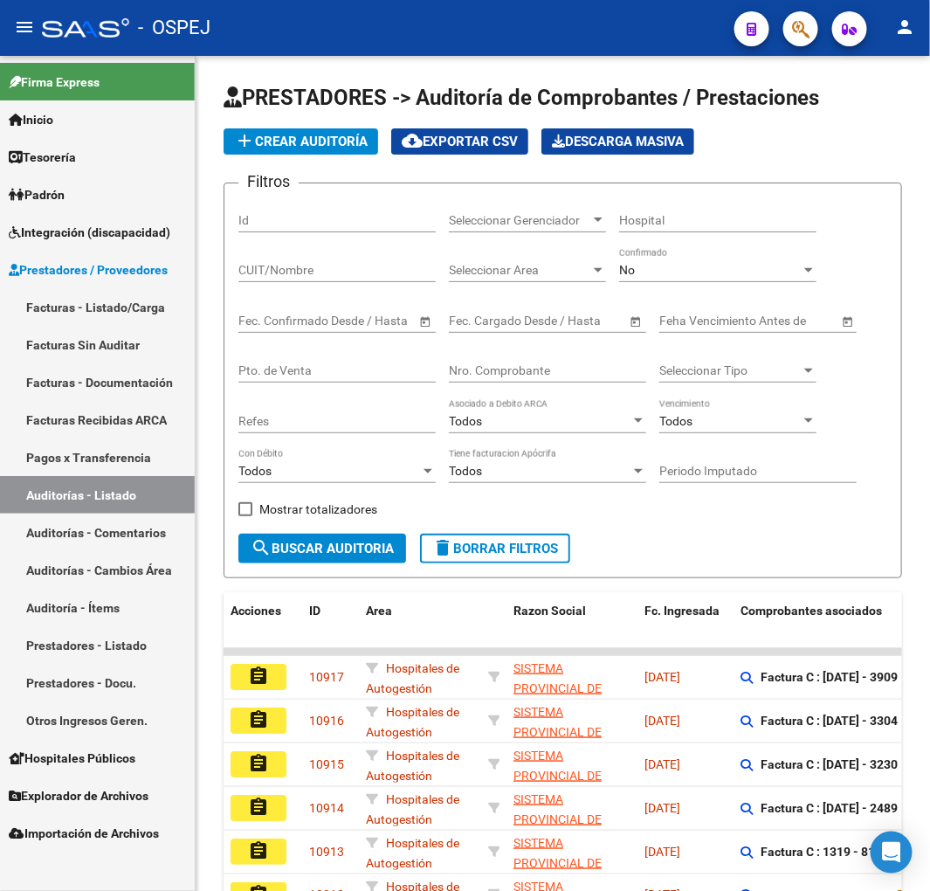
click at [323, 108] on span "PRESTADORES -> Auditoría de Comprobantes / Prestaciones" at bounding box center [522, 98] width 596 height 24
click at [342, 141] on span "add Crear Auditoría" at bounding box center [301, 142] width 134 height 16
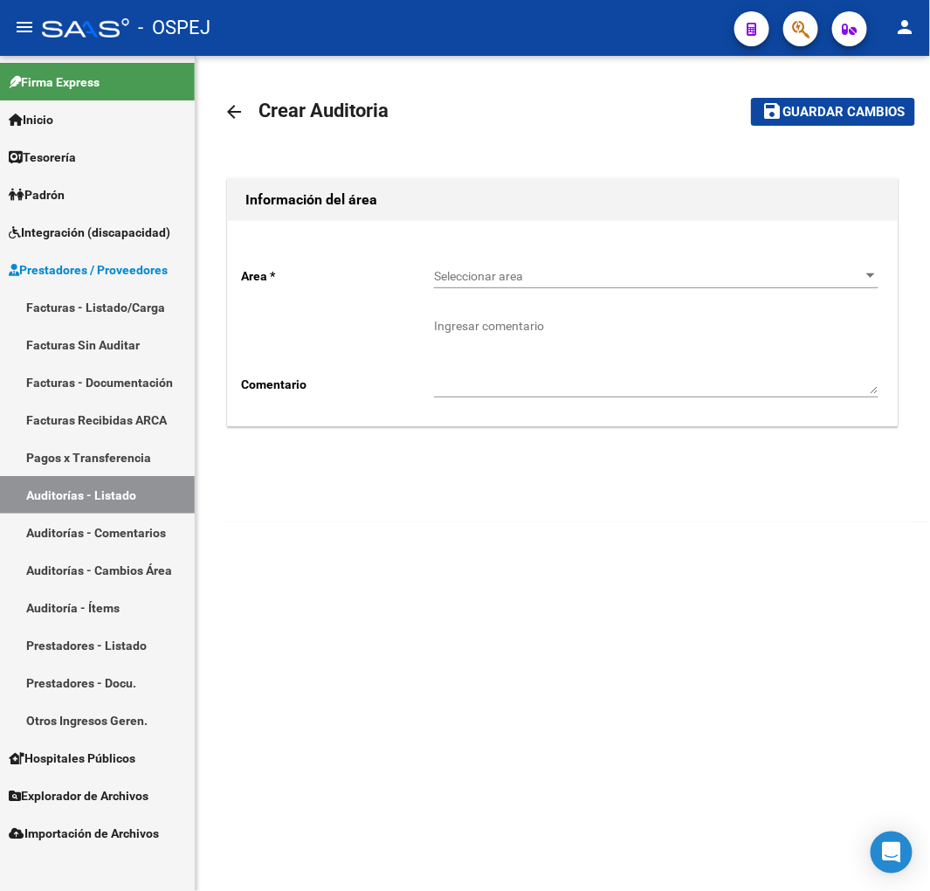
click at [502, 269] on span "Seleccionar area" at bounding box center [648, 276] width 429 height 15
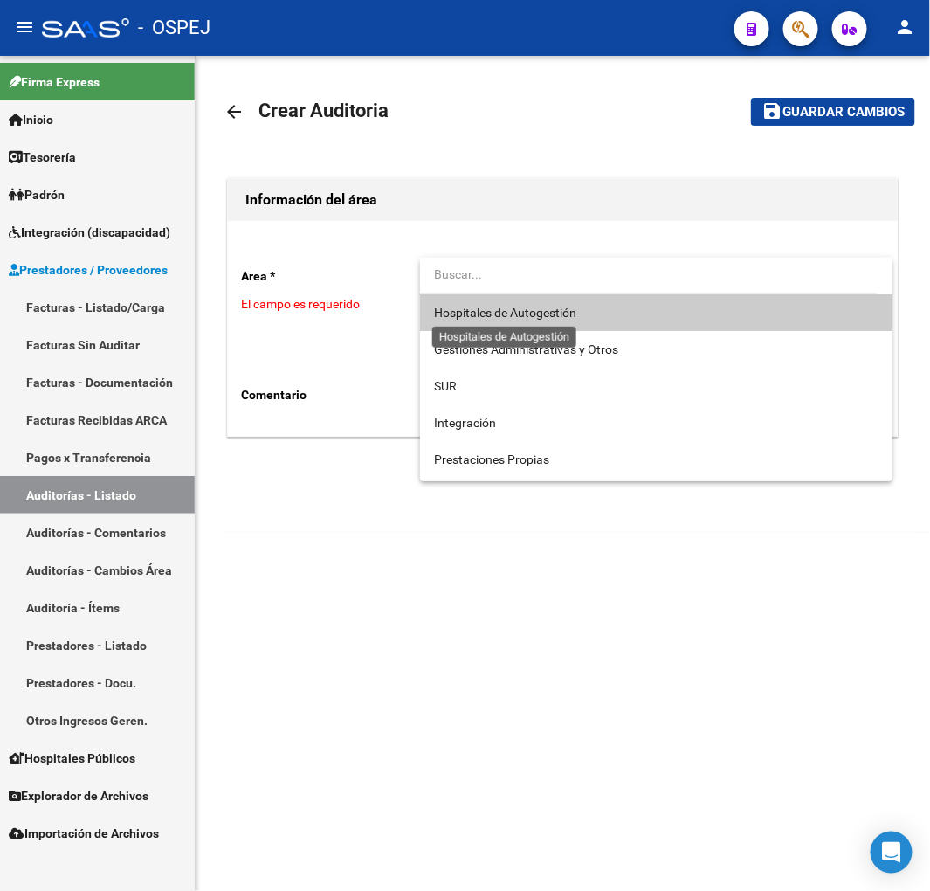
click at [482, 318] on span "Hospitales de Autogestión" at bounding box center [505, 313] width 142 height 14
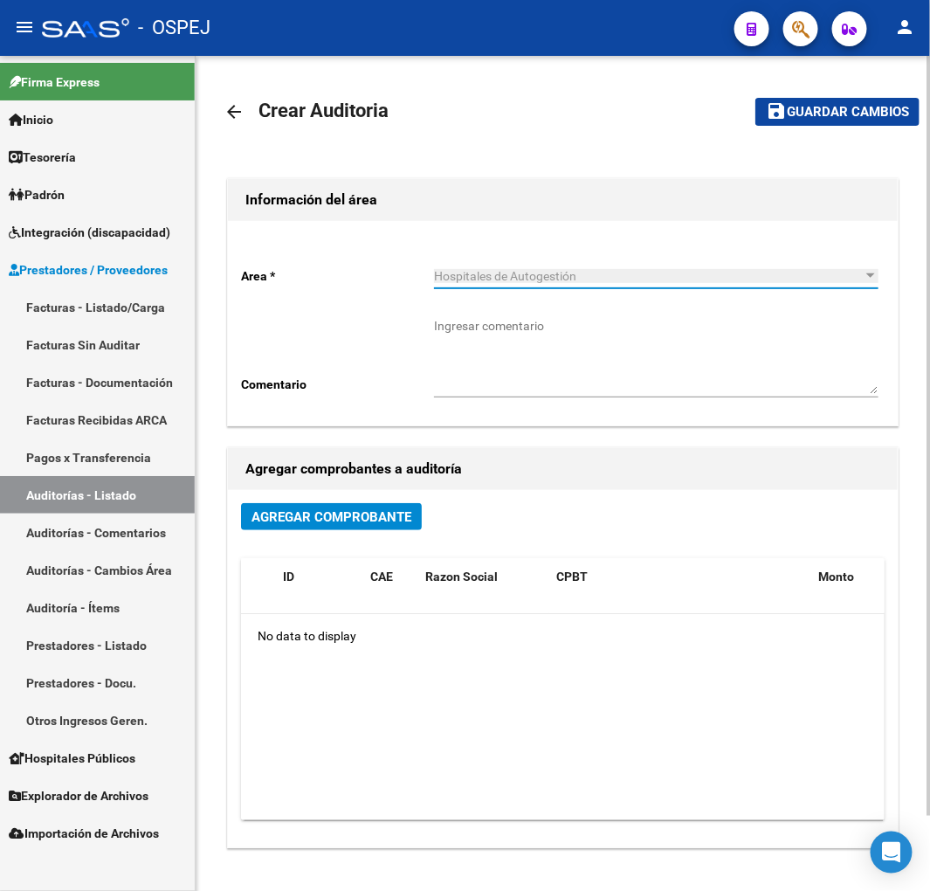
click at [262, 514] on span "Agregar Comprobante" at bounding box center [332, 517] width 160 height 16
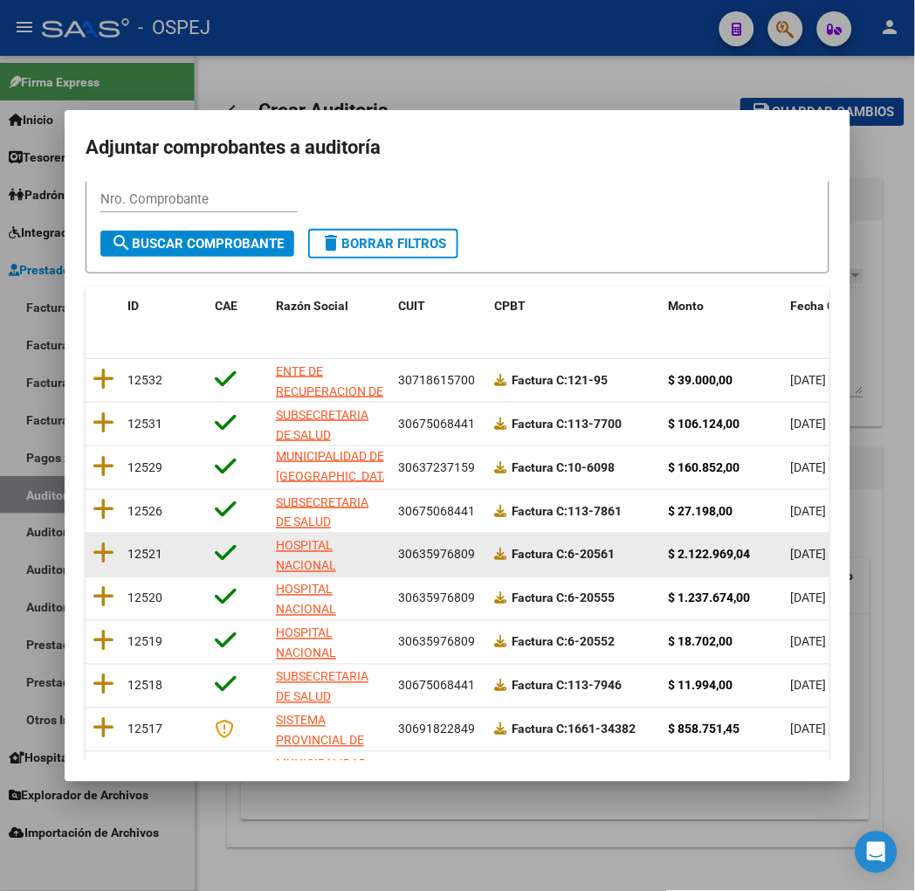
scroll to position [220, 0]
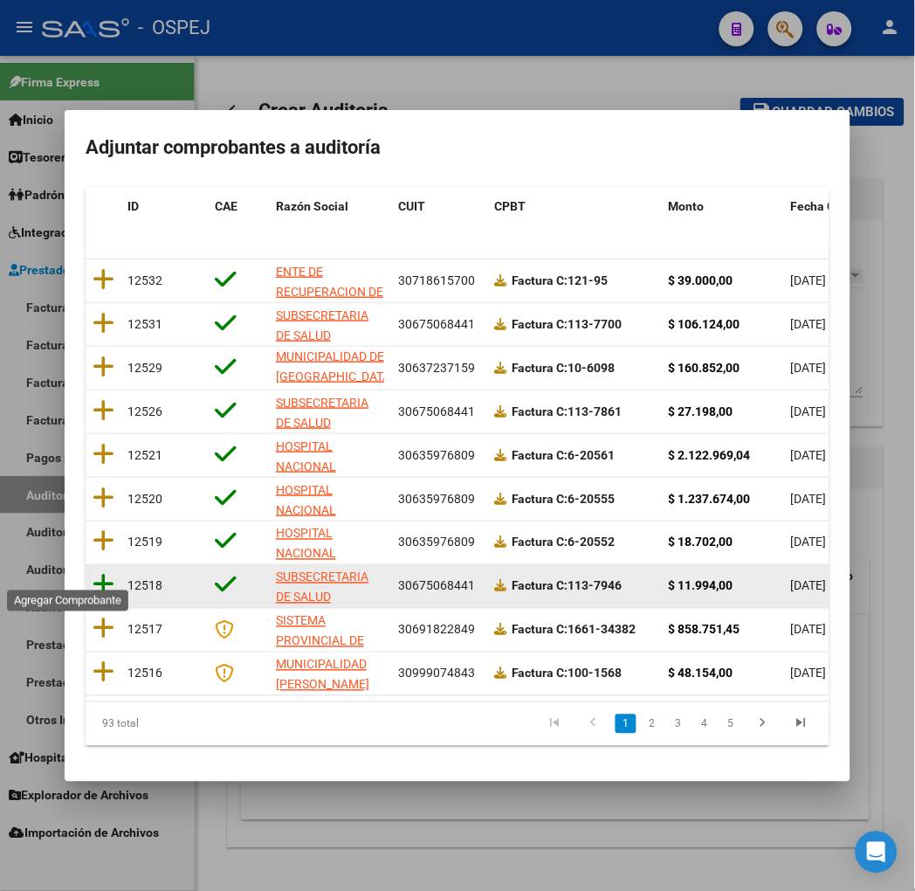
click at [93, 581] on icon at bounding box center [104, 585] width 22 height 24
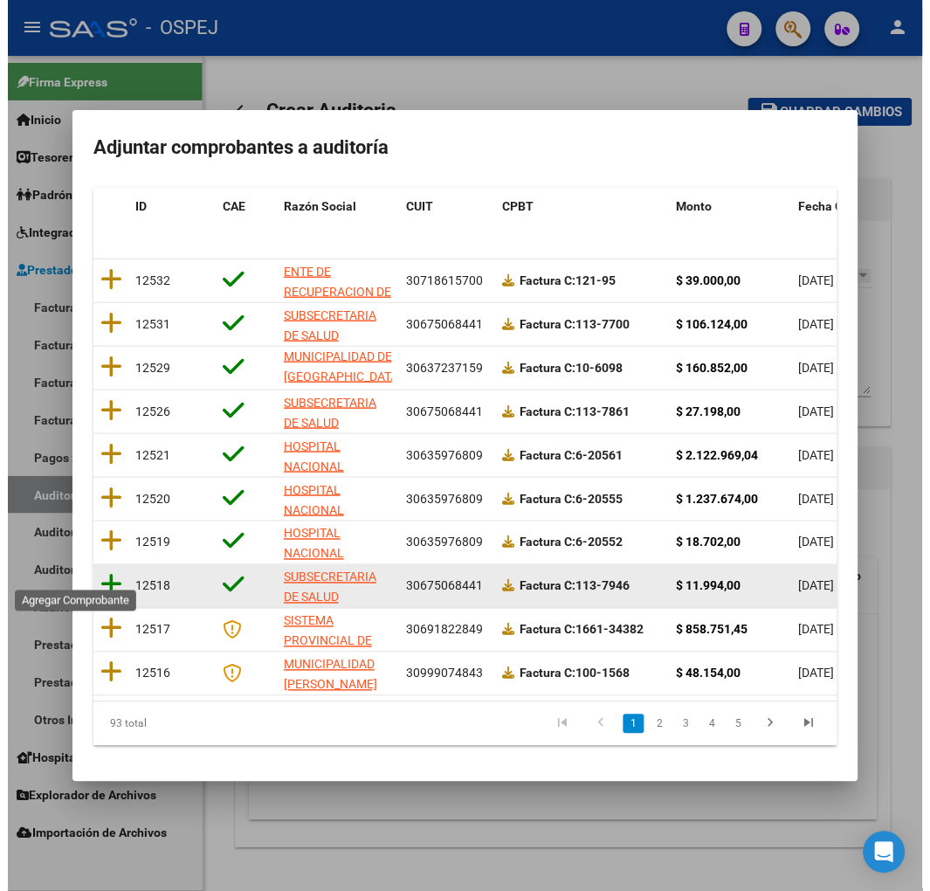
scroll to position [0, 0]
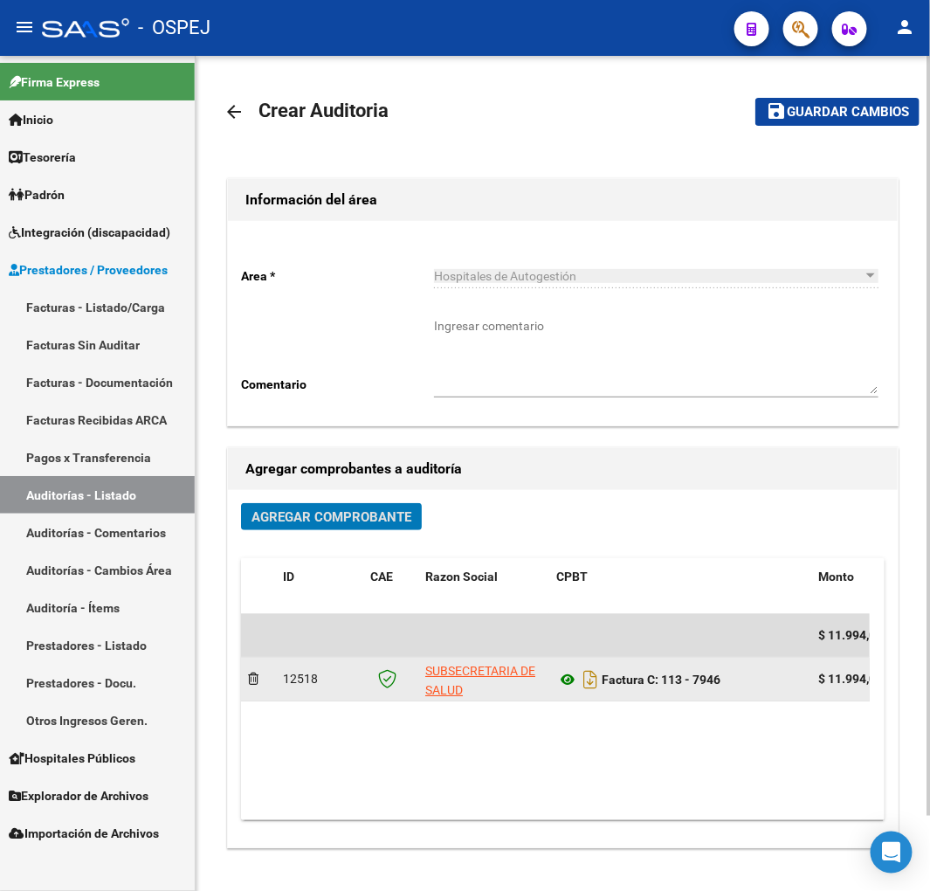
click at [574, 678] on icon at bounding box center [567, 679] width 23 height 21
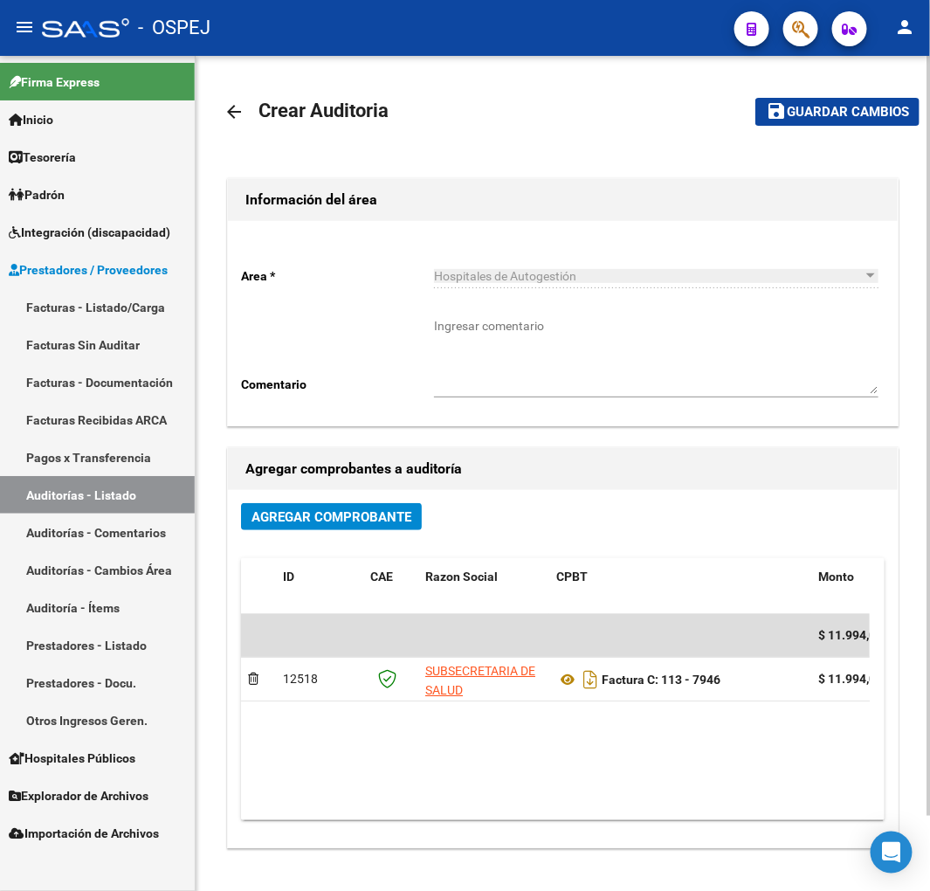
click at [816, 106] on span "Guardar cambios" at bounding box center [848, 113] width 122 height 16
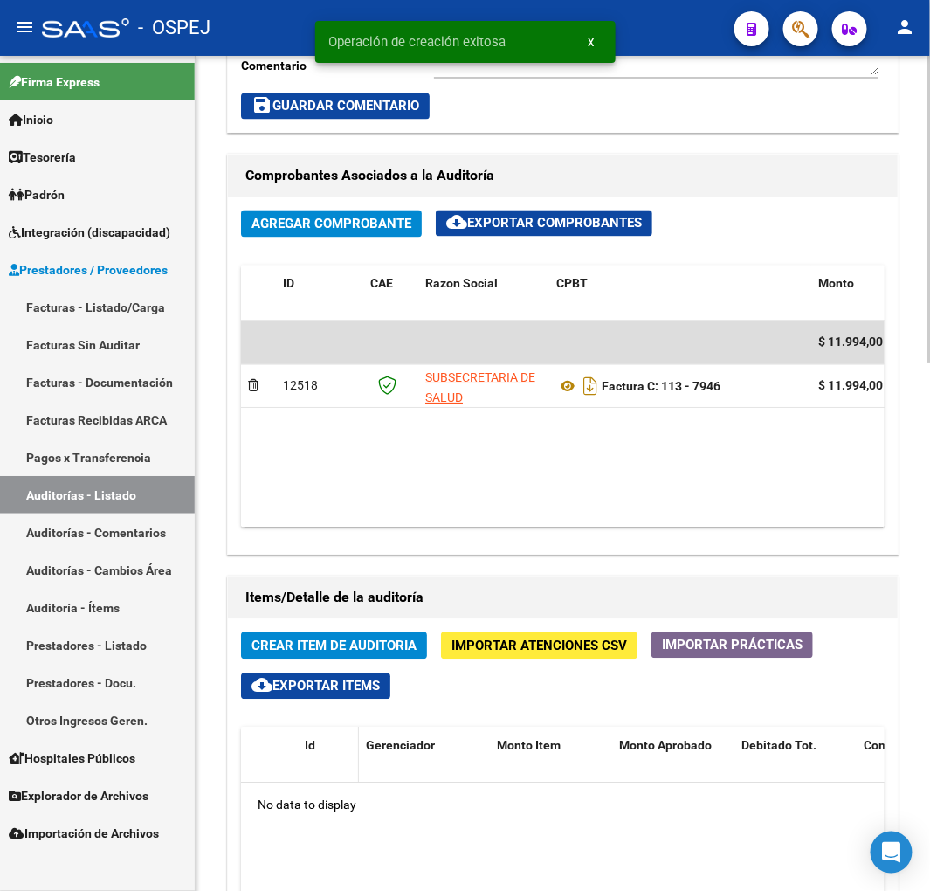
scroll to position [970, 0]
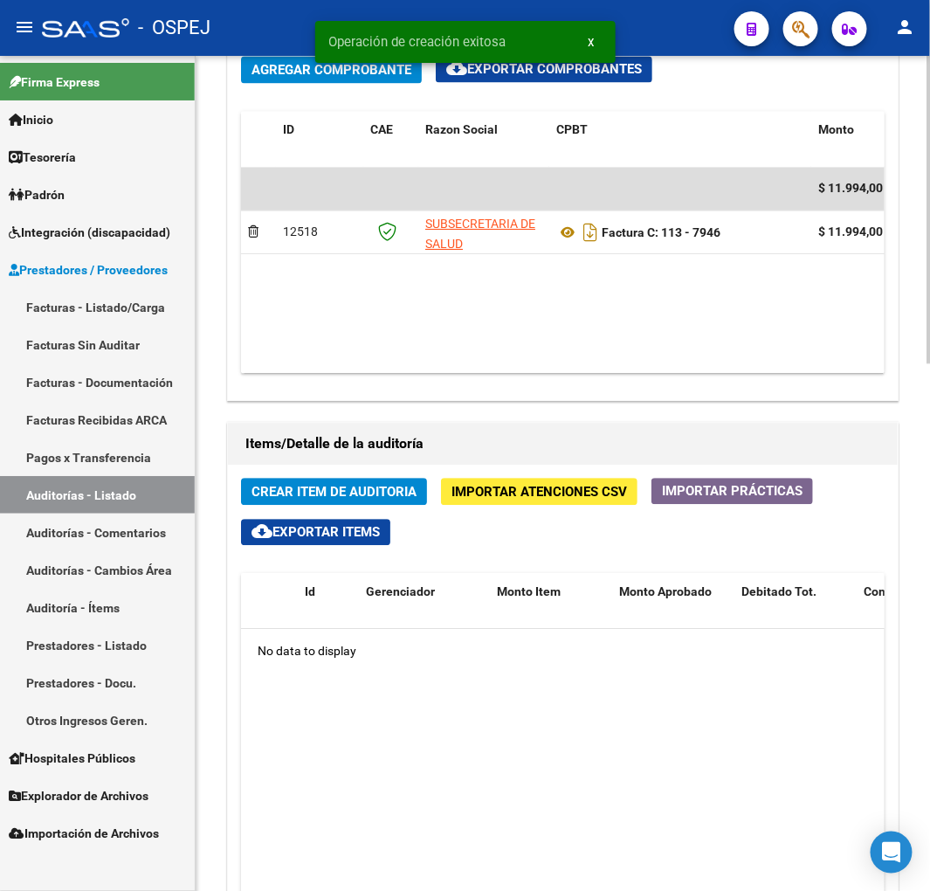
click at [362, 486] on span "Crear Item de Auditoria" at bounding box center [334, 492] width 165 height 16
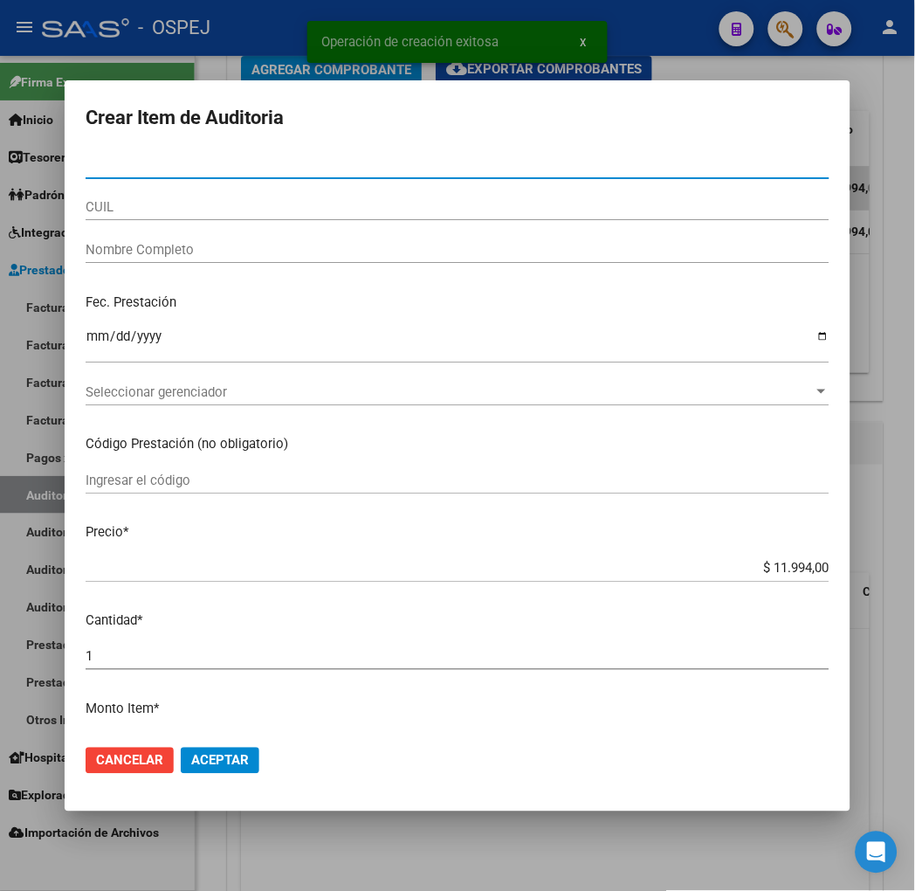
paste input "56987627"
type input "56987627"
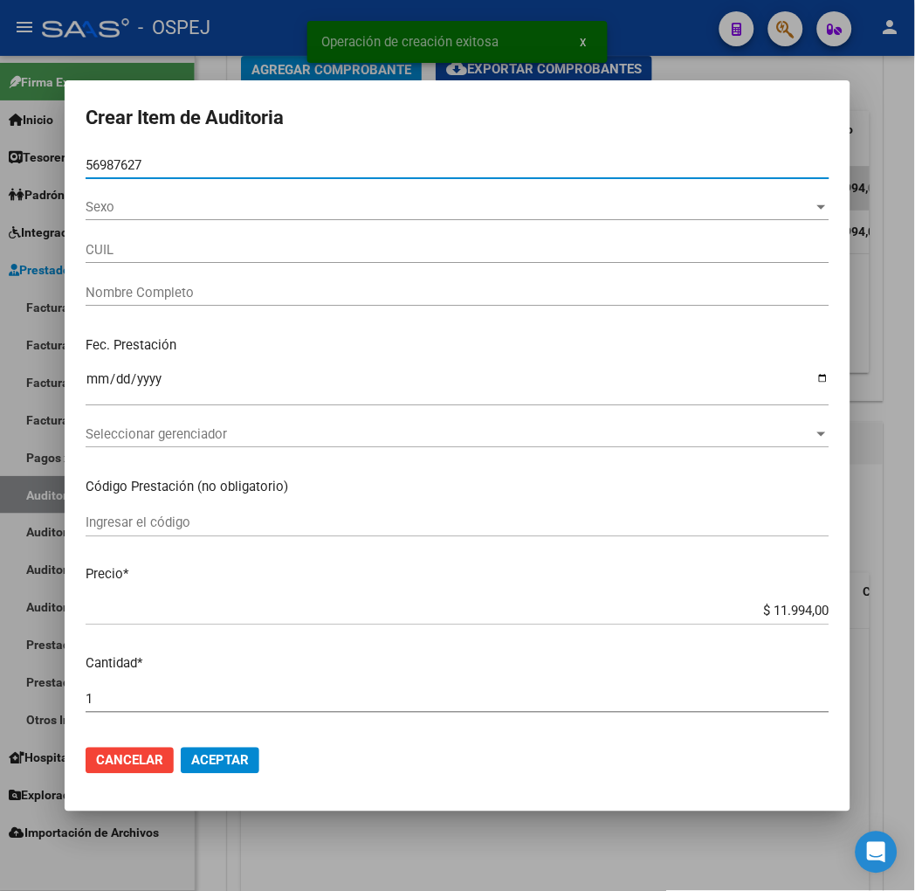
type input "20569876274"
type input "[PERSON_NAME]"
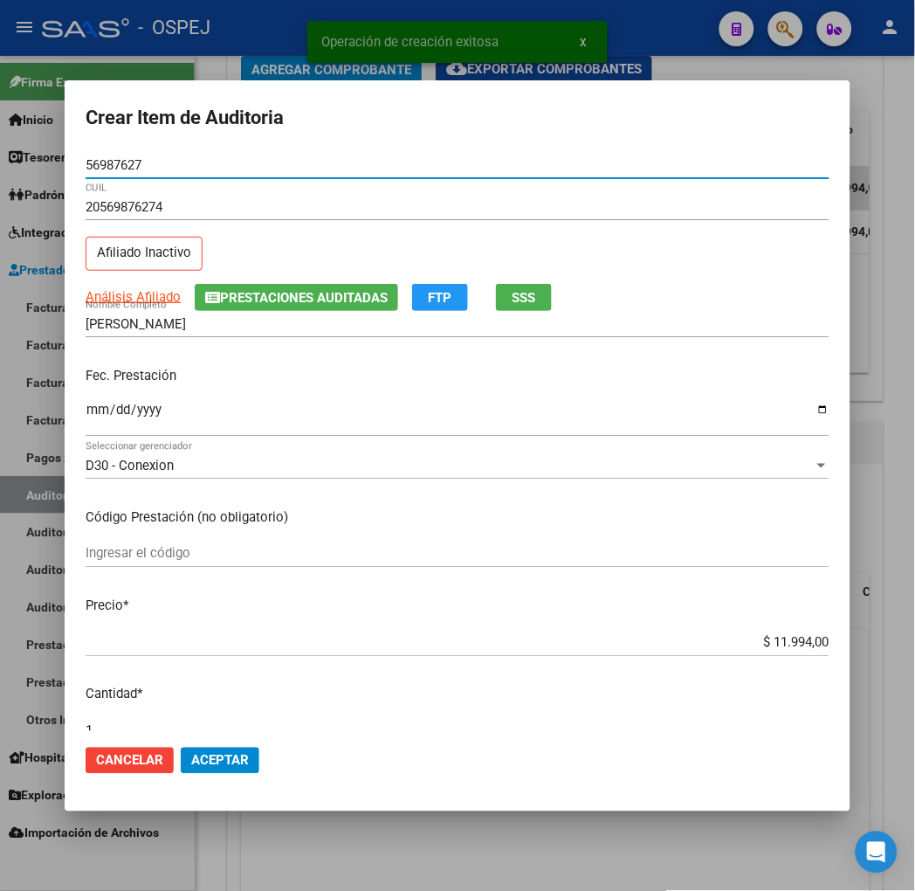
type input "56987627"
drag, startPoint x: 184, startPoint y: 783, endPoint x: 193, endPoint y: 762, distance: 23.5
click at [185, 780] on mat-dialog-actions "Cancelar Aceptar" at bounding box center [458, 760] width 744 height 59
click at [193, 762] on span "Aceptar" at bounding box center [220, 761] width 58 height 16
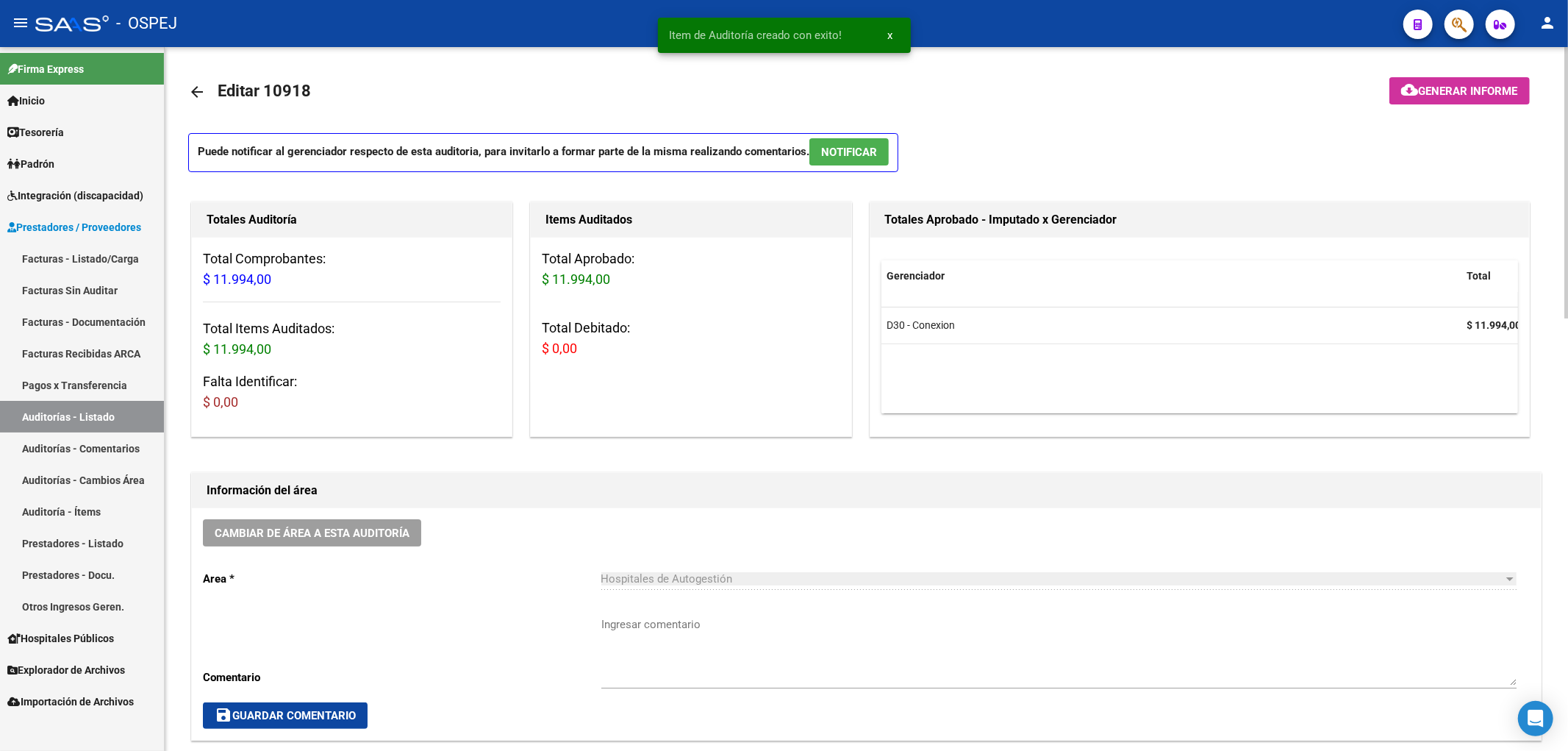
scroll to position [0, 0]
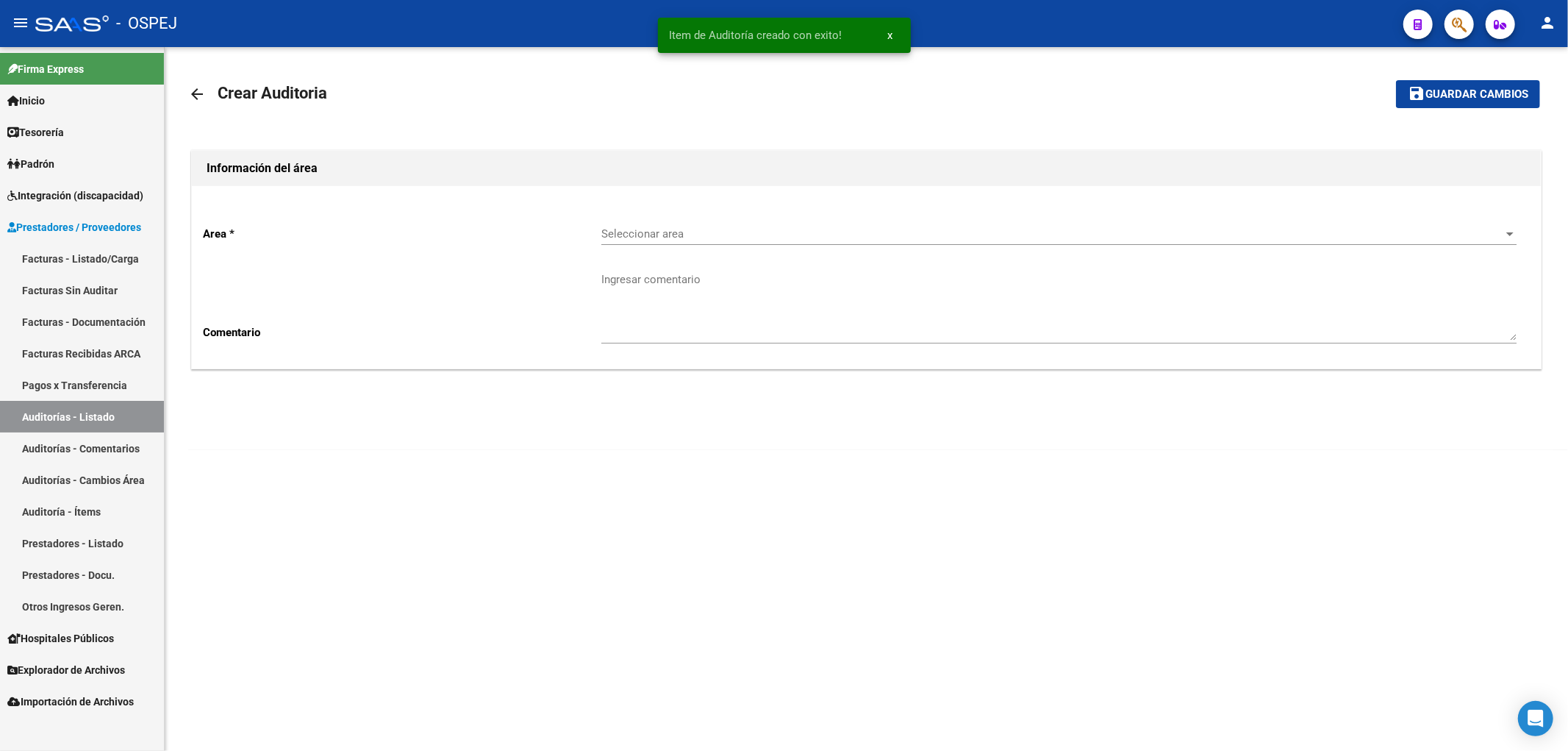
click at [119, 395] on link "Pagos x Transferencia" at bounding box center [82, 385] width 164 height 32
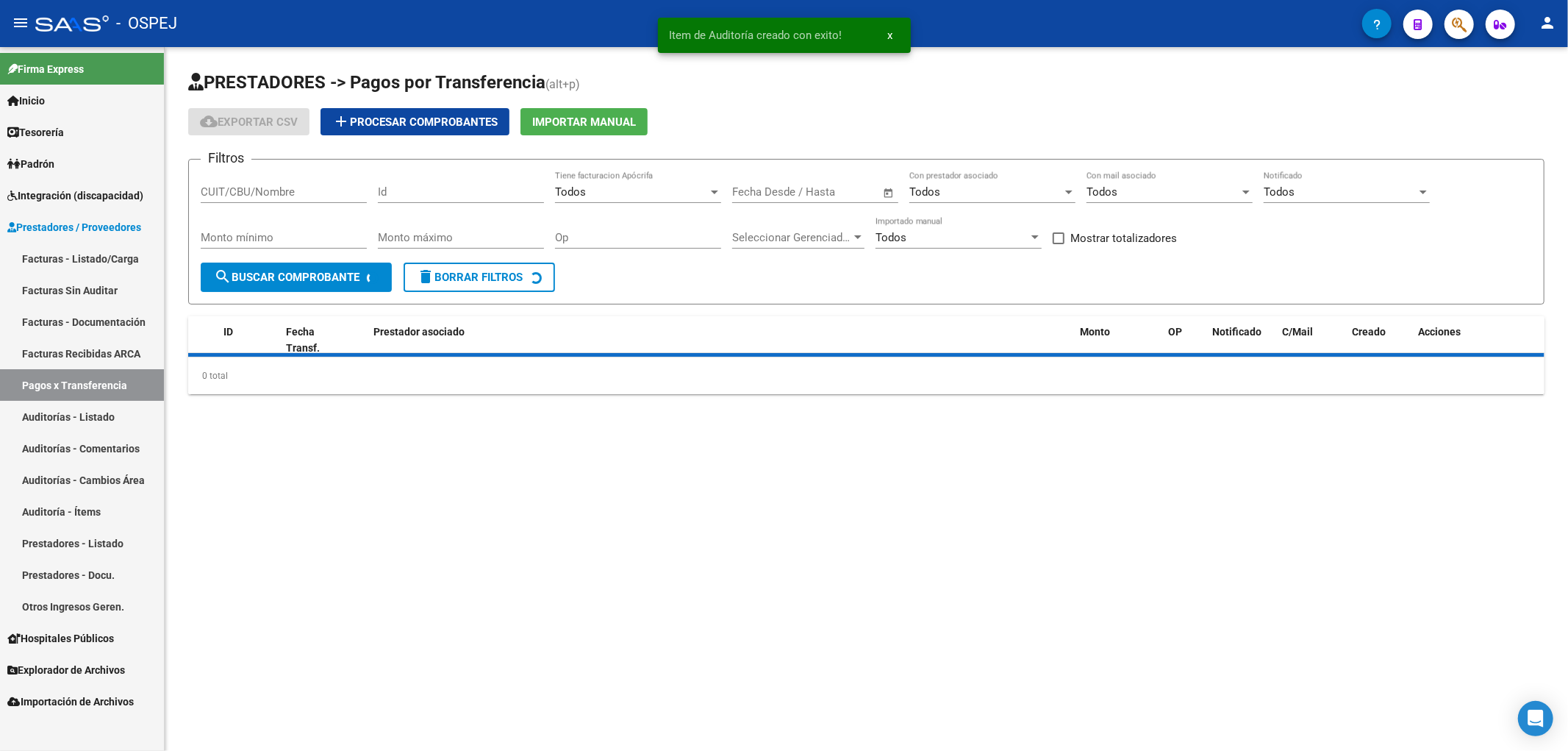
click at [153, 429] on link "Auditorías - Listado" at bounding box center [82, 417] width 164 height 32
